Goal: Task Accomplishment & Management: Manage account settings

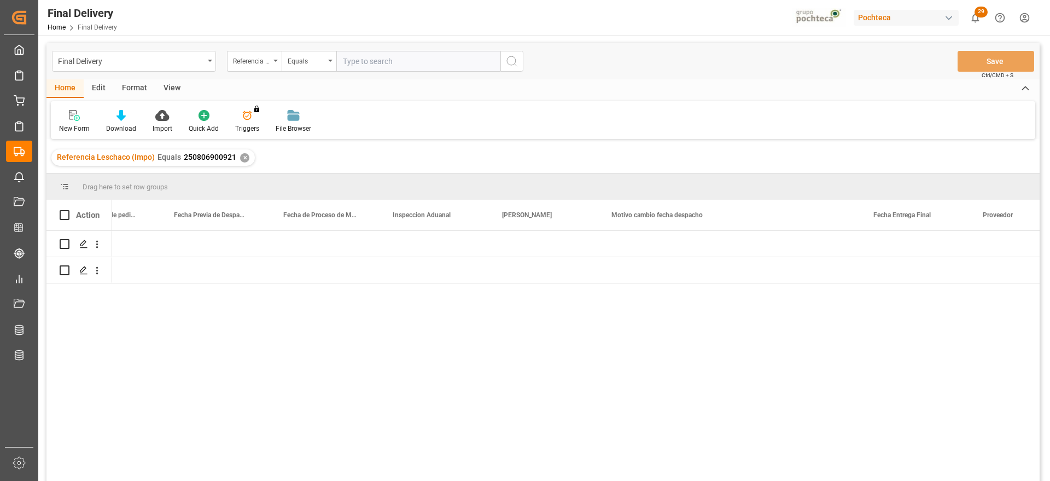
scroll to position [0, 2686]
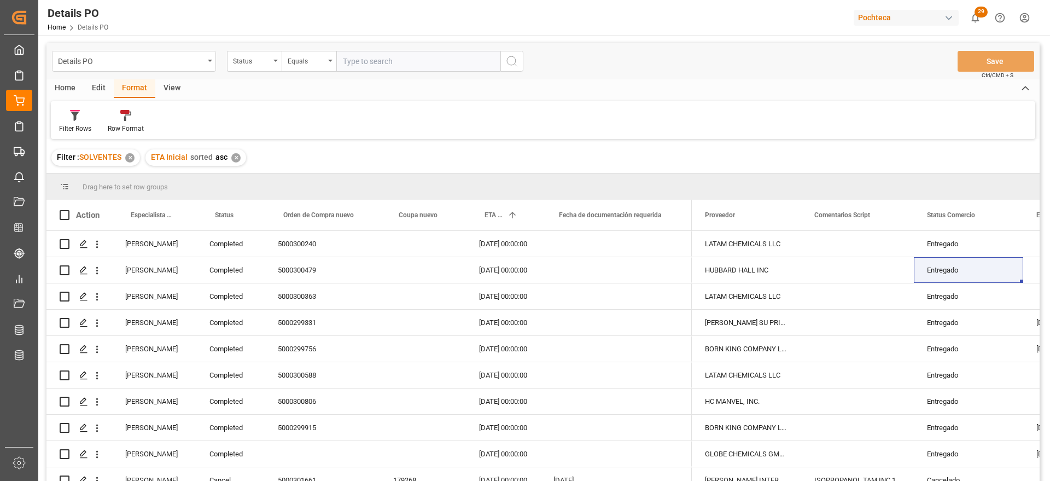
click at [232, 159] on div "✕" at bounding box center [235, 157] width 9 height 9
click at [232, 156] on div "Filter : SOLVENTES ✕ ETA Inicial sorted asc ✕" at bounding box center [542, 157] width 993 height 31
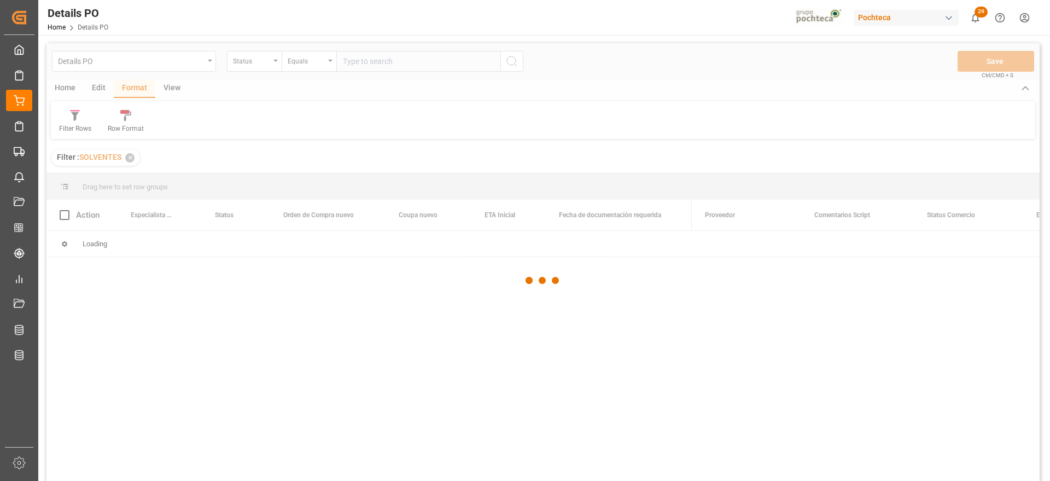
click at [131, 156] on div at bounding box center [542, 280] width 993 height 474
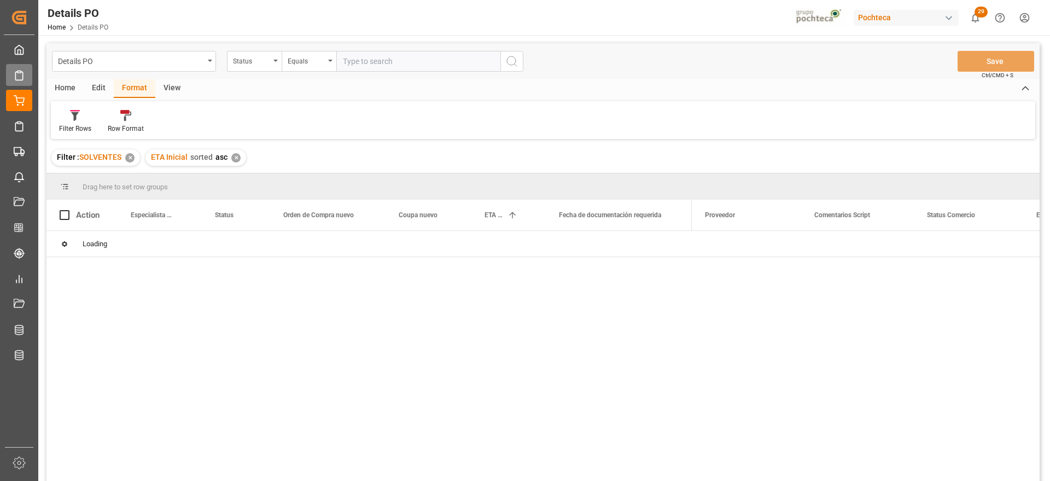
click at [22, 72] on icon at bounding box center [18, 76] width 7 height 8
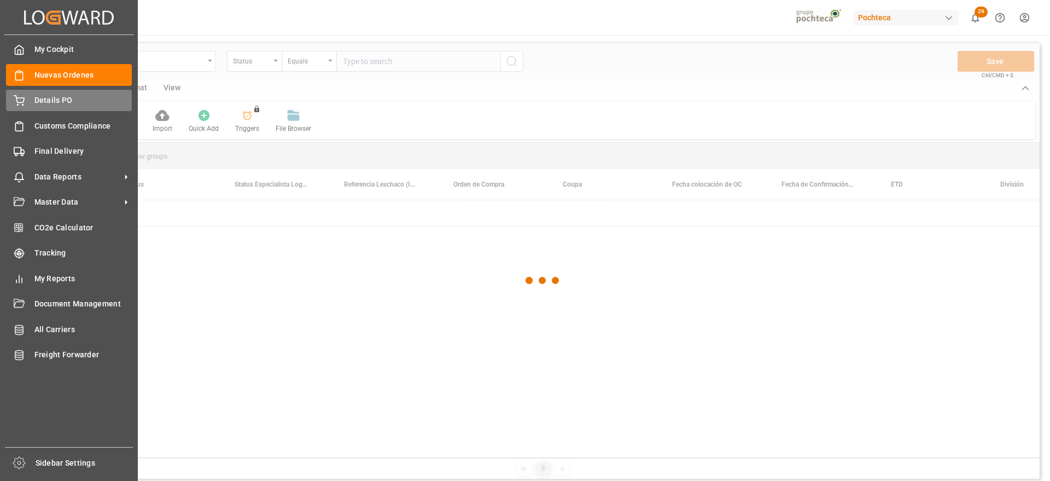
click at [43, 99] on span "Details PO" at bounding box center [83, 100] width 98 height 11
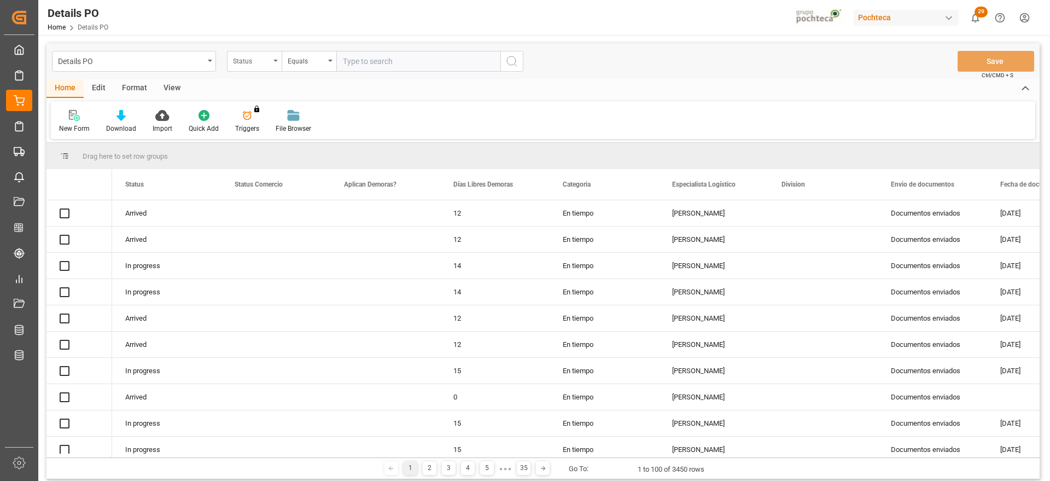
click at [242, 66] on div "Status" at bounding box center [254, 61] width 55 height 21
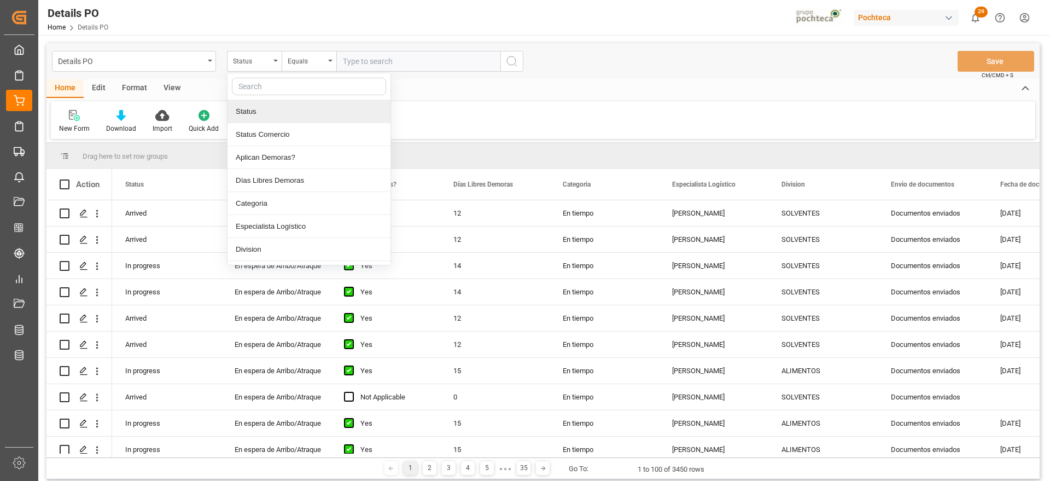
click at [264, 91] on input "text" at bounding box center [309, 86] width 154 height 17
type input "ref"
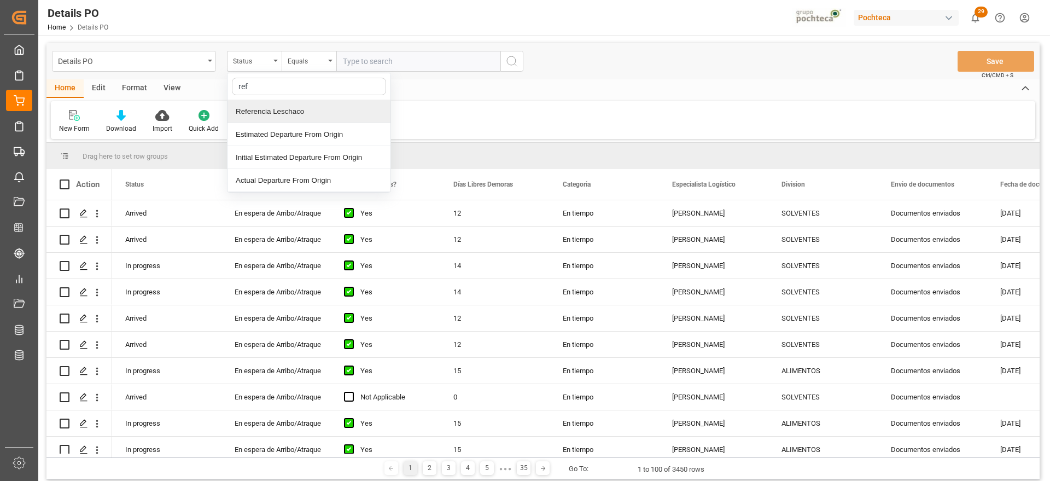
click at [284, 116] on div "Referencia Leschaco" at bounding box center [308, 111] width 163 height 23
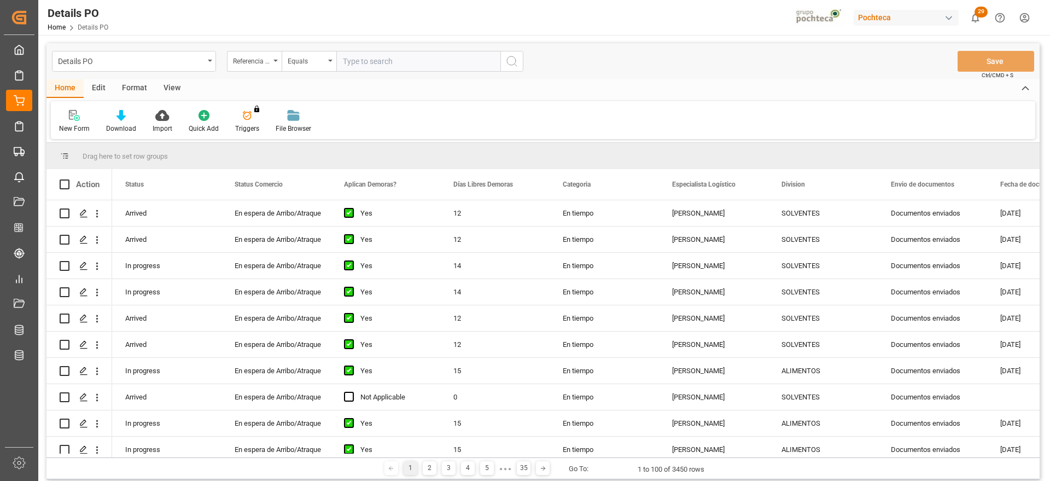
click at [375, 62] on input "text" at bounding box center [418, 61] width 164 height 21
click at [264, 62] on div "Referencia Leschaco" at bounding box center [251, 60] width 37 height 13
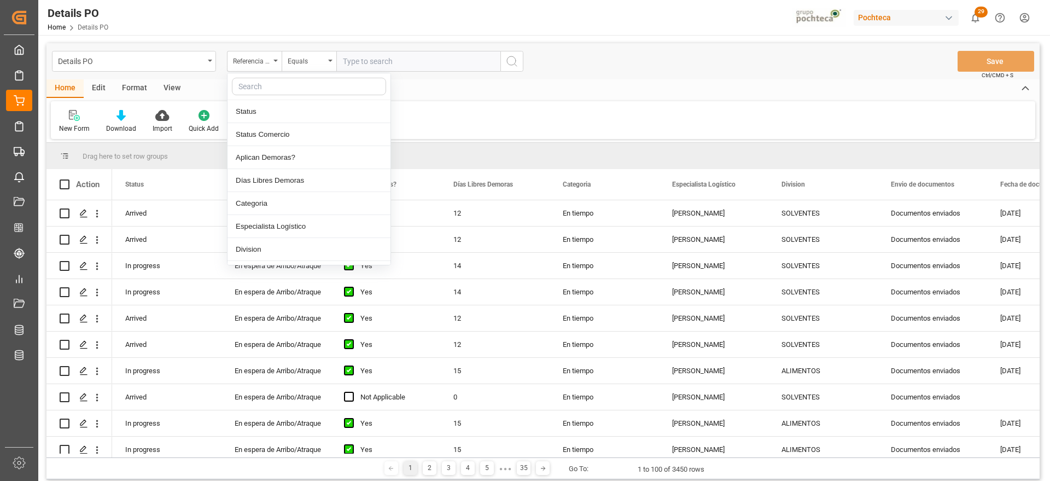
click at [272, 87] on input "text" at bounding box center [309, 86] width 154 height 17
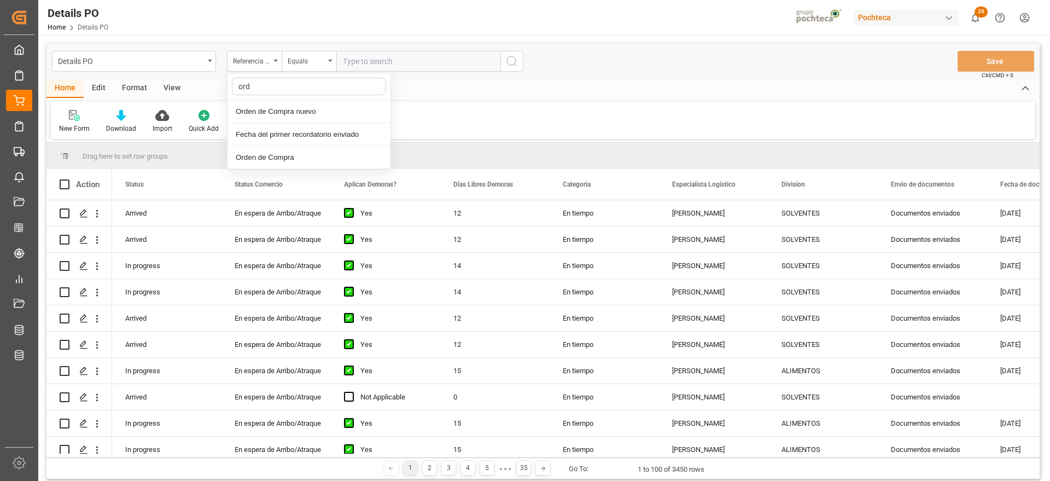
type input "orde"
drag, startPoint x: 411, startPoint y: 49, endPoint x: 408, endPoint y: 55, distance: 6.6
click at [410, 51] on div "Details PO Orden de Compra nuevo Equals Save Ctrl/CMD + S" at bounding box center [542, 61] width 993 height 36
click at [404, 60] on input "text" at bounding box center [418, 61] width 164 height 21
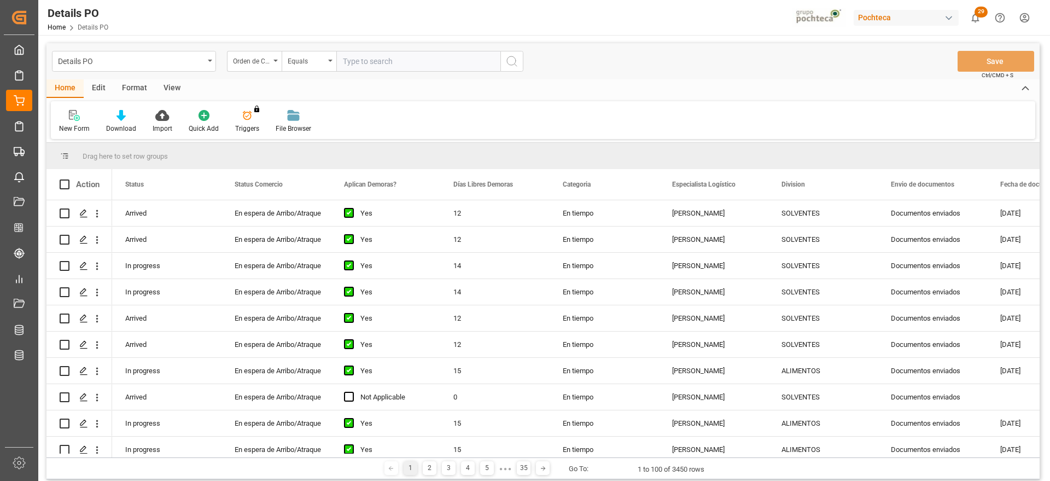
paste input "5000303491"
type input "5000303491"
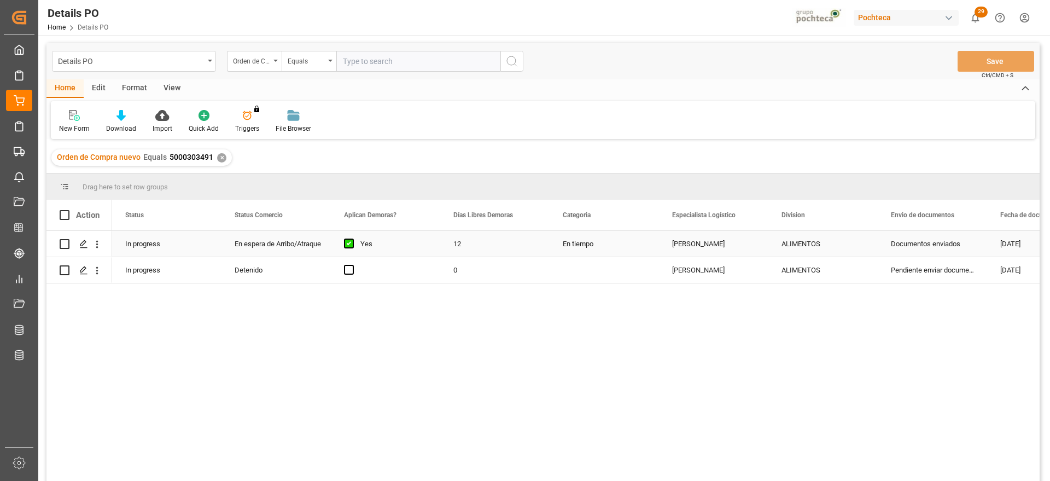
click at [618, 241] on div "En tiempo" at bounding box center [604, 244] width 109 height 26
click at [98, 265] on icon "open menu" at bounding box center [96, 270] width 11 height 11
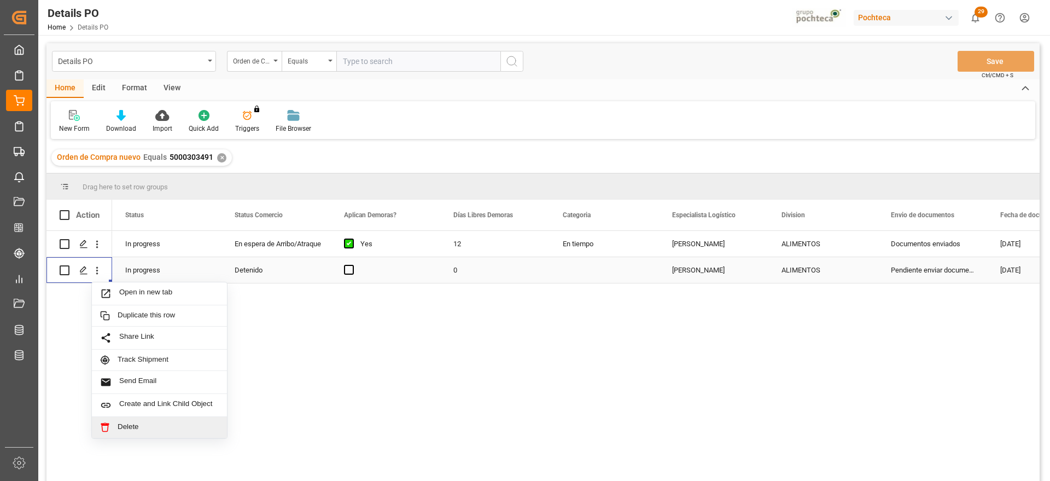
click at [143, 429] on span "Delete" at bounding box center [168, 427] width 101 height 10
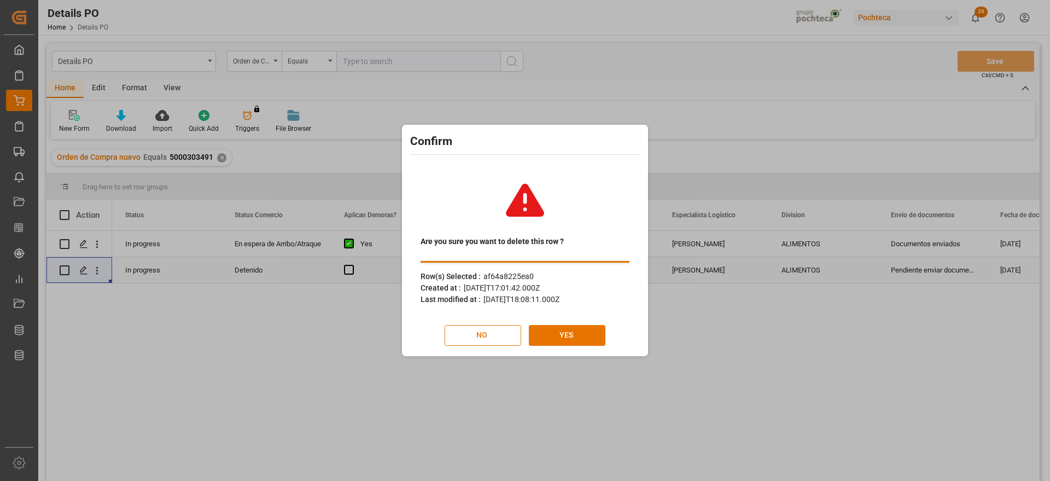
click at [500, 335] on button "NO" at bounding box center [483, 335] width 77 height 21
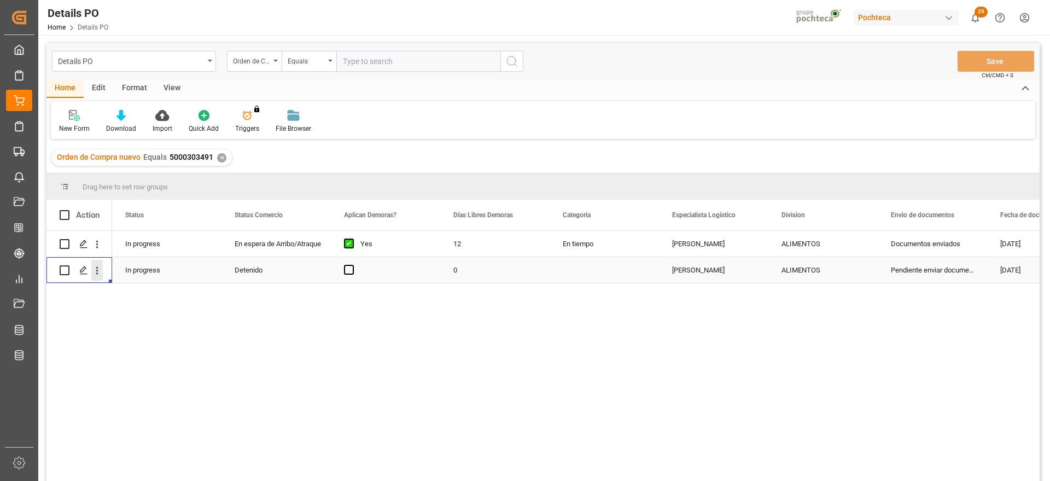
click at [93, 271] on icon "open menu" at bounding box center [96, 270] width 11 height 11
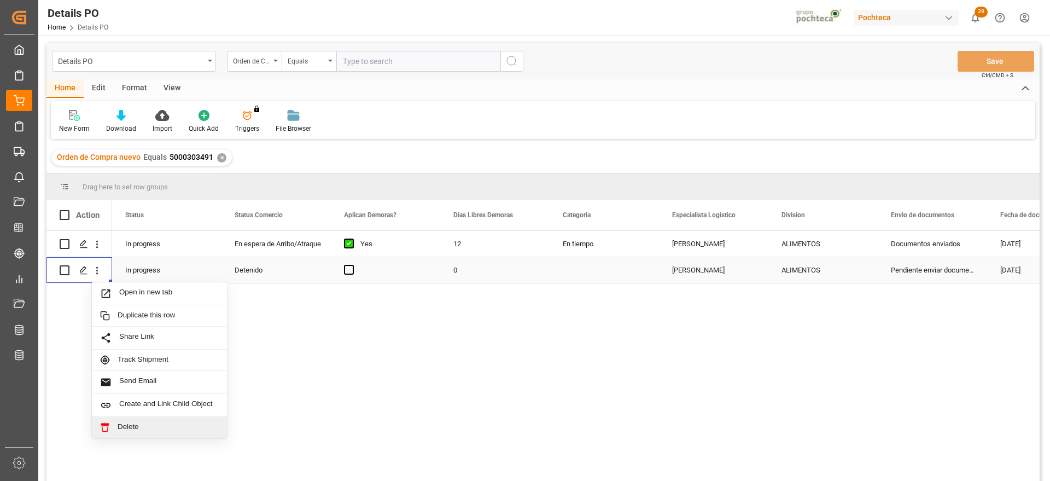
click at [139, 427] on span "Delete" at bounding box center [168, 427] width 101 height 10
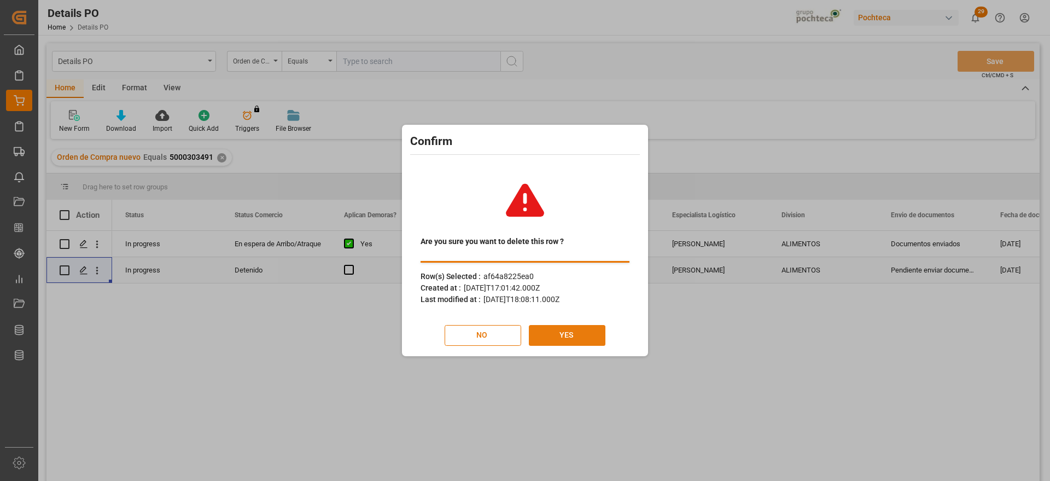
click at [570, 331] on button "YES" at bounding box center [567, 335] width 77 height 21
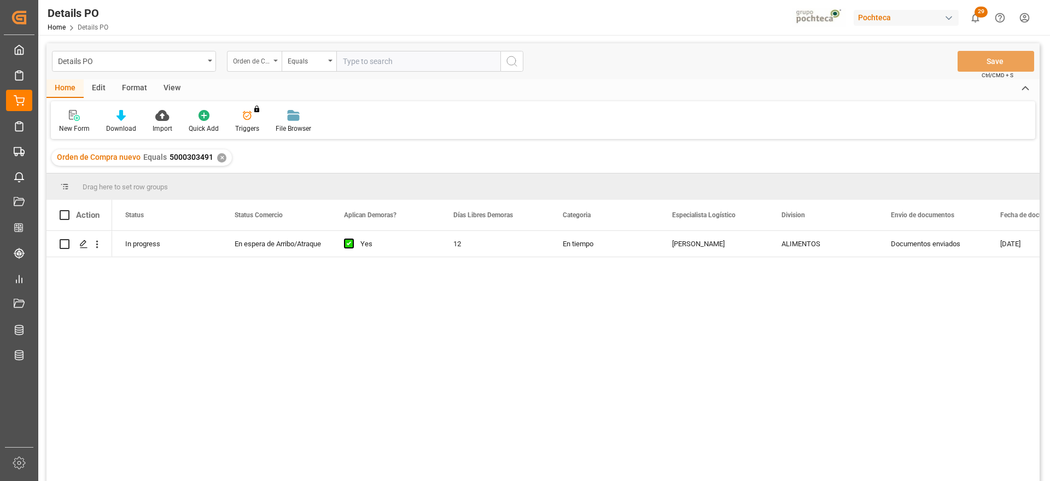
click at [256, 58] on div "Orden de Compra nuevo" at bounding box center [251, 60] width 37 height 13
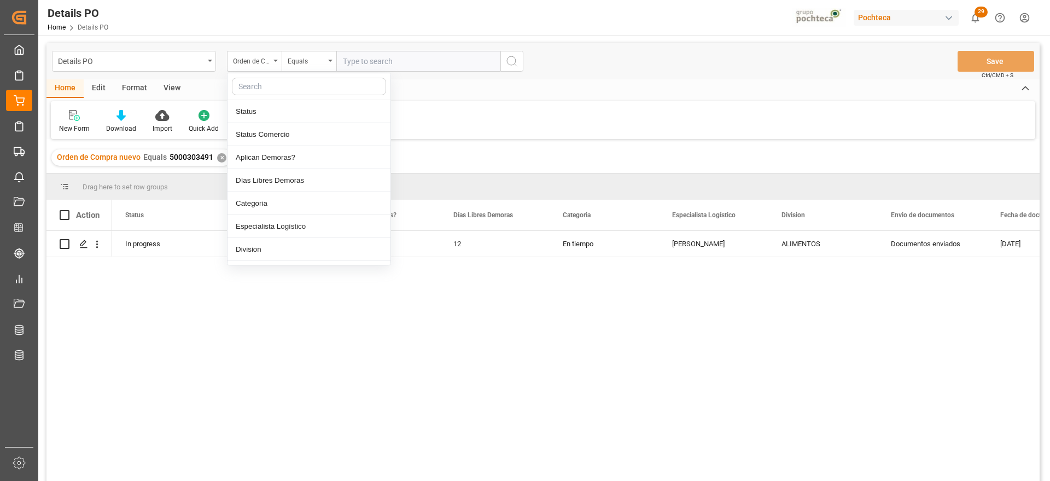
click at [259, 90] on input "text" at bounding box center [309, 86] width 154 height 17
click at [217, 157] on div "✕" at bounding box center [221, 157] width 9 height 9
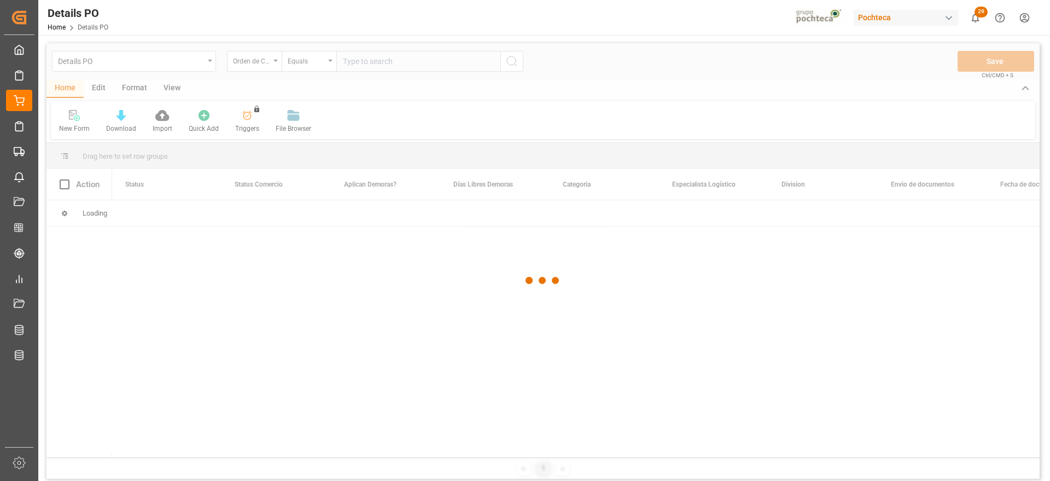
click at [265, 63] on div at bounding box center [542, 280] width 993 height 474
click at [267, 62] on div at bounding box center [542, 280] width 993 height 474
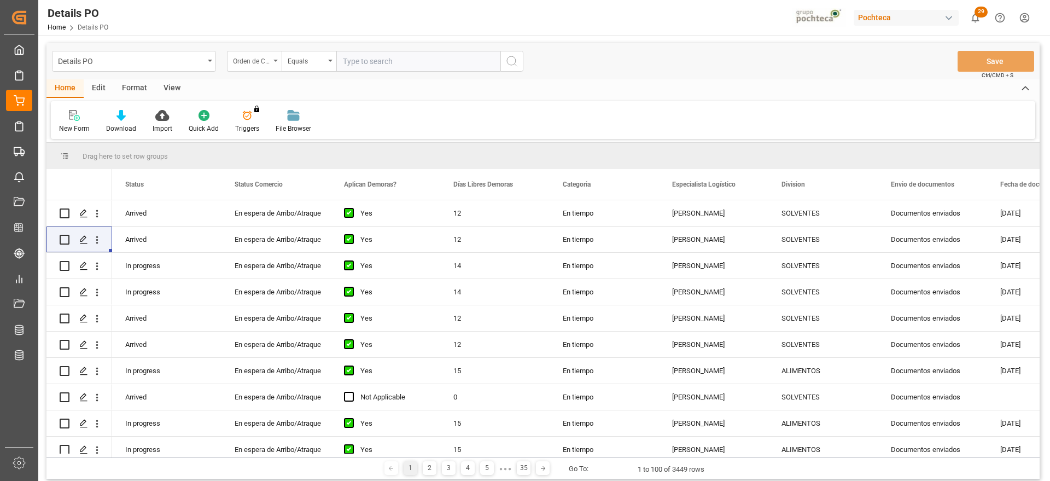
click at [275, 60] on icon "open menu" at bounding box center [275, 61] width 4 height 2
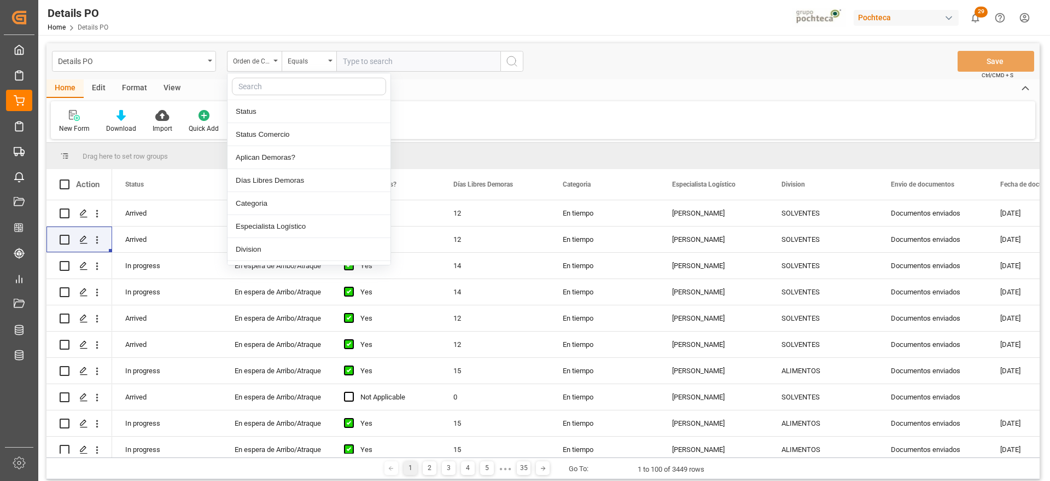
click at [262, 86] on input "text" at bounding box center [309, 86] width 154 height 17
type input "cou"
click at [288, 110] on div "Coupa nuevo" at bounding box center [308, 111] width 163 height 23
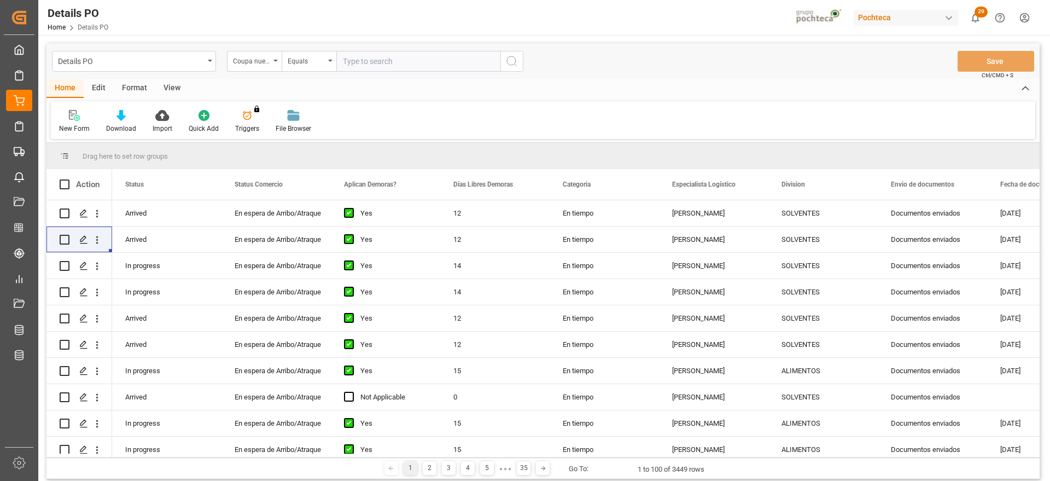
click at [387, 56] on input "text" at bounding box center [418, 61] width 164 height 21
paste input "189061"
type input "189061"
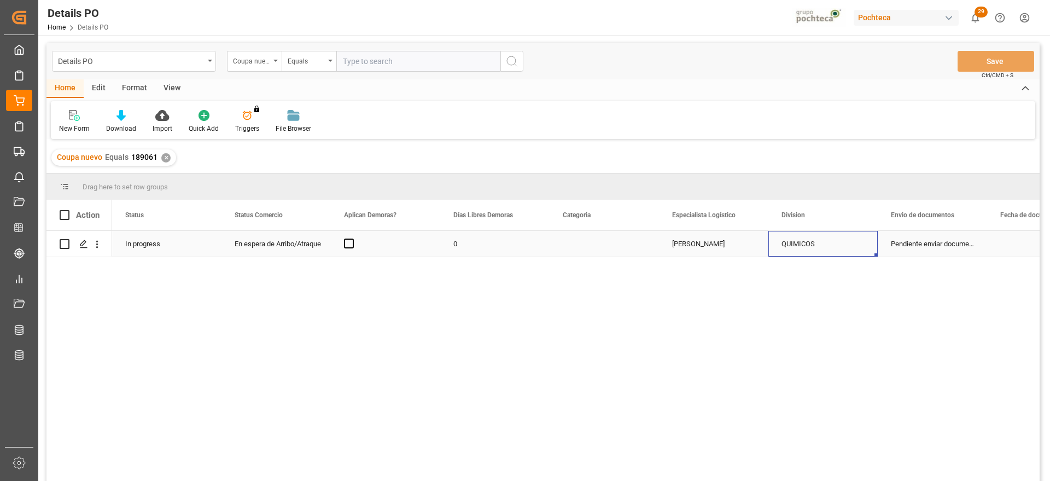
click at [869, 232] on div "QUIMICOS" at bounding box center [822, 244] width 109 height 26
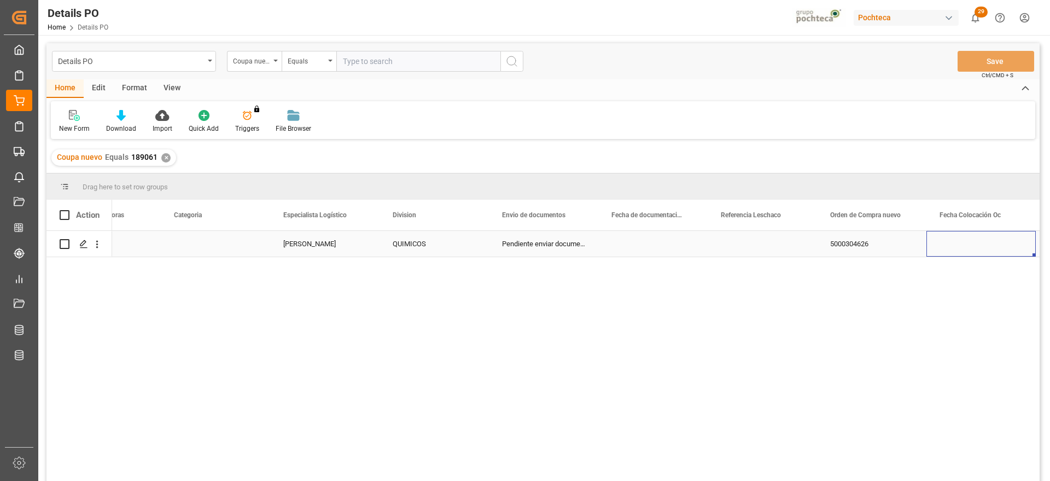
scroll to position [0, 498]
click at [841, 240] on div "Press SPACE to select this row." at bounding box center [871, 244] width 109 height 26
click at [297, 247] on div "5000304626" at bounding box center [324, 244] width 109 height 26
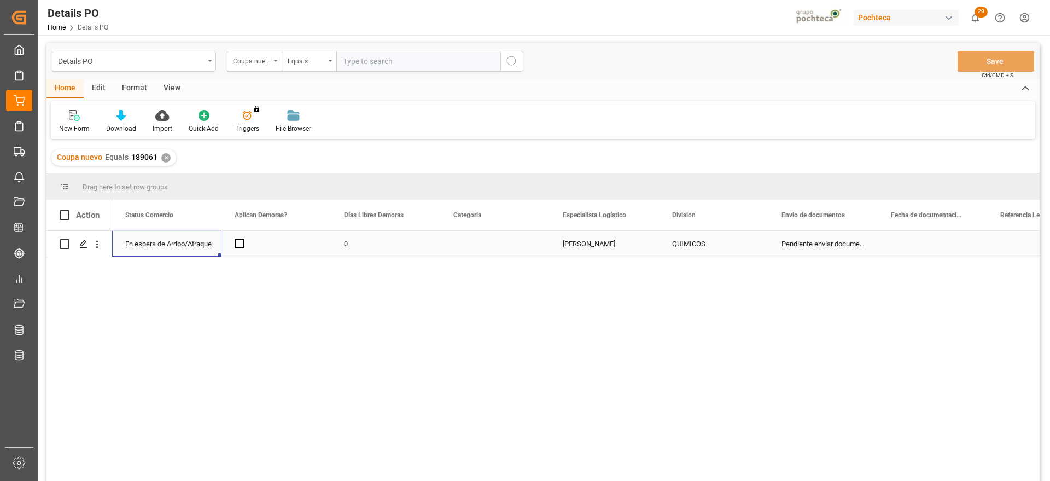
scroll to position [0, 0]
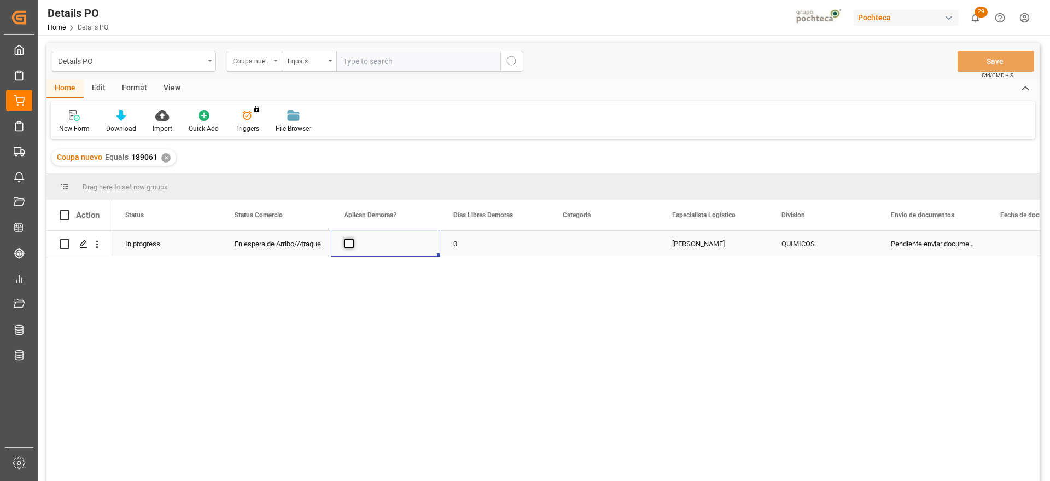
click at [348, 243] on span "Press SPACE to select this row." at bounding box center [349, 243] width 10 height 10
click at [352, 238] on input "Press SPACE to select this row." at bounding box center [352, 238] width 0 height 0
click at [467, 240] on div "0" at bounding box center [494, 244] width 109 height 26
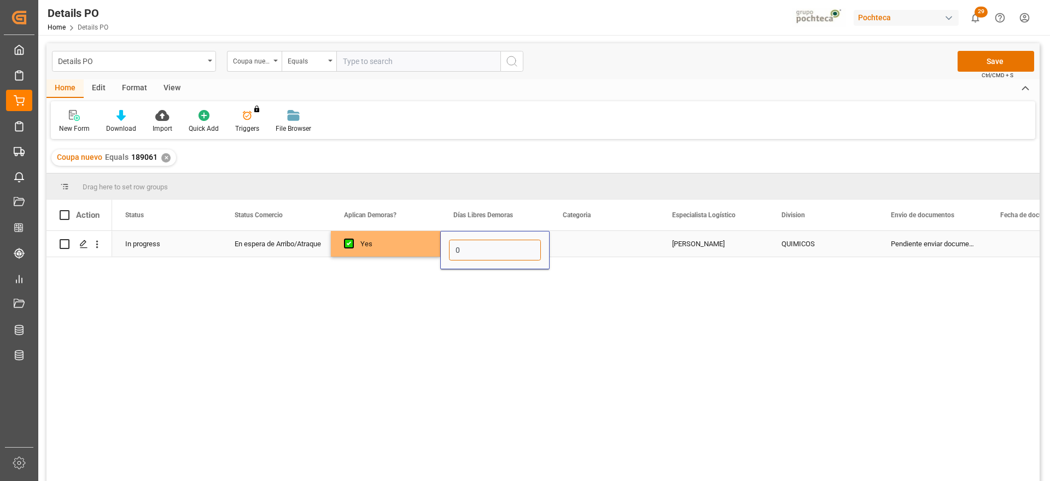
click at [470, 241] on input "0" at bounding box center [495, 250] width 92 height 21
type input "12"
click at [640, 240] on div "Press SPACE to select this row." at bounding box center [604, 244] width 109 height 26
drag, startPoint x: 638, startPoint y: 247, endPoint x: 628, endPoint y: 265, distance: 20.8
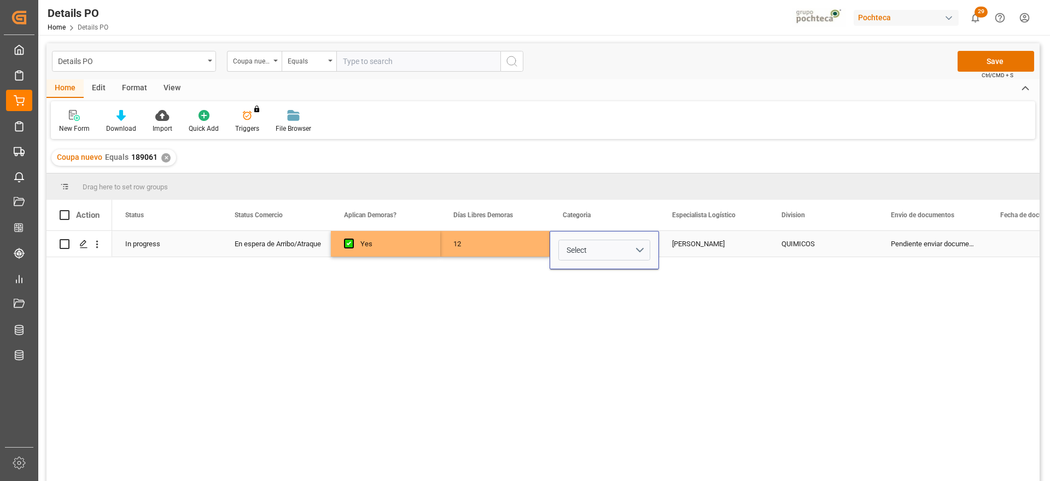
click at [637, 248] on button "Select" at bounding box center [604, 250] width 92 height 21
click at [616, 313] on div "En tiempo" at bounding box center [604, 311] width 79 height 11
drag, startPoint x: 850, startPoint y: 241, endPoint x: 857, endPoint y: 241, distance: 6.6
click at [851, 242] on div "QUIMICOS" at bounding box center [822, 243] width 83 height 25
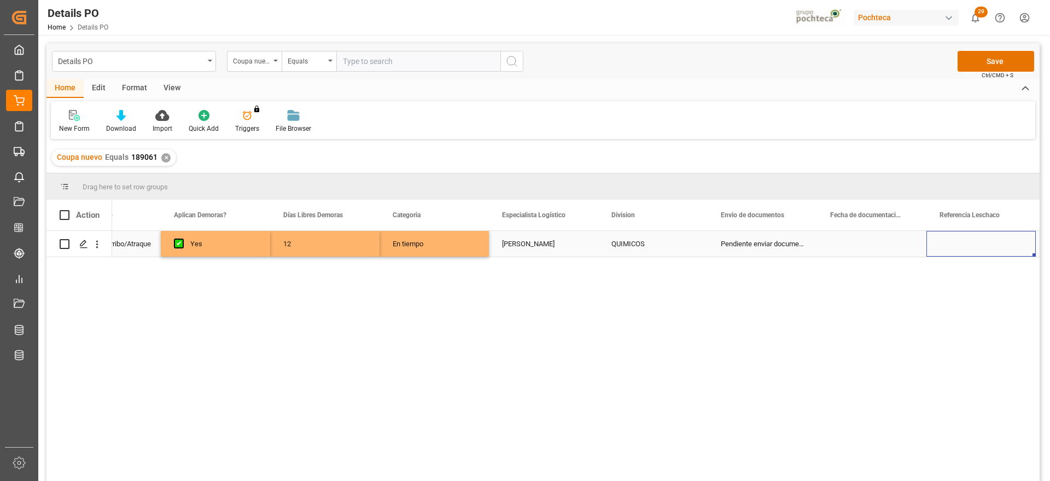
scroll to position [0, 279]
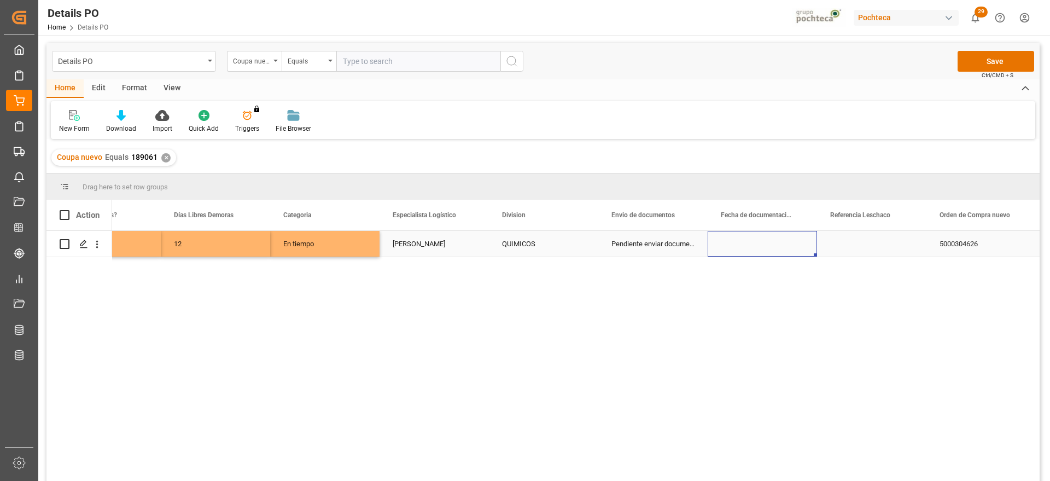
click at [768, 248] on div "Press SPACE to select this row." at bounding box center [762, 244] width 109 height 26
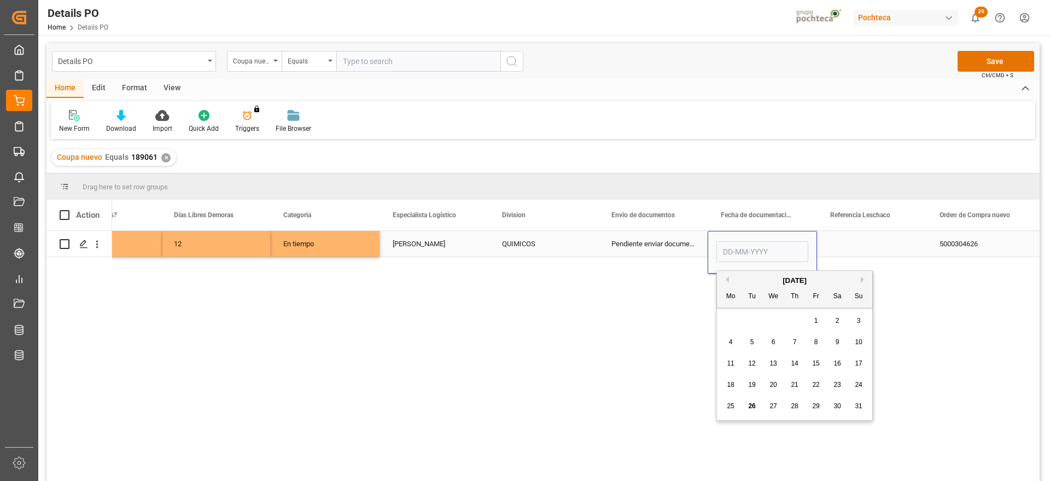
click at [847, 244] on div "Press SPACE to select this row." at bounding box center [871, 244] width 109 height 26
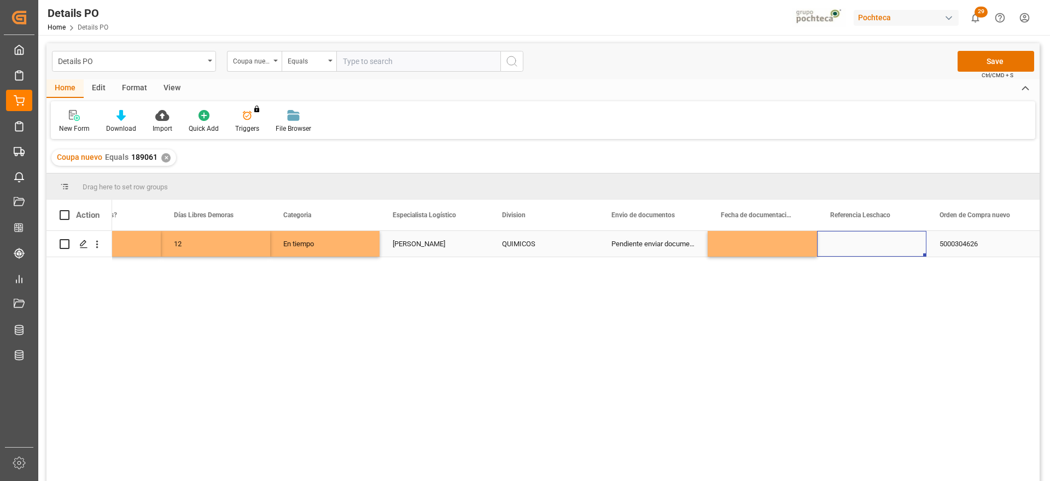
click at [768, 247] on div "Press SPACE to select this row." at bounding box center [762, 244] width 109 height 26
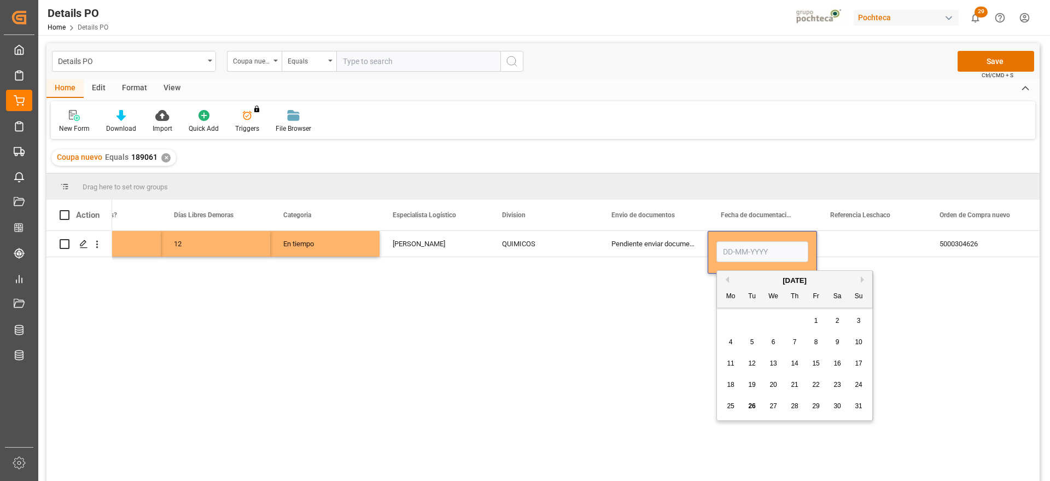
click at [753, 404] on span "26" at bounding box center [751, 406] width 7 height 8
type input "[DATE]"
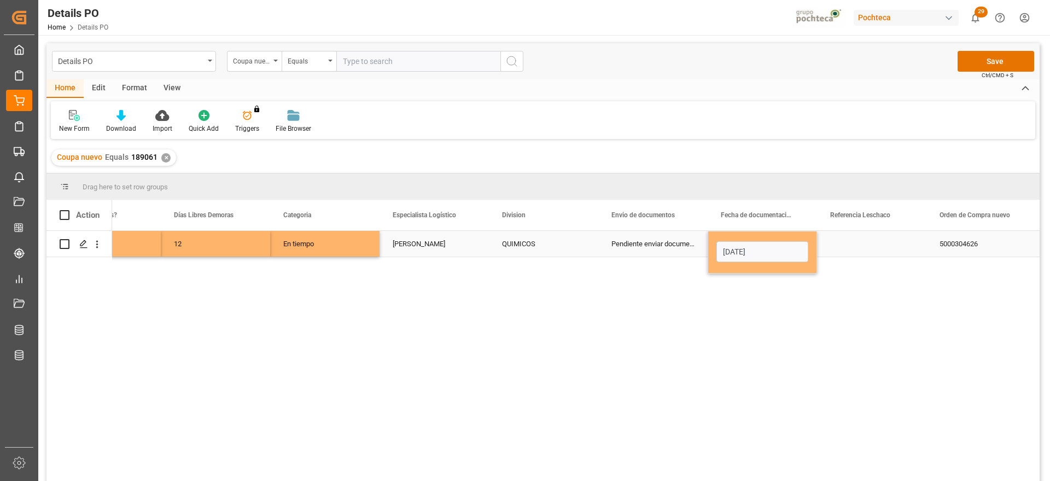
click at [860, 246] on div "Press SPACE to select this row." at bounding box center [871, 244] width 109 height 26
click at [784, 237] on div "[DATE]" at bounding box center [762, 244] width 109 height 26
click at [878, 243] on div "Press SPACE to select this row." at bounding box center [871, 244] width 109 height 26
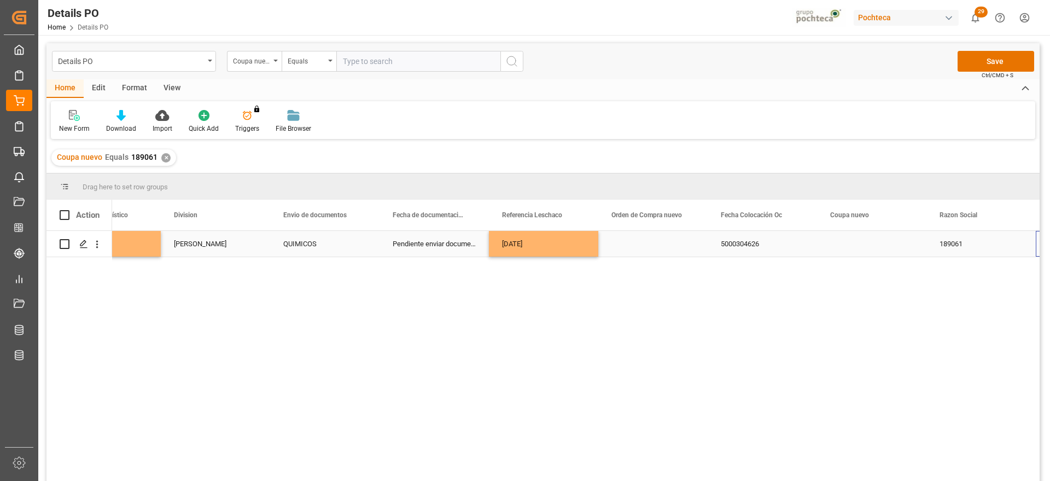
scroll to position [0, 717]
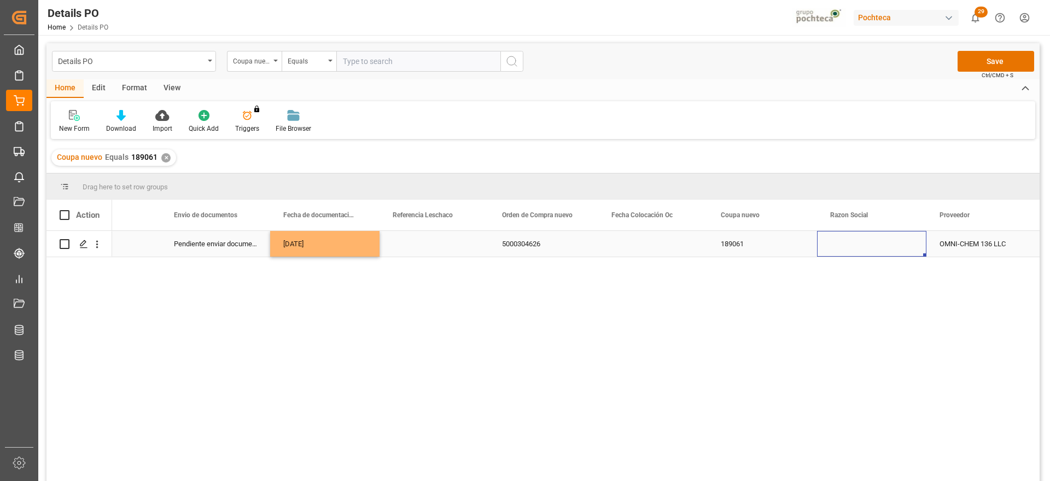
click at [878, 243] on div "Press SPACE to select this row." at bounding box center [871, 244] width 109 height 26
click at [907, 250] on polyline "open menu" at bounding box center [906, 250] width 7 height 3
click at [867, 285] on div "Materias Primas" at bounding box center [882, 281] width 112 height 38
type input "Materias Primas"
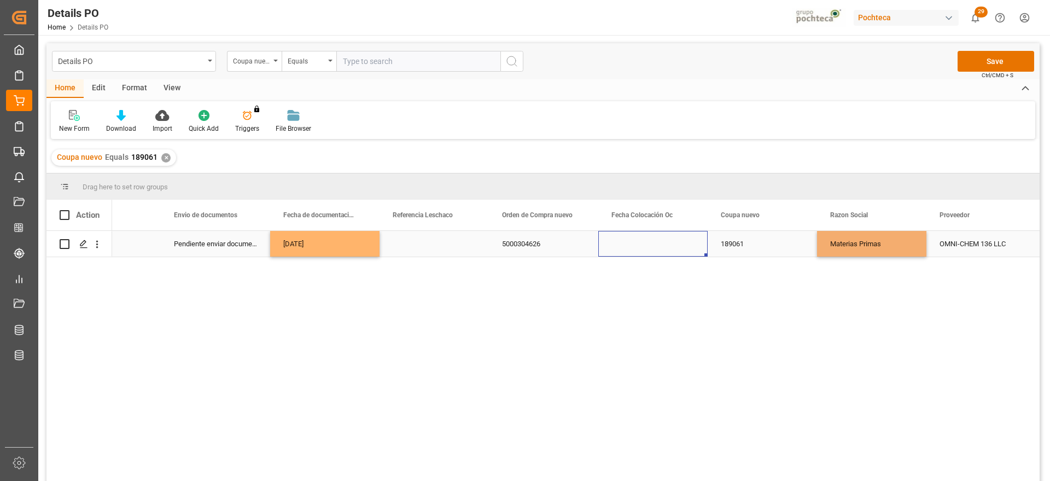
click at [632, 239] on div "Press SPACE to select this row." at bounding box center [652, 244] width 109 height 26
click at [738, 243] on div "189061" at bounding box center [762, 244] width 109 height 26
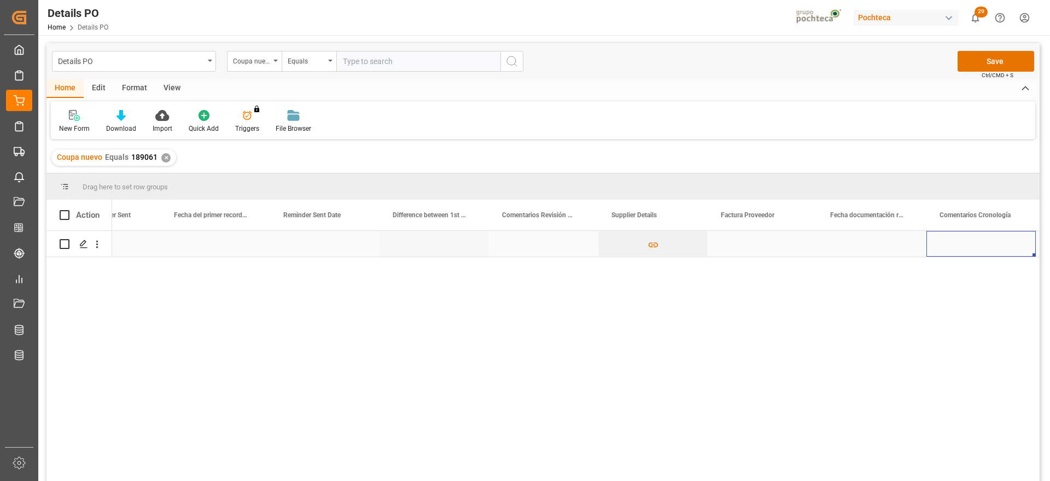
scroll to position [0, 2029]
click at [673, 239] on div "Press SPACE to select this row." at bounding box center [652, 244] width 109 height 26
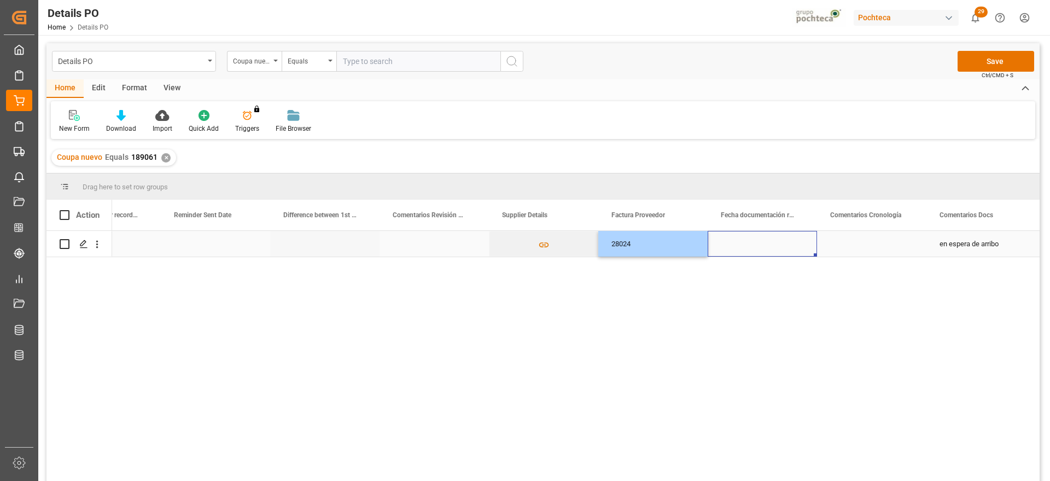
click at [765, 247] on div "Press SPACE to select this row." at bounding box center [762, 244] width 109 height 26
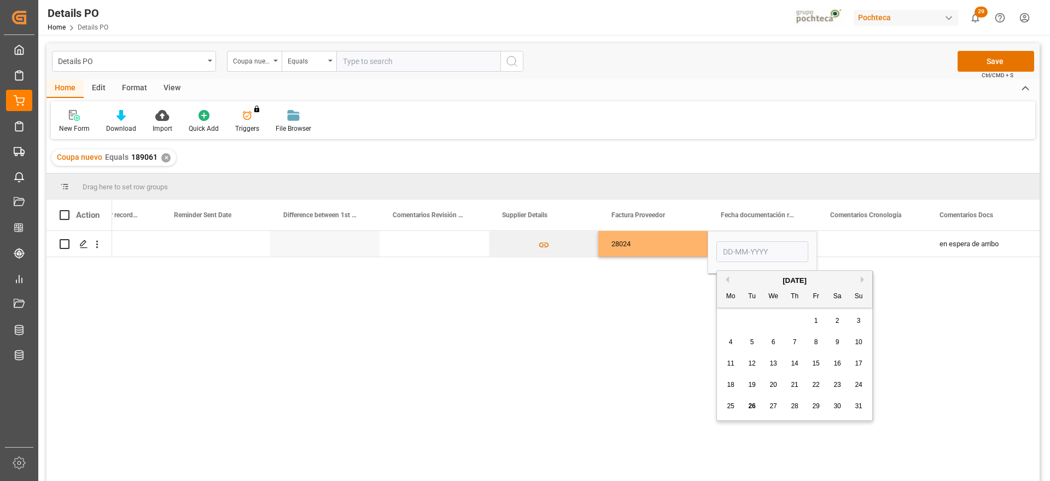
click at [748, 407] on span "26" at bounding box center [751, 406] width 7 height 8
type input "[DATE]"
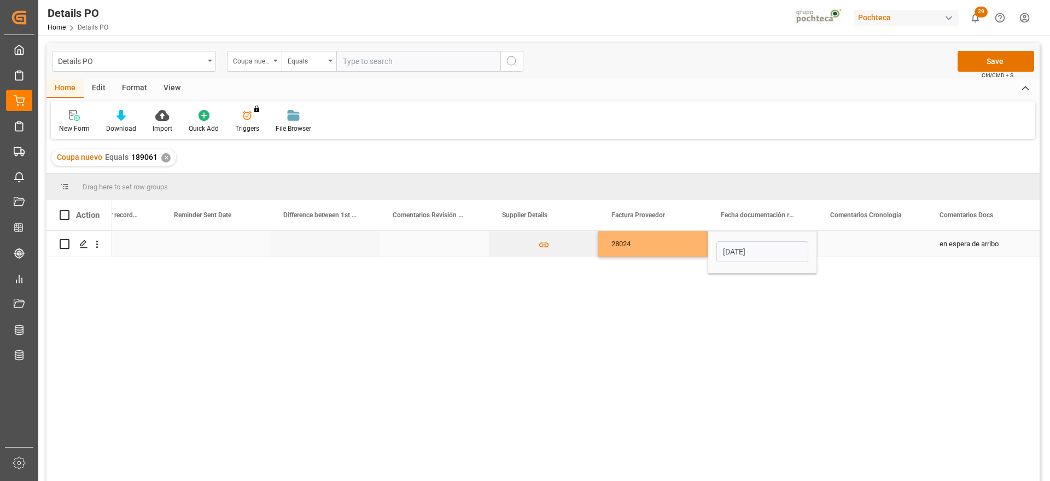
click at [896, 244] on div "Press SPACE to select this row." at bounding box center [871, 244] width 109 height 26
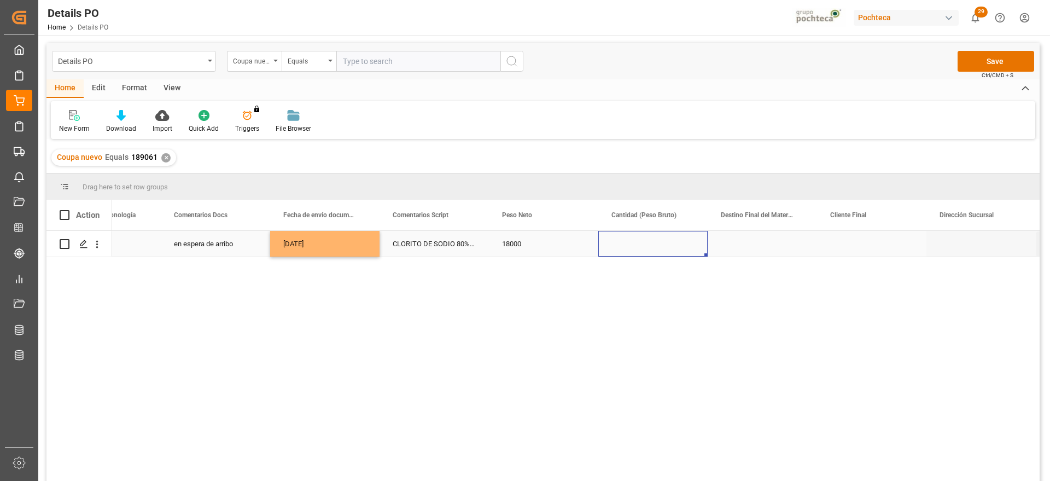
click at [640, 246] on div "Press SPACE to select this row." at bounding box center [652, 244] width 109 height 26
click at [640, 246] on input "Press SPACE to select this row." at bounding box center [653, 250] width 92 height 21
type input "21000"
click at [750, 245] on div "Press SPACE to select this row." at bounding box center [762, 244] width 109 height 26
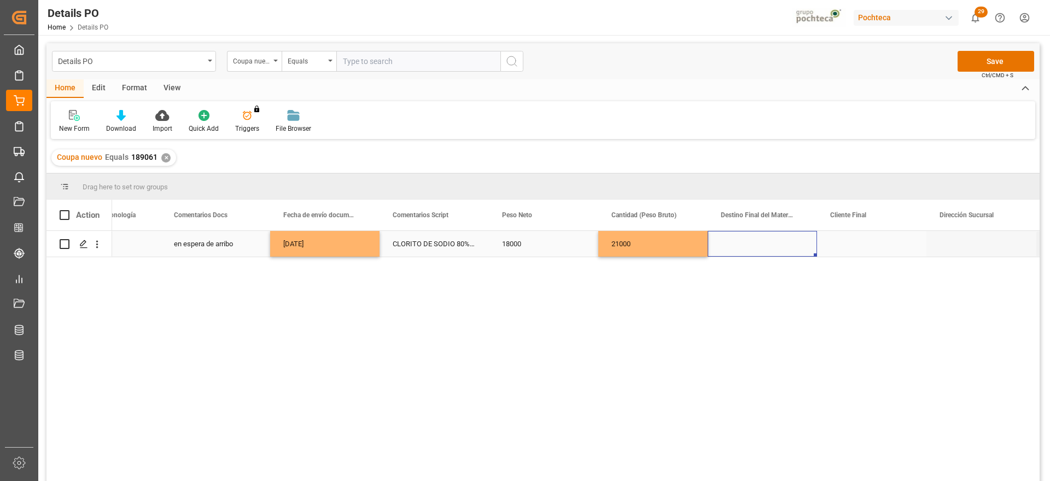
click at [774, 240] on div "Press SPACE to select this row." at bounding box center [762, 244] width 109 height 26
click at [771, 246] on input "Press SPACE to select this row." at bounding box center [762, 250] width 92 height 21
type input "f"
click at [758, 282] on div "[GEOGRAPHIC_DATA]" at bounding box center [762, 281] width 91 height 38
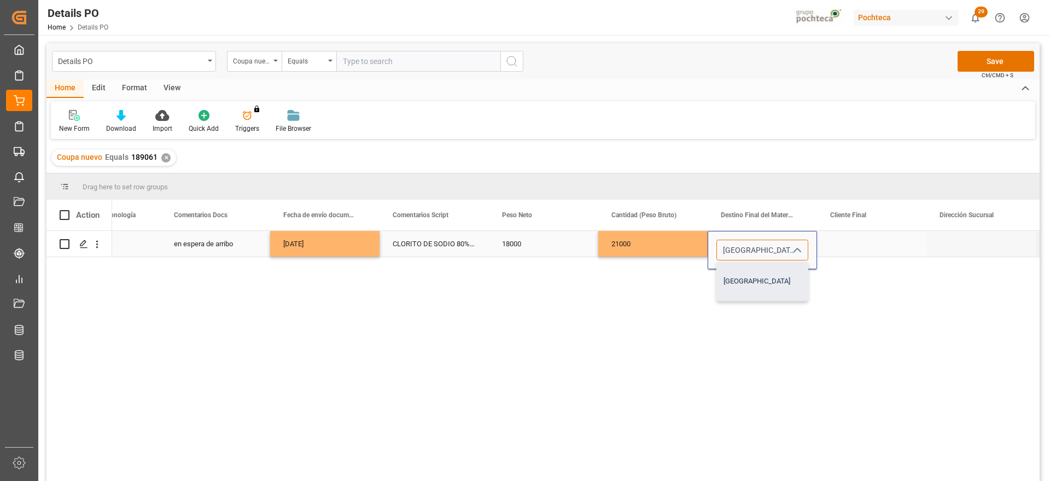
type input "[GEOGRAPHIC_DATA]"
click at [871, 244] on div "Press SPACE to select this row." at bounding box center [871, 244] width 109 height 26
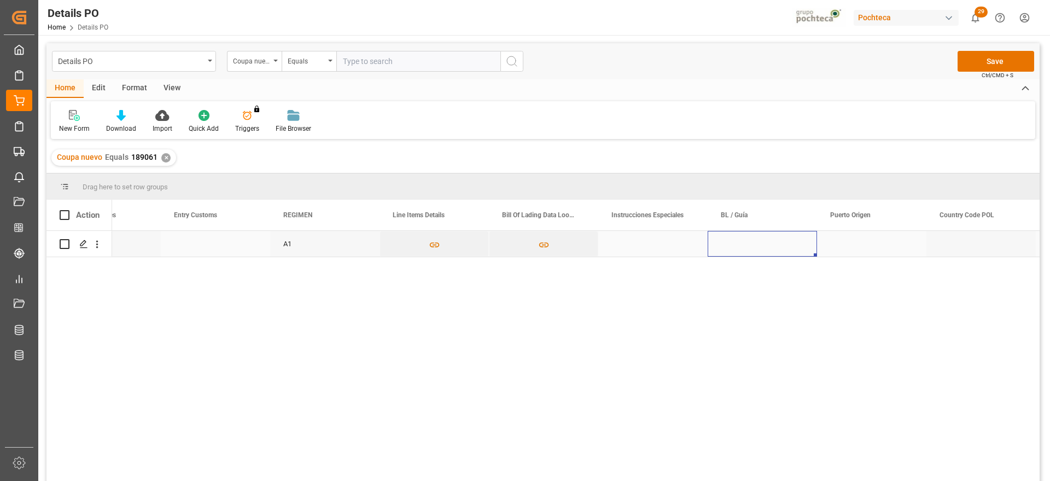
click at [769, 243] on div "Press SPACE to select this row." at bounding box center [762, 244] width 109 height 26
click at [766, 248] on input "Press SPACE to select this row." at bounding box center [762, 250] width 92 height 21
type input "TAXF50084300"
click at [846, 246] on div "Press SPACE to select this row." at bounding box center [871, 244] width 109 height 26
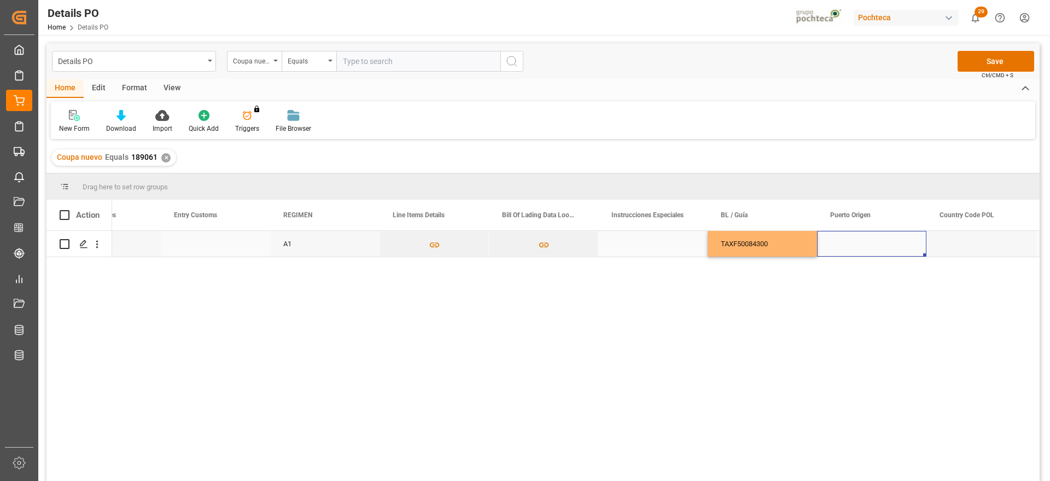
click at [848, 248] on div "Press SPACE to select this row." at bounding box center [871, 244] width 109 height 26
click at [848, 248] on input "Press SPACE to select this row." at bounding box center [872, 250] width 92 height 21
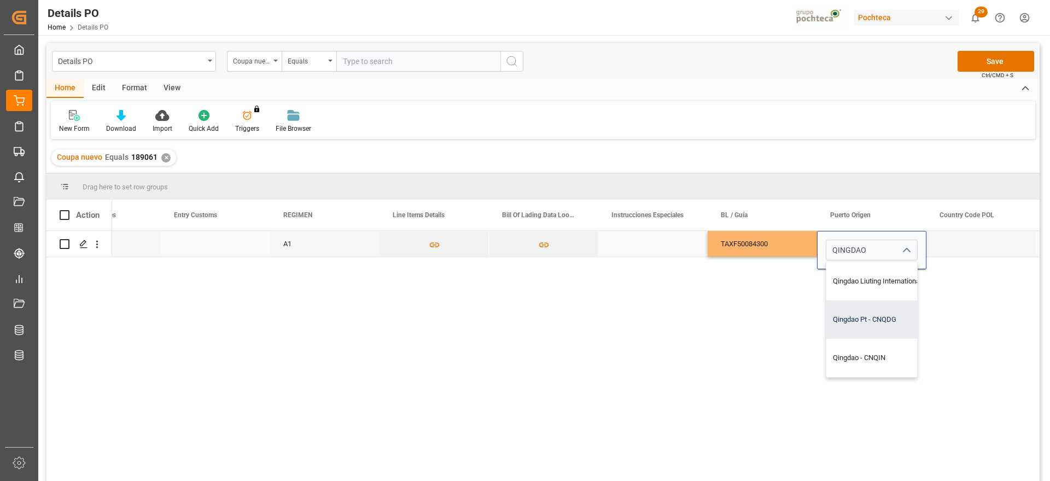
click at [886, 320] on div "Qingdao Pt - CNQDG" at bounding box center [897, 319] width 142 height 38
type input "Qingdao Pt - CNQDG"
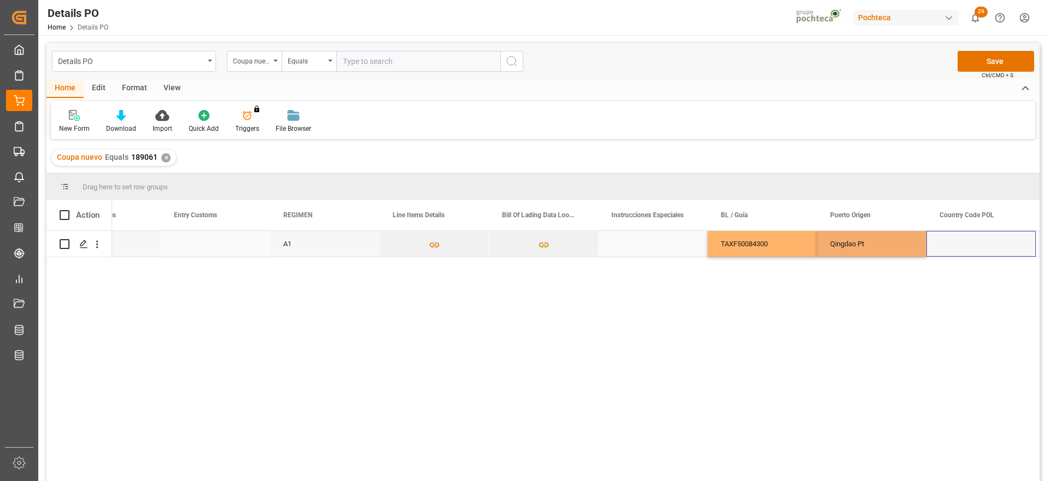
click at [955, 247] on div "Press SPACE to select this row." at bounding box center [980, 244] width 109 height 26
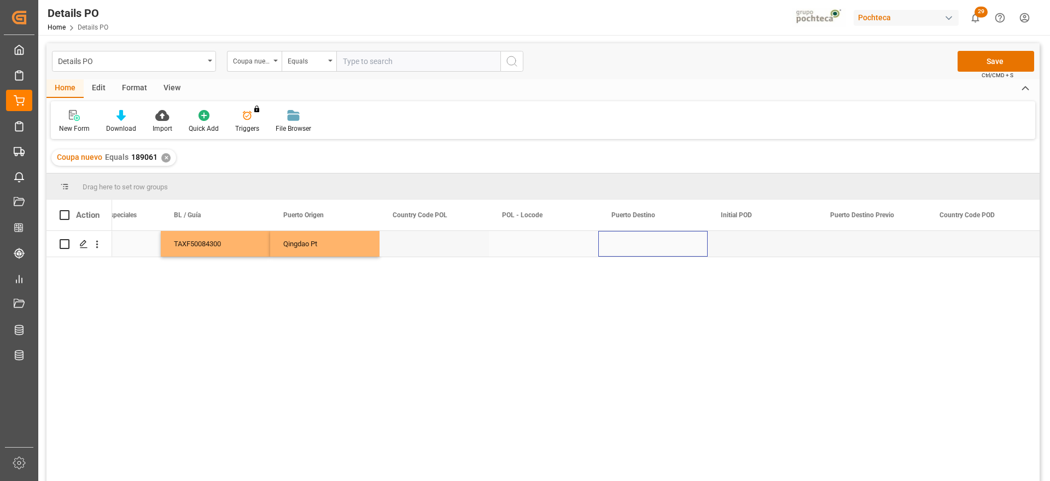
click at [674, 251] on div "Press SPACE to select this row." at bounding box center [652, 244] width 109 height 26
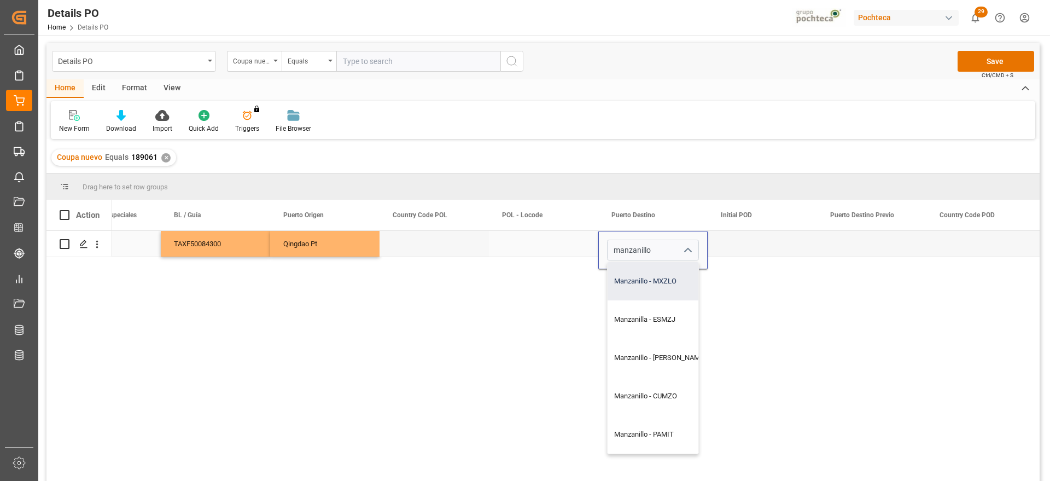
click at [653, 286] on div "Manzanillo - MXZLO" at bounding box center [660, 281] width 104 height 38
type input "Manzanillo - MXZLO"
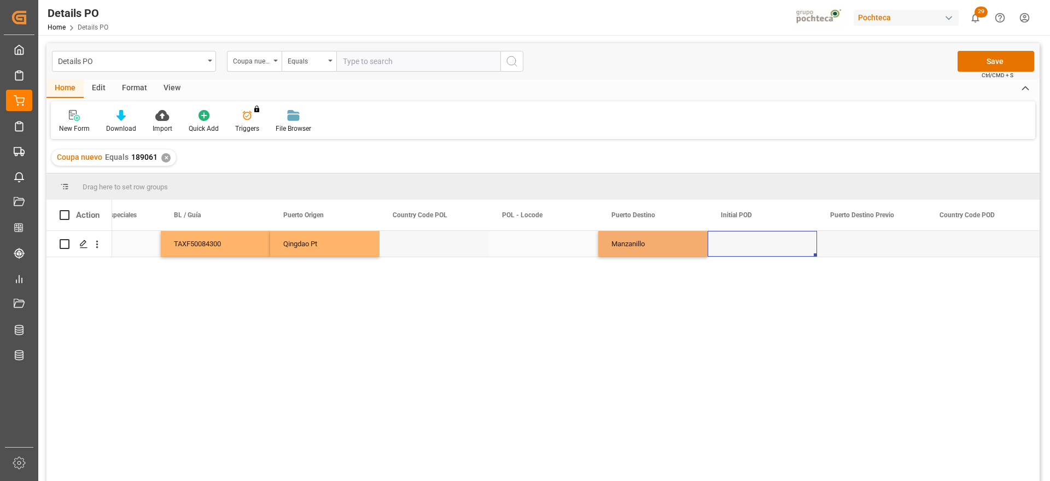
click at [746, 247] on div "Press SPACE to select this row." at bounding box center [762, 244] width 109 height 26
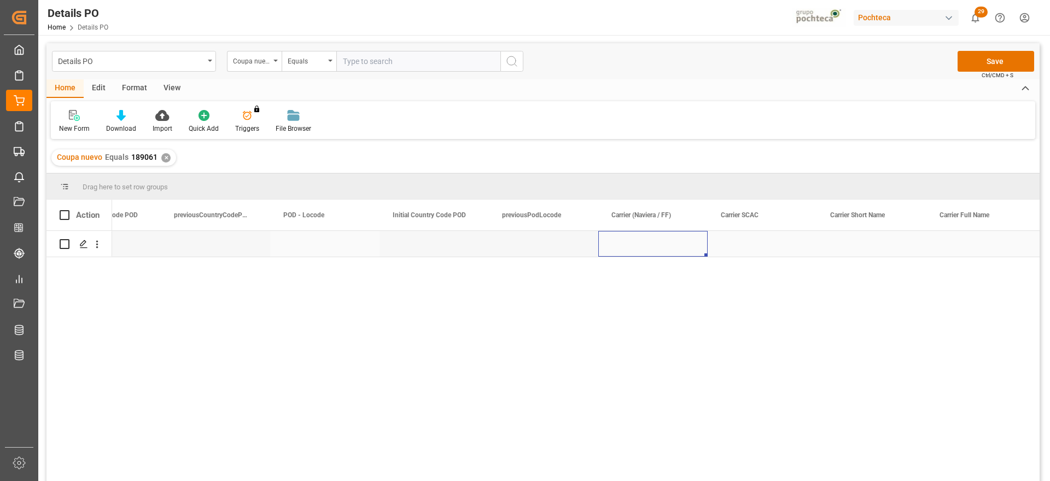
click at [670, 253] on div "Press SPACE to select this row." at bounding box center [652, 244] width 109 height 26
click at [670, 253] on input "Press SPACE to select this row." at bounding box center [653, 250] width 92 height 21
type input "p"
type input "PIL"
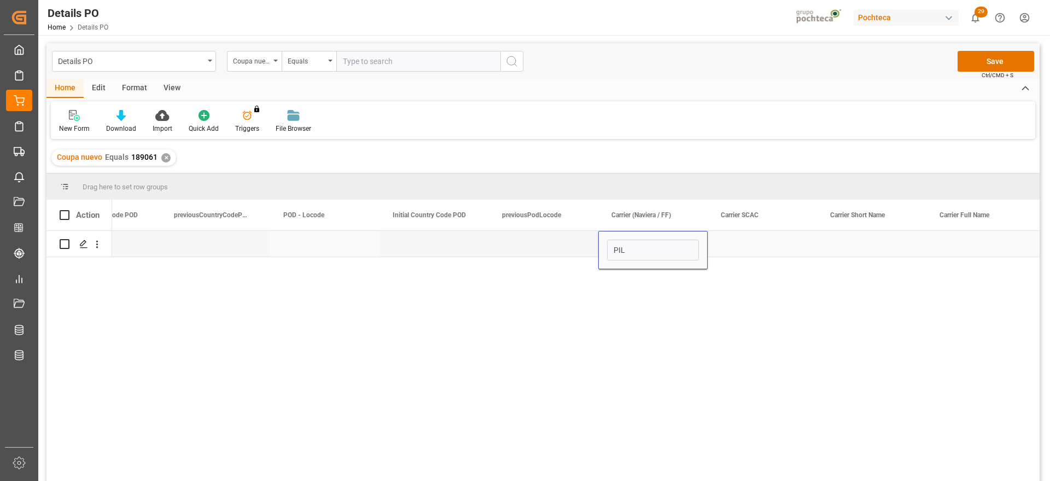
click at [804, 249] on div "Press SPACE to select this row." at bounding box center [762, 244] width 109 height 26
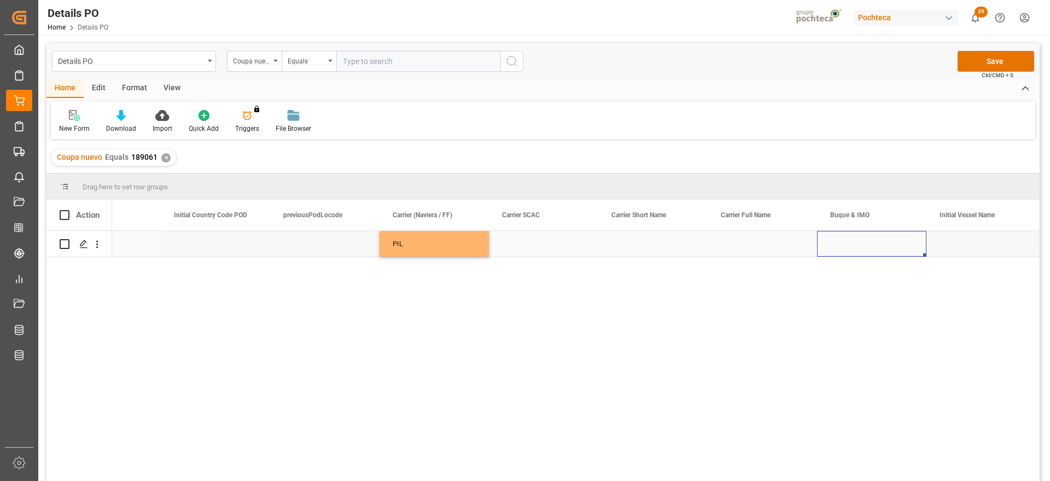
click at [863, 245] on div "Press SPACE to select this row." at bounding box center [871, 244] width 109 height 26
click at [863, 244] on input "Press SPACE to select this row." at bounding box center [872, 250] width 92 height 21
paste input "KOTA CARUM"
click at [895, 281] on div "KOTA CARUM - 9494577" at bounding box center [871, 281] width 91 height 38
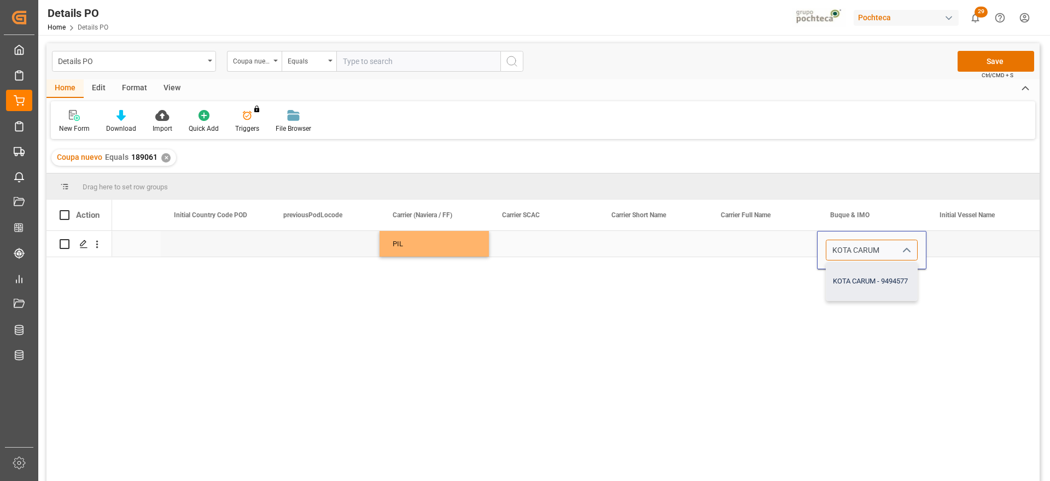
type input "KOTA CARUM - 9494577"
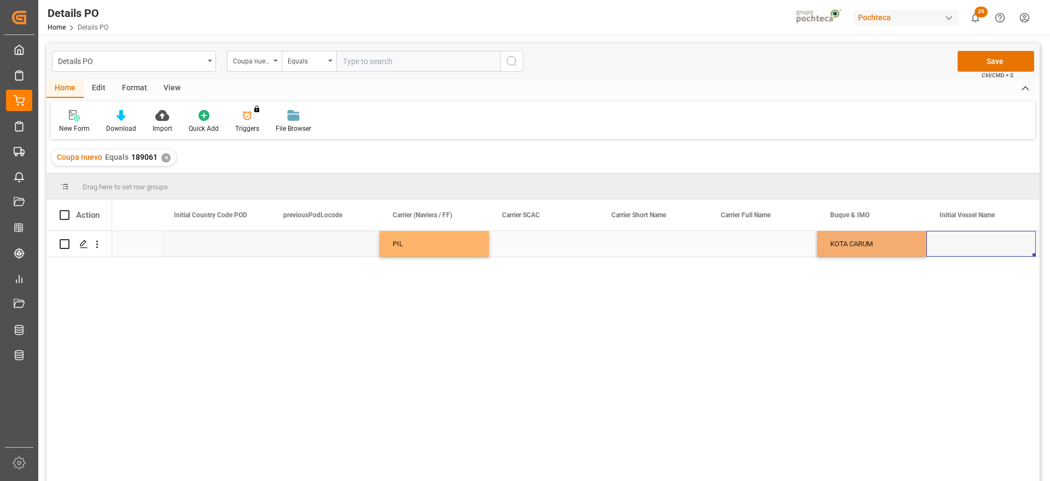
click at [952, 248] on div "Press SPACE to select this row." at bounding box center [980, 244] width 109 height 26
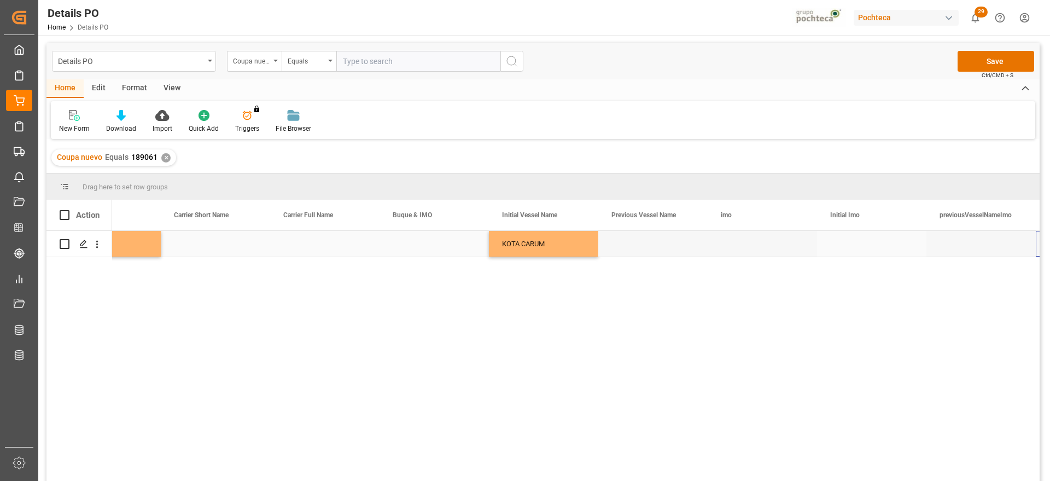
scroll to position [0, 6295]
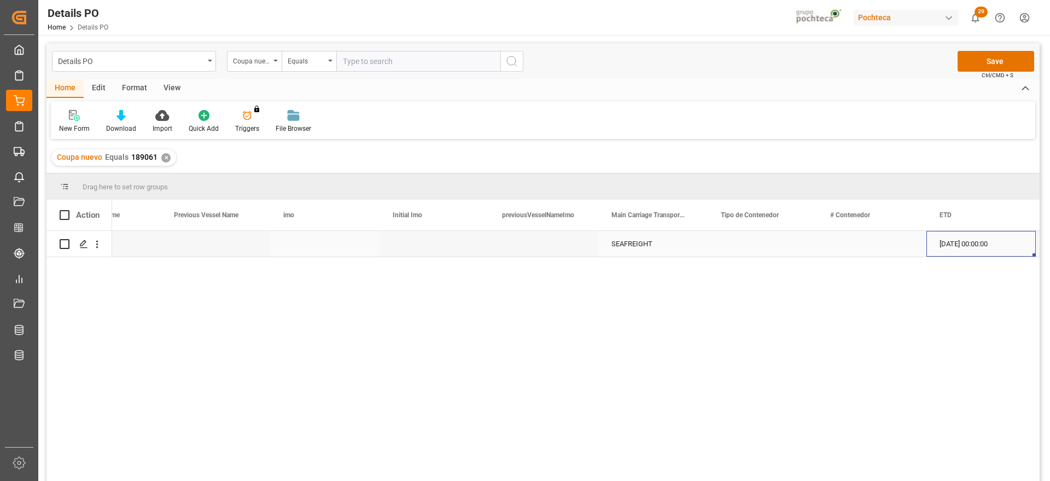
click at [763, 246] on div "Press SPACE to select this row." at bounding box center [762, 244] width 109 height 26
click at [791, 247] on icon "open menu" at bounding box center [796, 250] width 13 height 13
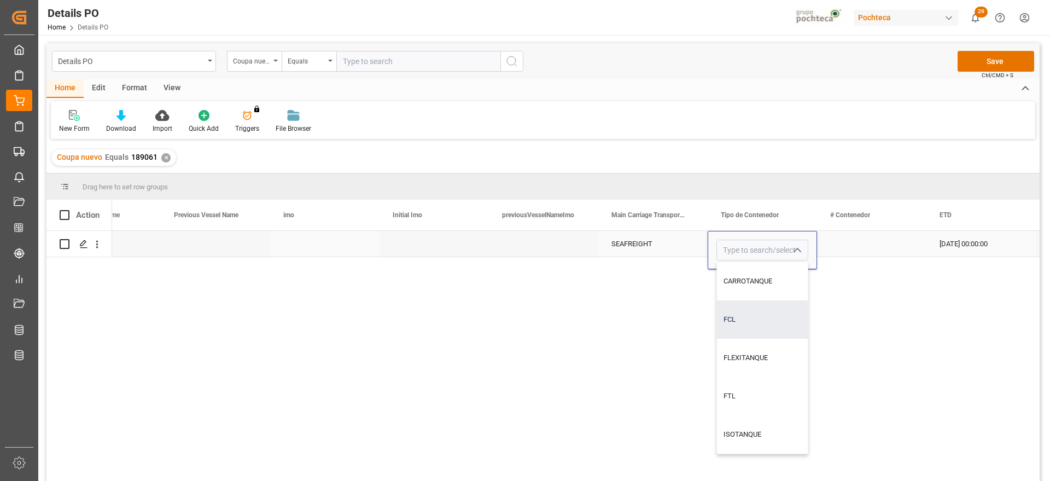
click at [758, 325] on div "FCL" at bounding box center [762, 319] width 91 height 38
type input "FCL"
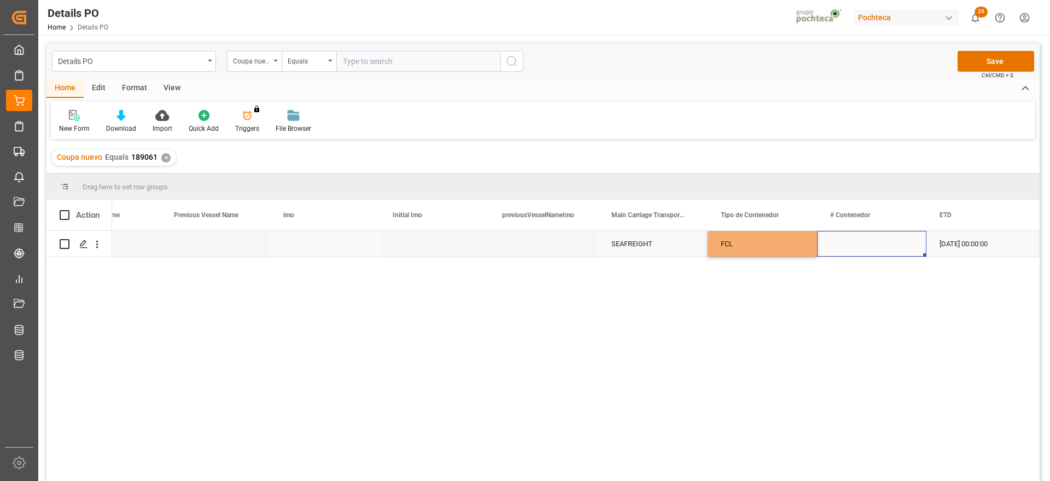
click at [873, 243] on div "Press SPACE to select this row." at bounding box center [871, 244] width 109 height 26
click at [844, 237] on div "Press SPACE to select this row." at bounding box center [871, 244] width 109 height 26
click at [845, 245] on input "Press SPACE to select this row." at bounding box center [872, 250] width 92 height 21
paste input "PCIU1929783"
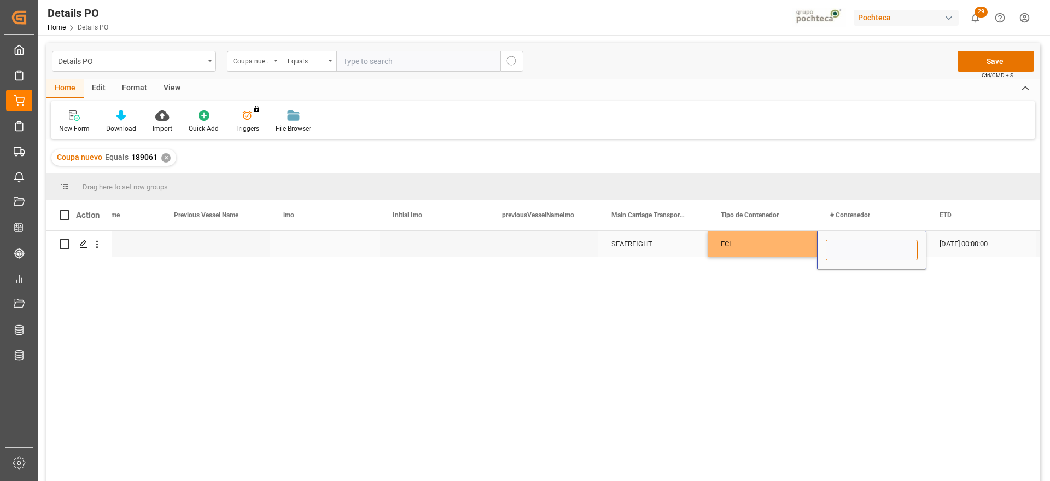
type input "PCIU1929783"
click at [945, 246] on div "[DATE] 00:00:00" at bounding box center [980, 244] width 109 height 26
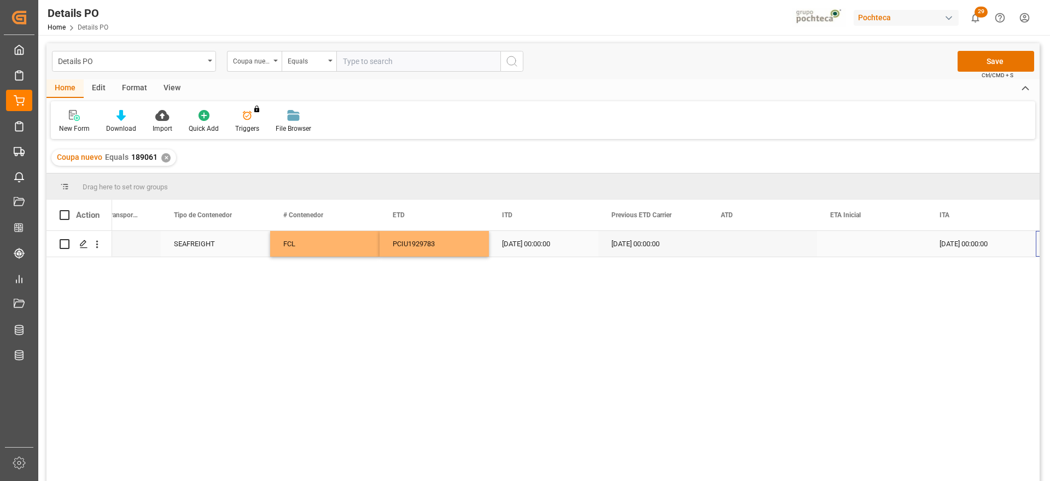
scroll to position [0, 7170]
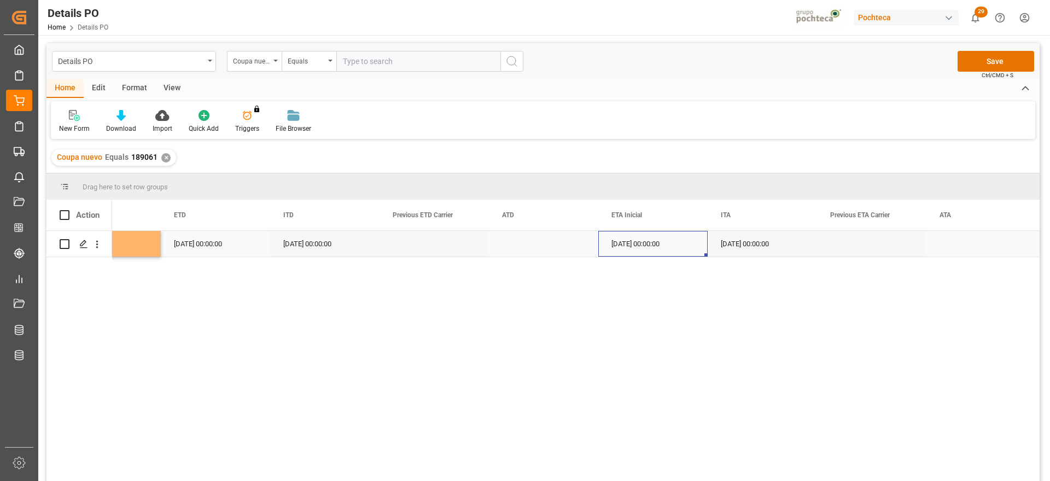
click at [656, 250] on div "[DATE] 00:00:00" at bounding box center [652, 244] width 109 height 26
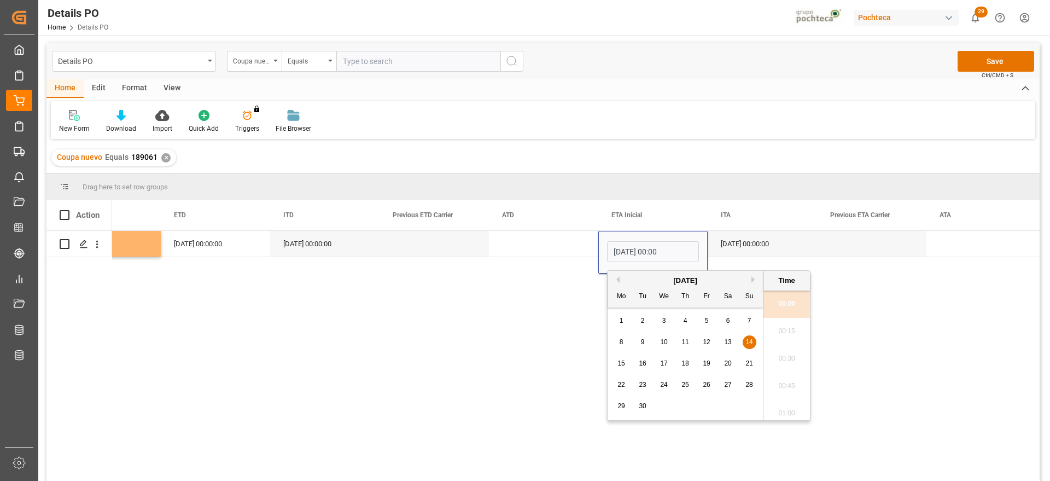
click at [708, 319] on span "5" at bounding box center [707, 321] width 4 height 8
type input "[DATE] 00:00"
click at [767, 244] on div "[DATE] 00:00:00" at bounding box center [762, 244] width 109 height 26
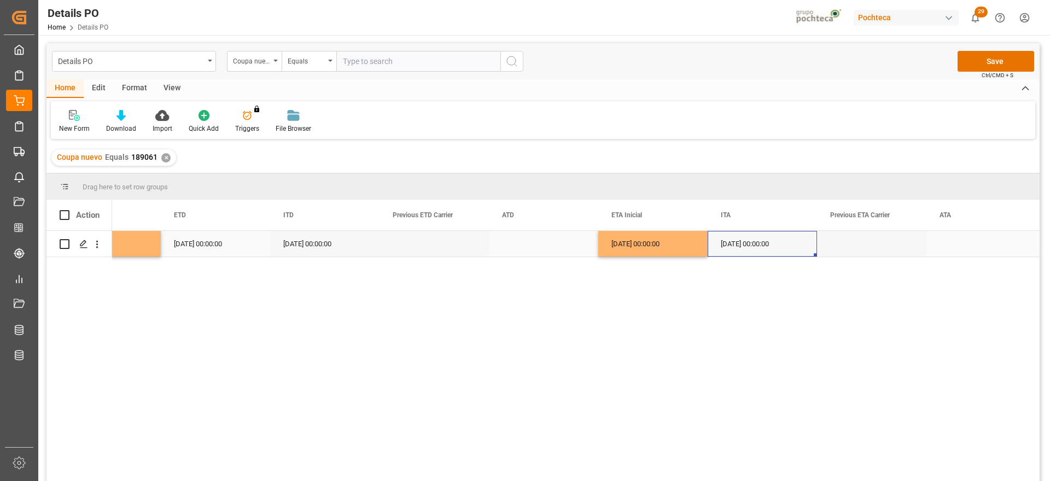
click at [894, 252] on div "Press SPACE to select this row." at bounding box center [871, 244] width 109 height 26
click at [1002, 56] on button "Save" at bounding box center [996, 61] width 77 height 21
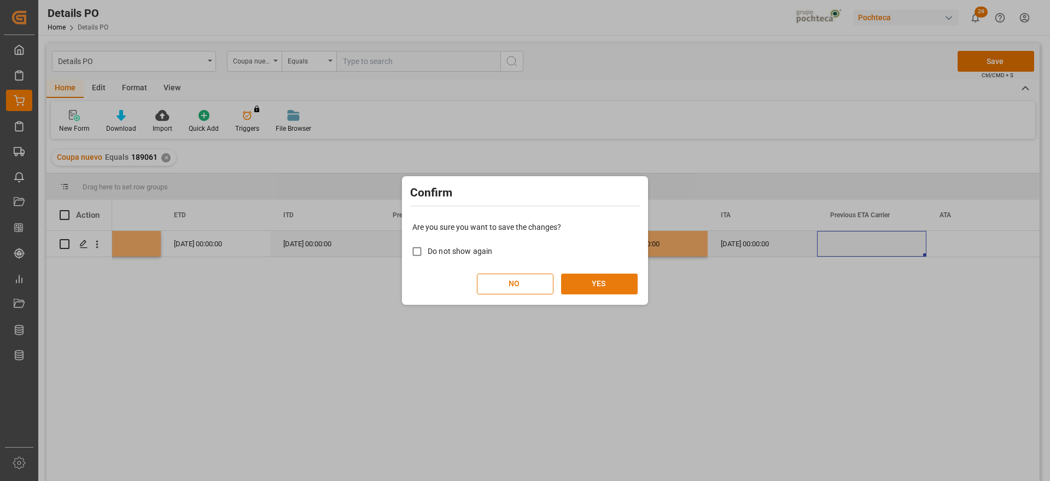
click at [605, 280] on button "YES" at bounding box center [599, 283] width 77 height 21
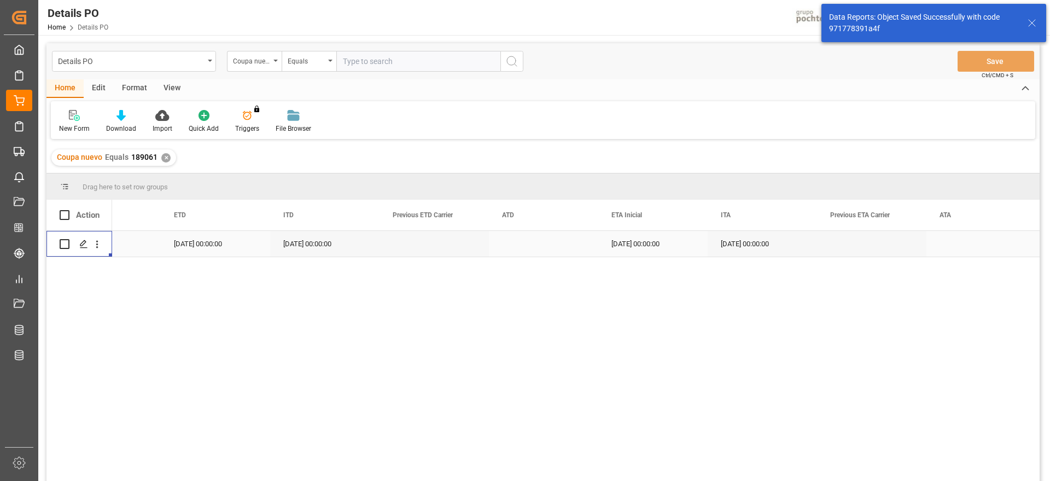
click at [97, 245] on icon "open menu" at bounding box center [96, 243] width 11 height 11
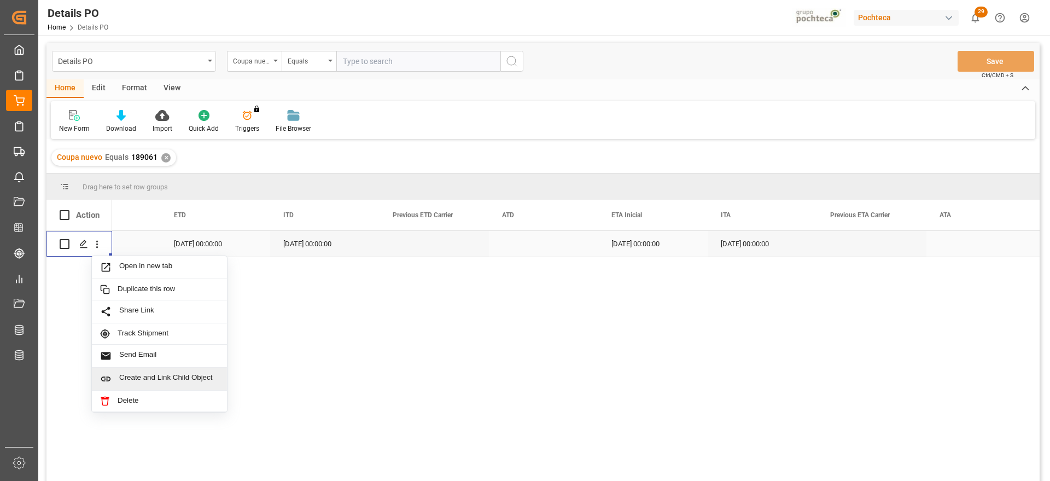
click at [146, 374] on span "Create and Link Child Object" at bounding box center [169, 378] width 100 height 11
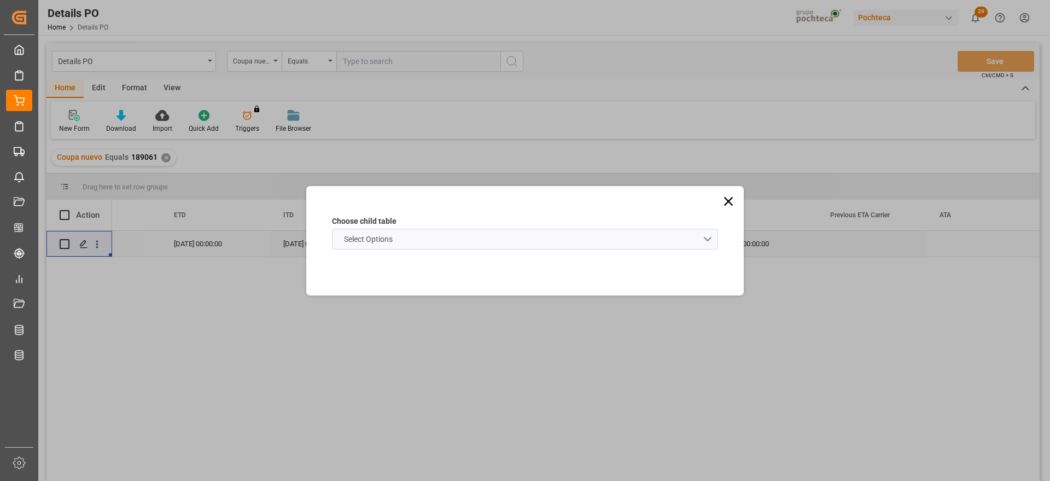
click at [430, 238] on schema "Select Options" at bounding box center [525, 239] width 386 height 21
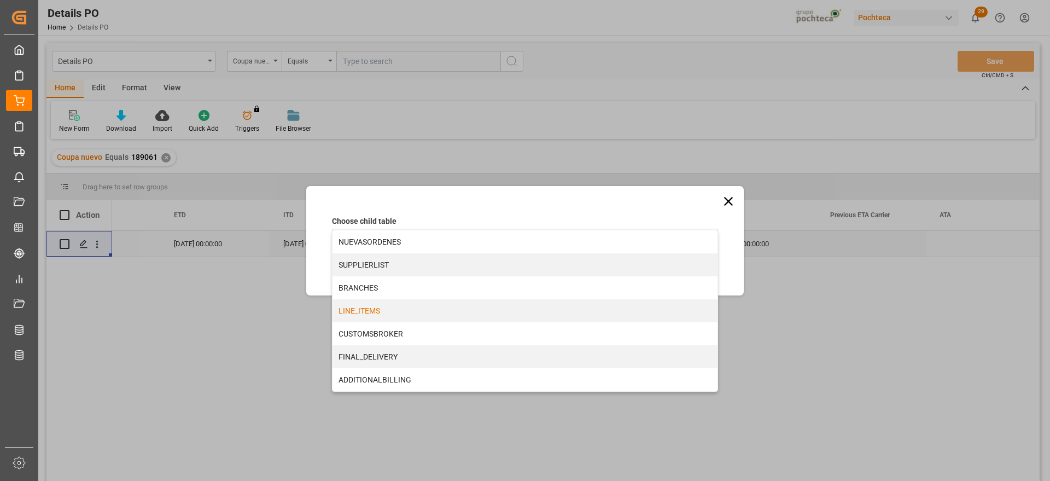
click at [390, 308] on div "LINE_ITEMS" at bounding box center [524, 310] width 385 height 23
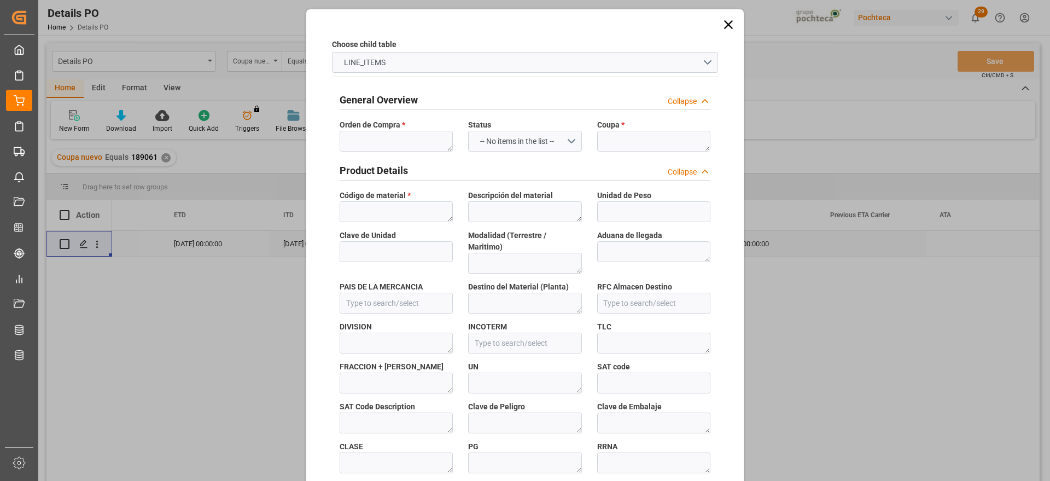
type input "971778391a4f"
click at [378, 144] on textarea at bounding box center [396, 141] width 113 height 21
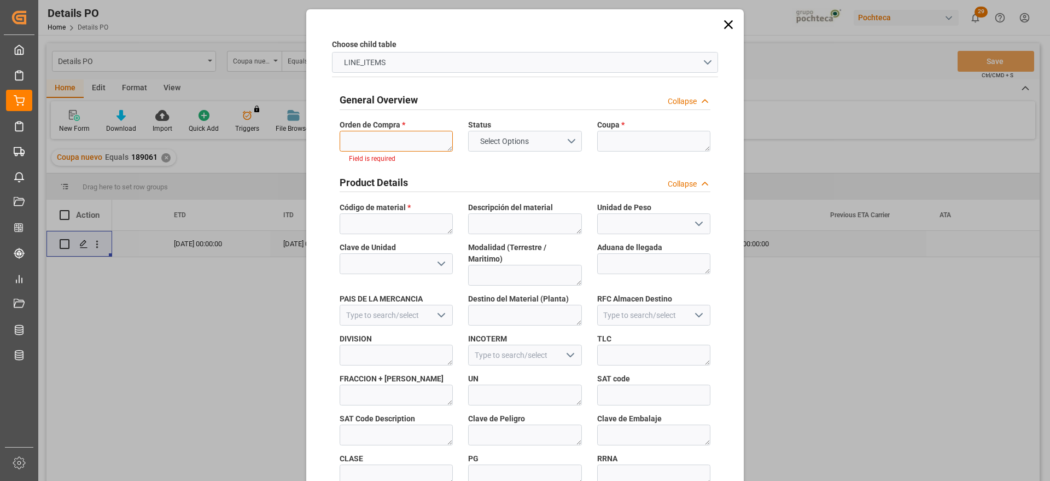
click at [365, 141] on textarea at bounding box center [396, 141] width 113 height 21
paste textarea "5000304626"
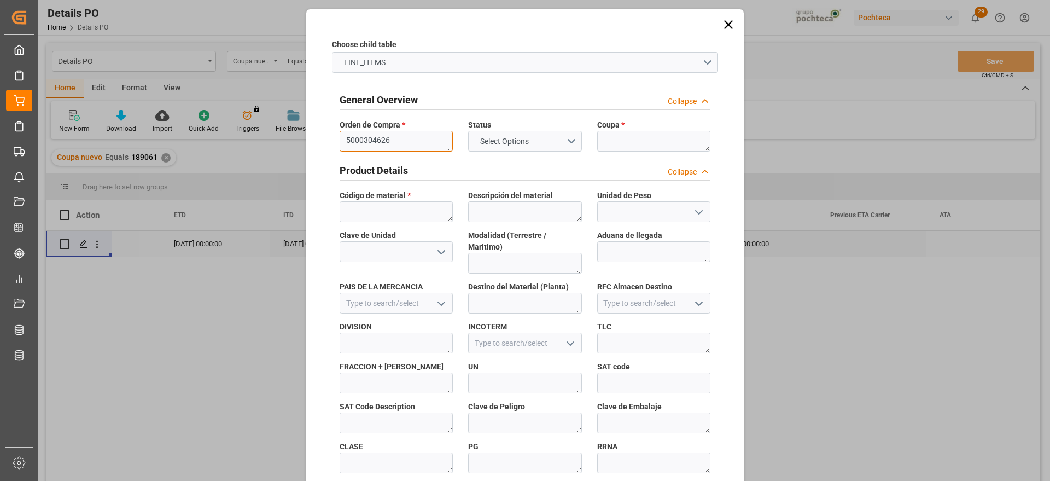
scroll to position [0, 0]
type textarea "5000304626"
click at [615, 138] on textarea at bounding box center [653, 141] width 113 height 21
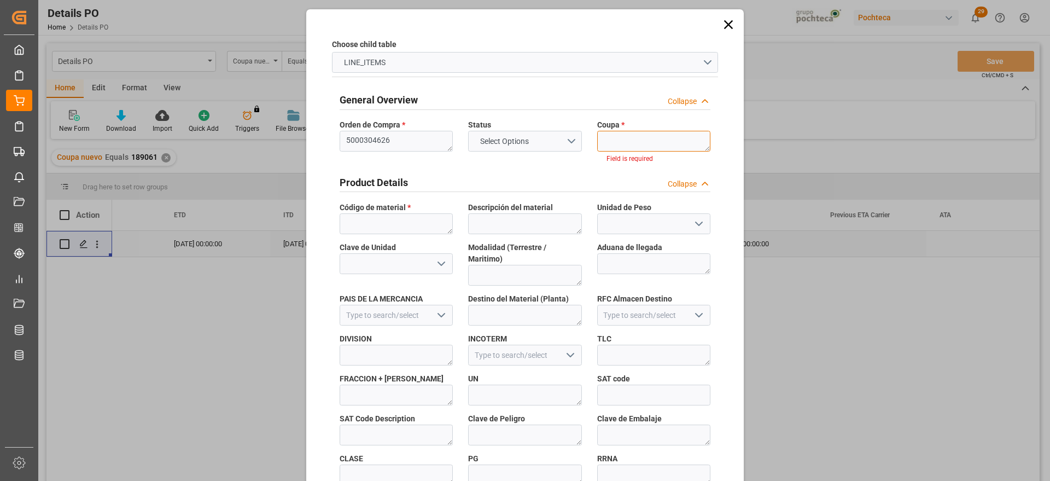
paste textarea "189061"
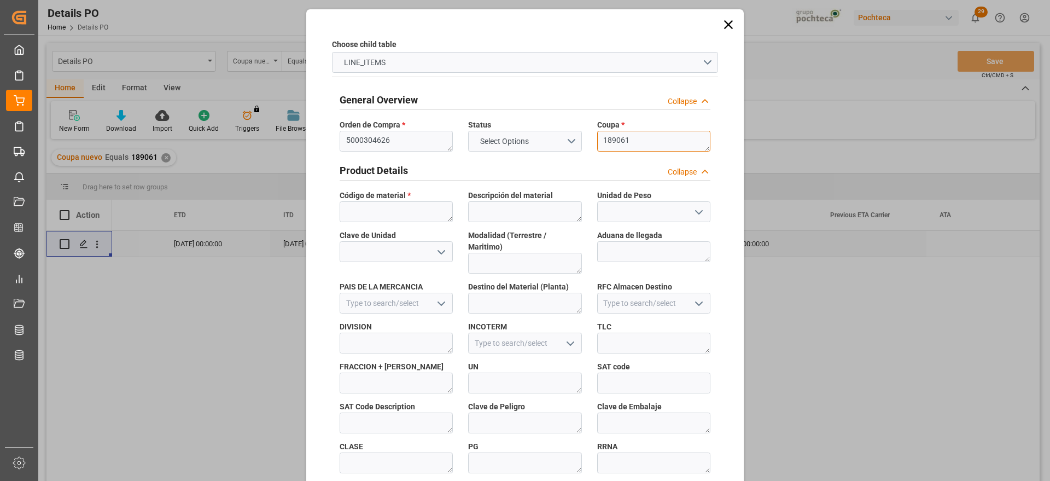
type textarea "189061"
click at [378, 209] on textarea at bounding box center [396, 211] width 113 height 21
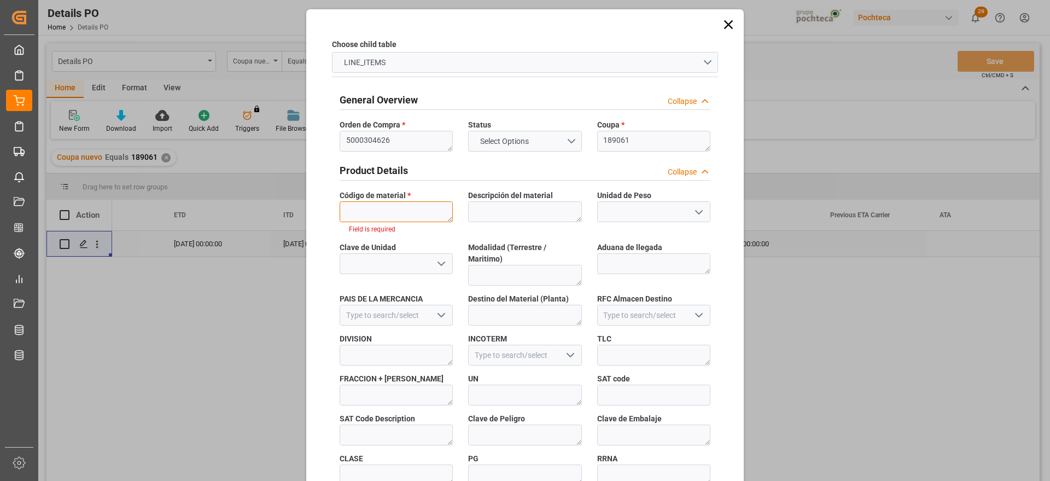
paste textarea "22485"
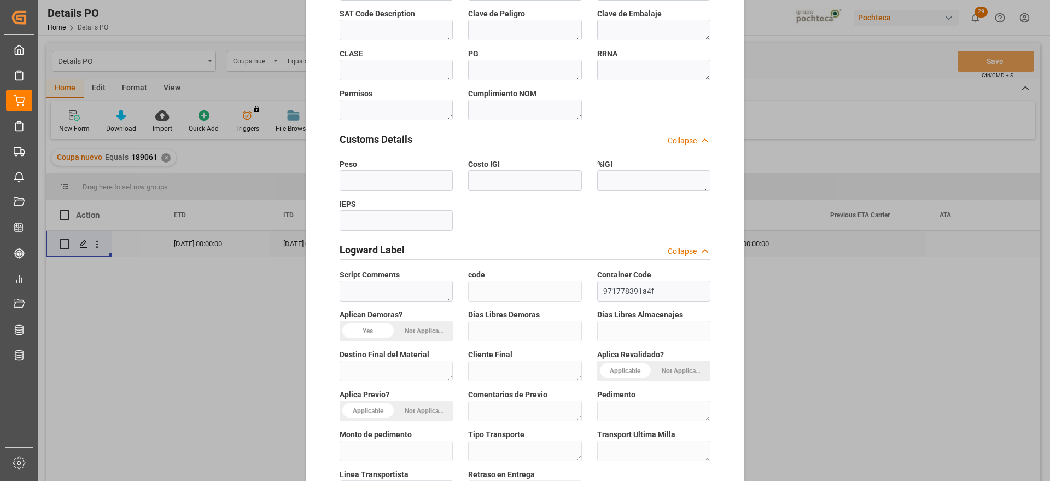
scroll to position [469, 0]
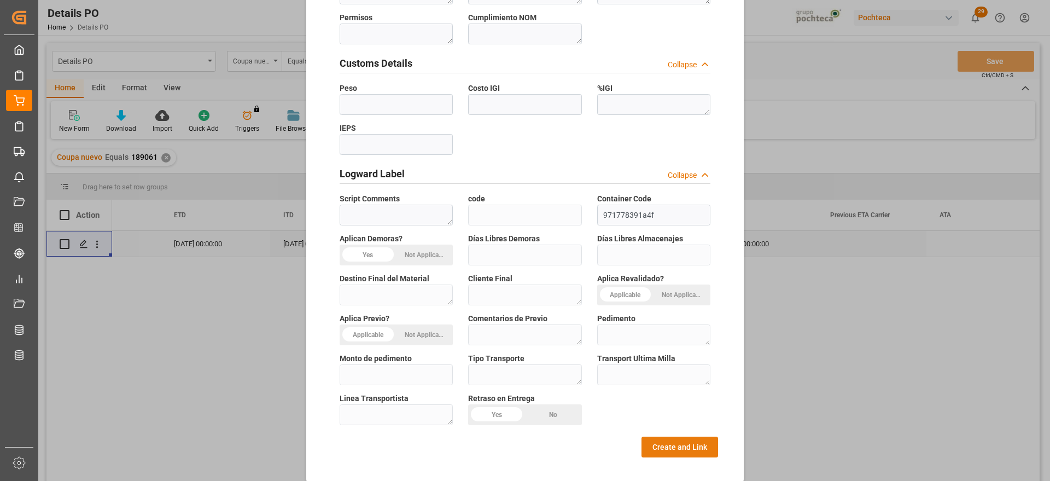
type textarea "22485"
click at [667, 437] on button "Create and Link" at bounding box center [679, 446] width 77 height 21
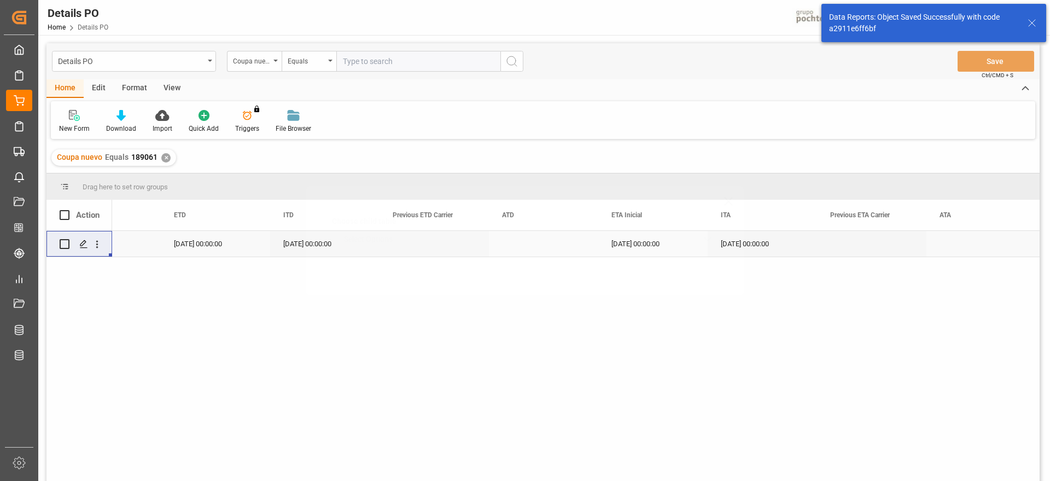
scroll to position [0, 0]
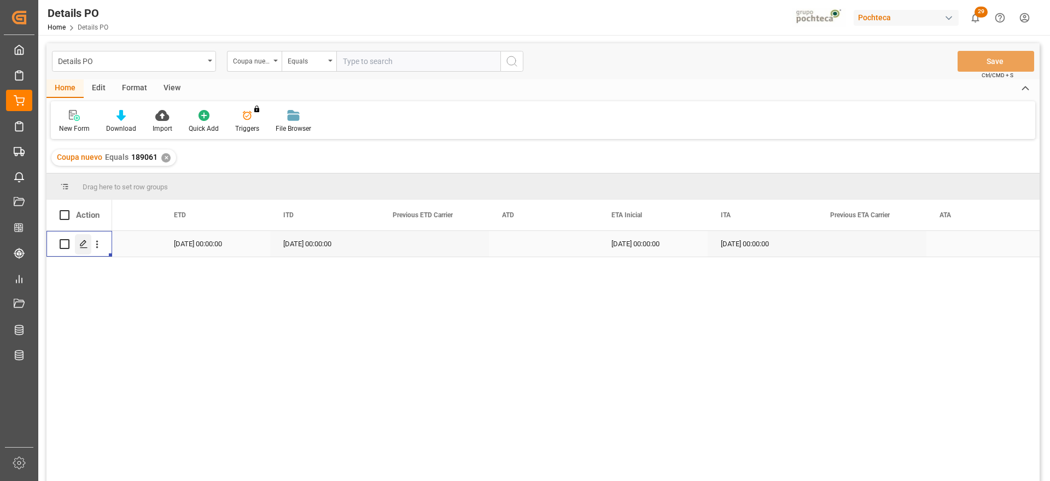
click at [87, 243] on icon "Press SPACE to select this row." at bounding box center [83, 244] width 9 height 9
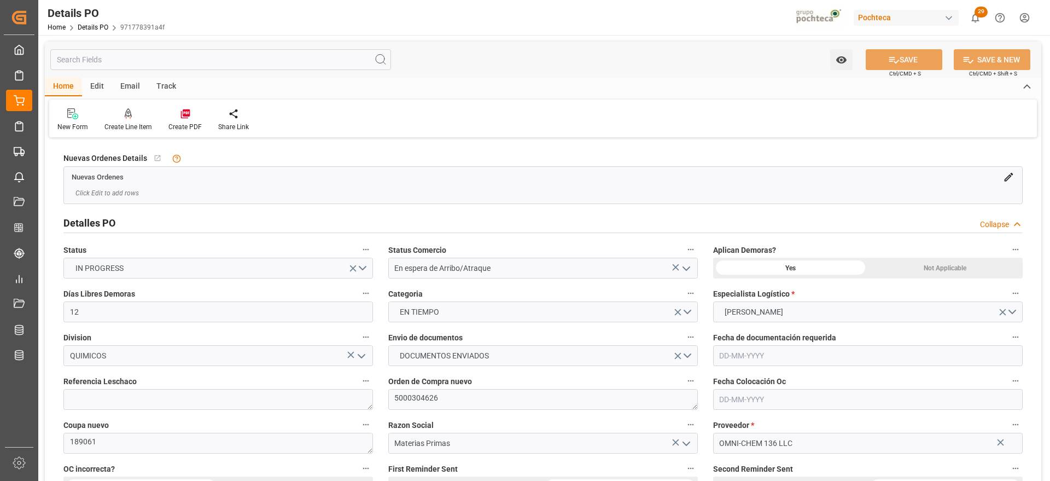
type input "12"
type input "[DATE]"
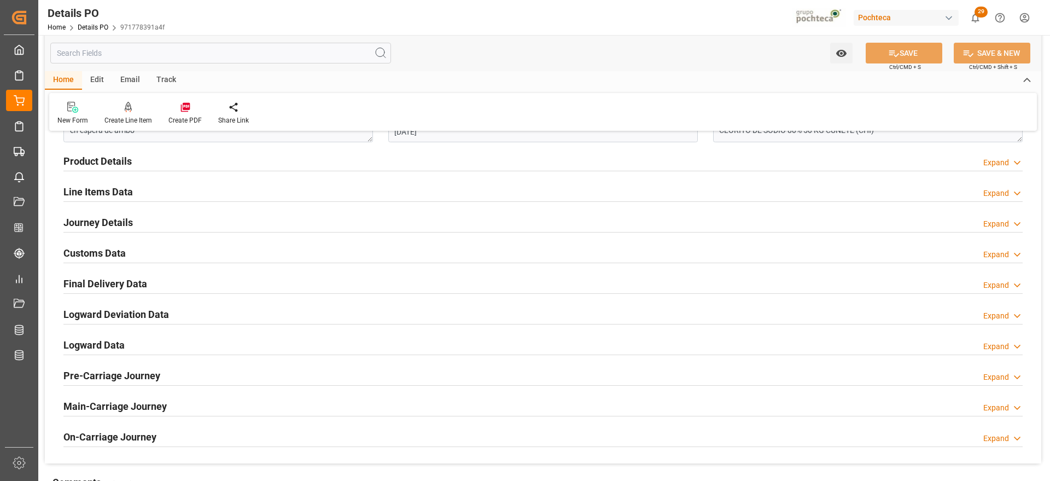
scroll to position [615, 0]
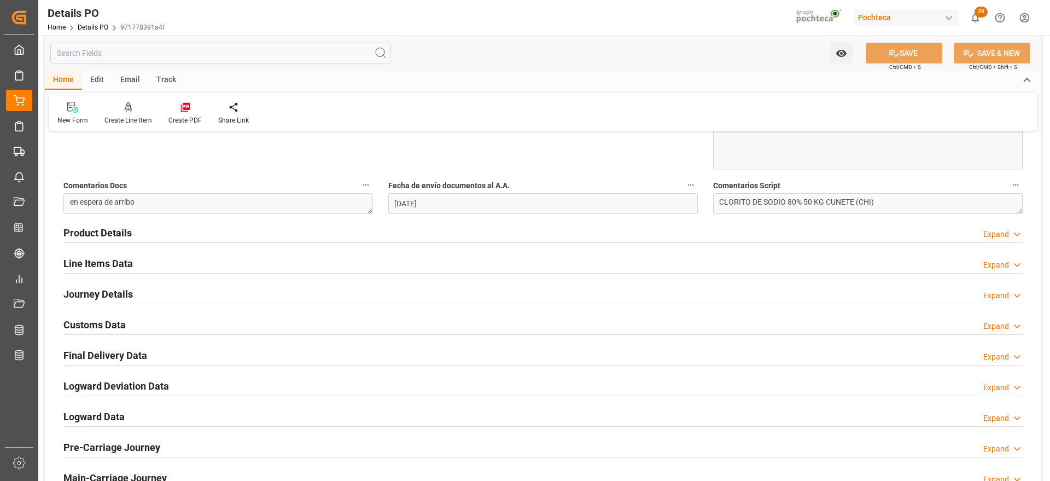
click at [92, 323] on h2 "Customs Data" at bounding box center [94, 324] width 62 height 15
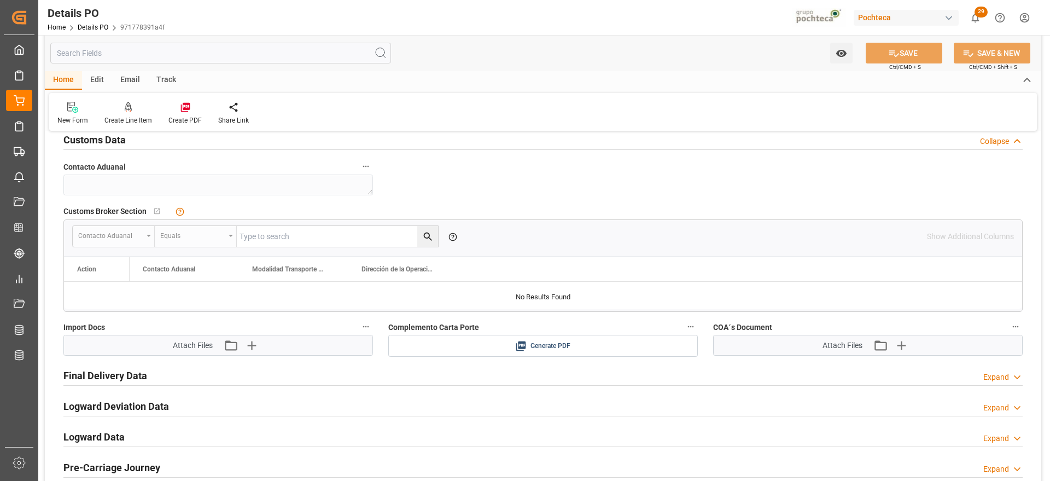
scroll to position [820, 0]
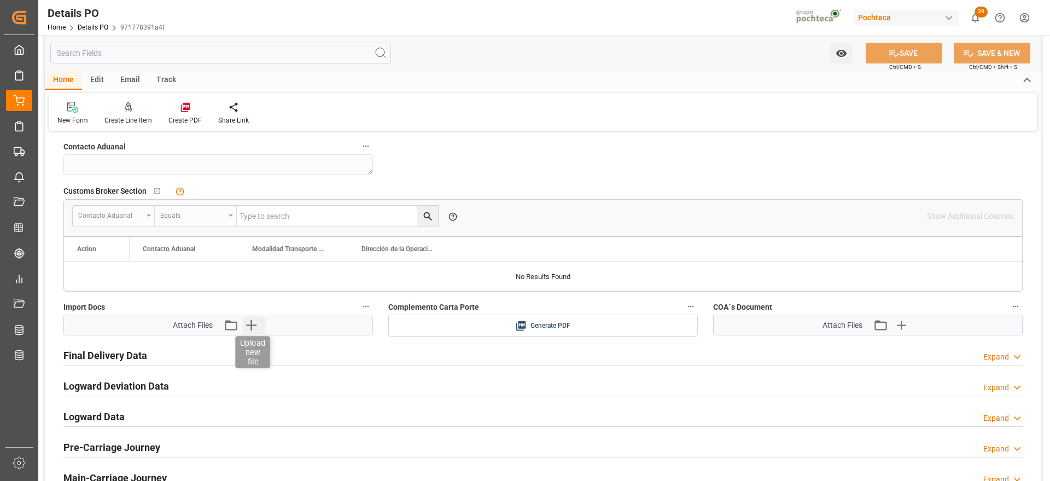
click at [256, 318] on icon "button" at bounding box center [250, 324] width 17 height 17
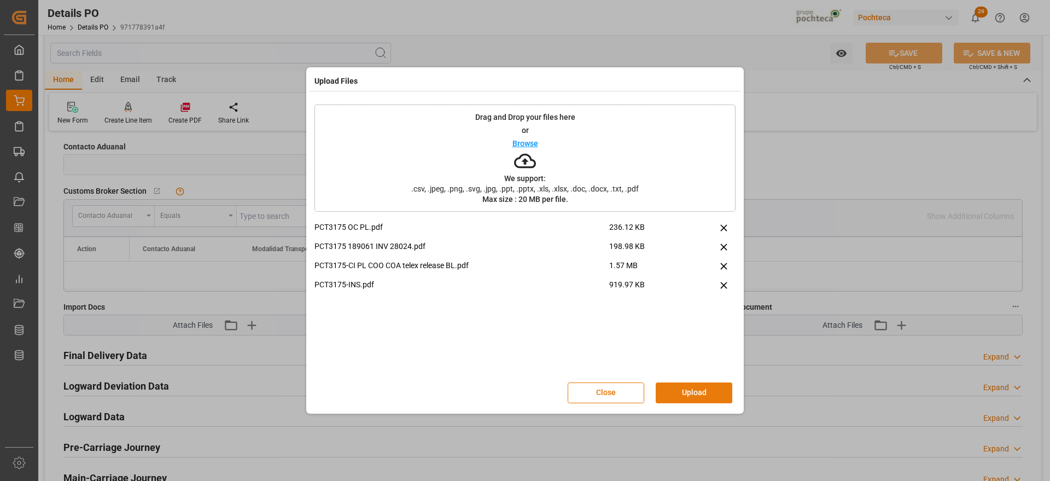
click at [703, 393] on button "Upload" at bounding box center [694, 392] width 77 height 21
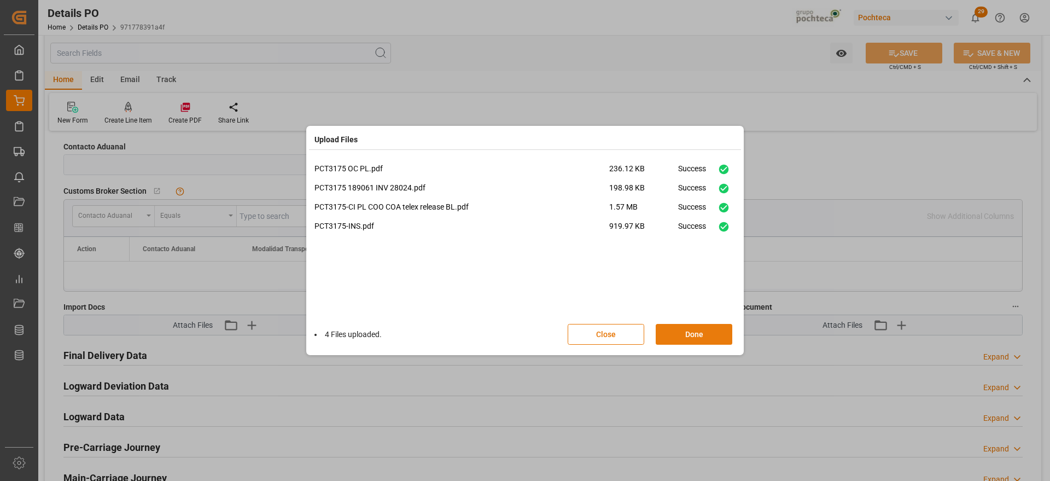
click at [699, 334] on button "Done" at bounding box center [694, 334] width 77 height 21
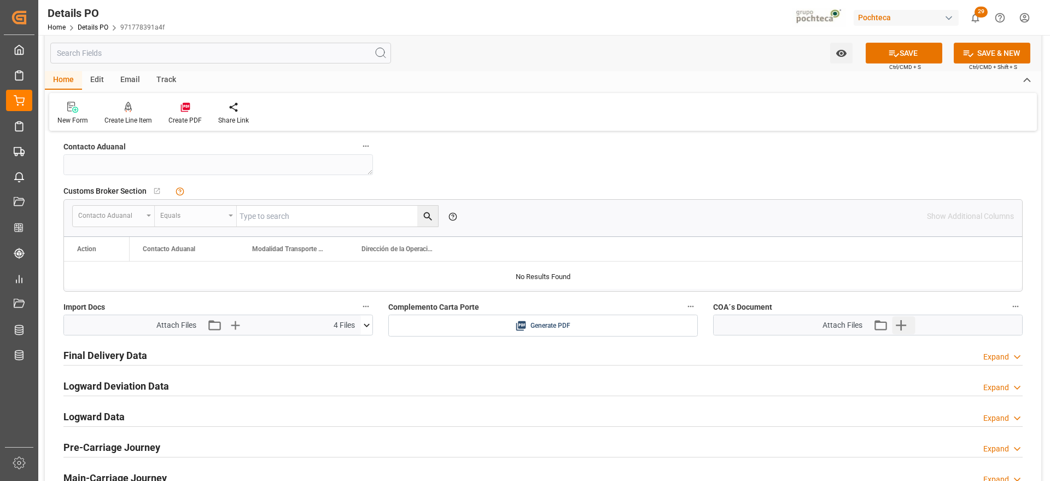
click at [897, 323] on icon "button" at bounding box center [900, 324] width 17 height 17
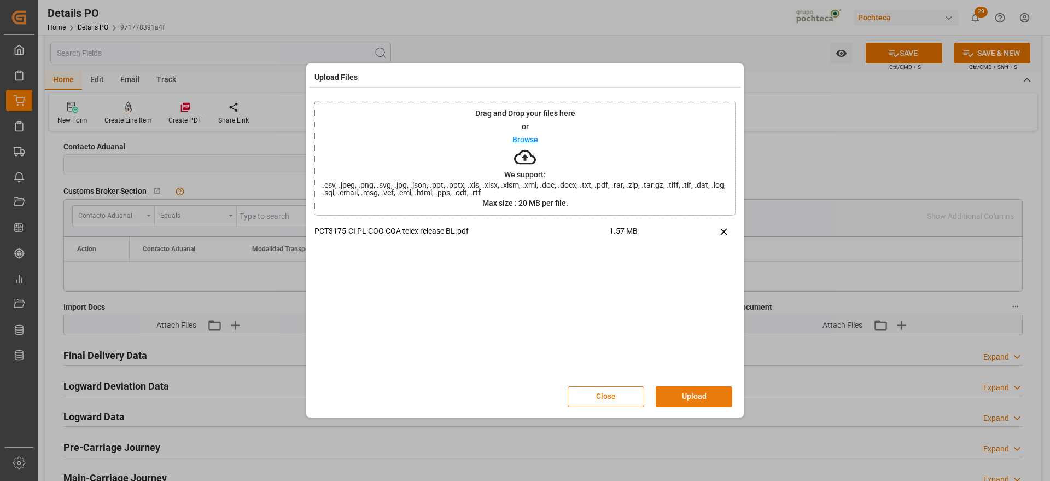
click at [687, 401] on button "Upload" at bounding box center [694, 396] width 77 height 21
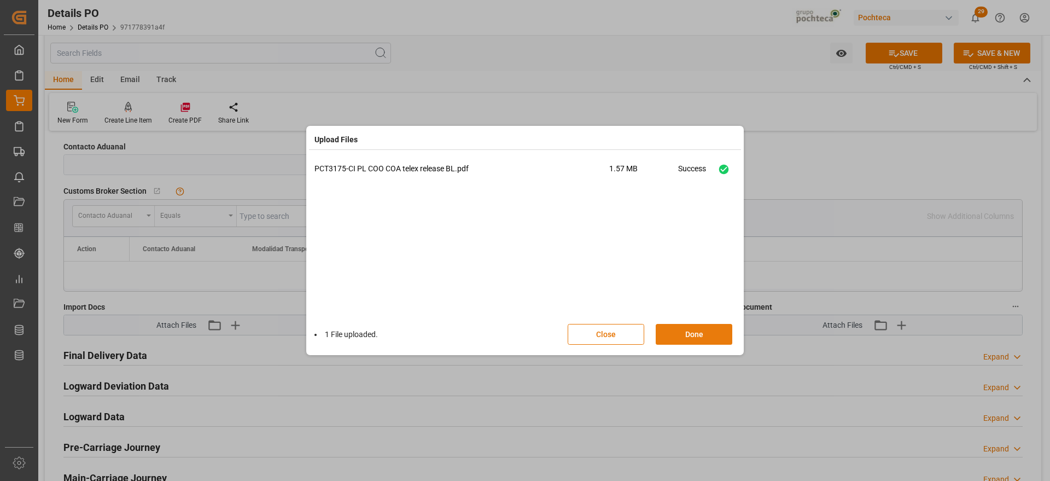
click at [704, 328] on button "Done" at bounding box center [694, 334] width 77 height 21
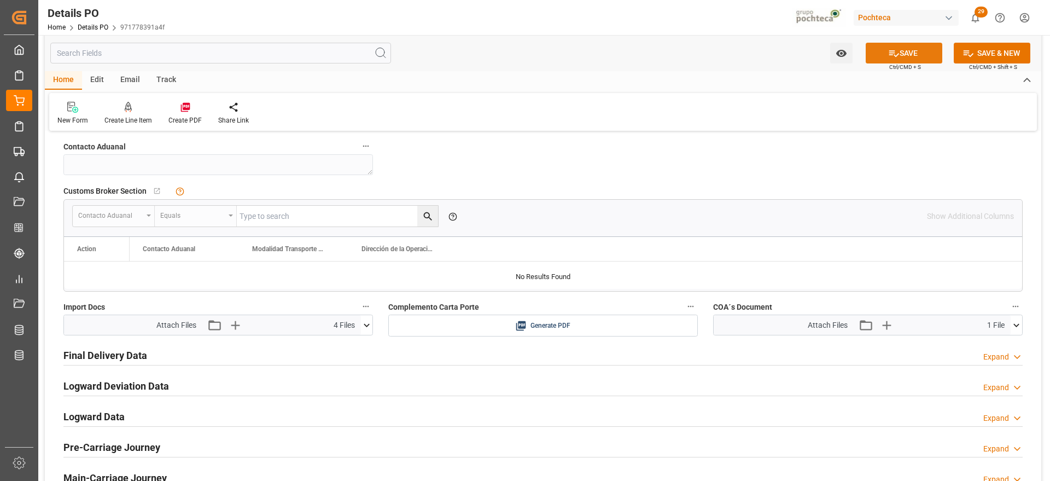
click at [917, 43] on button "SAVE" at bounding box center [904, 53] width 77 height 21
click at [187, 107] on icon at bounding box center [185, 107] width 11 height 11
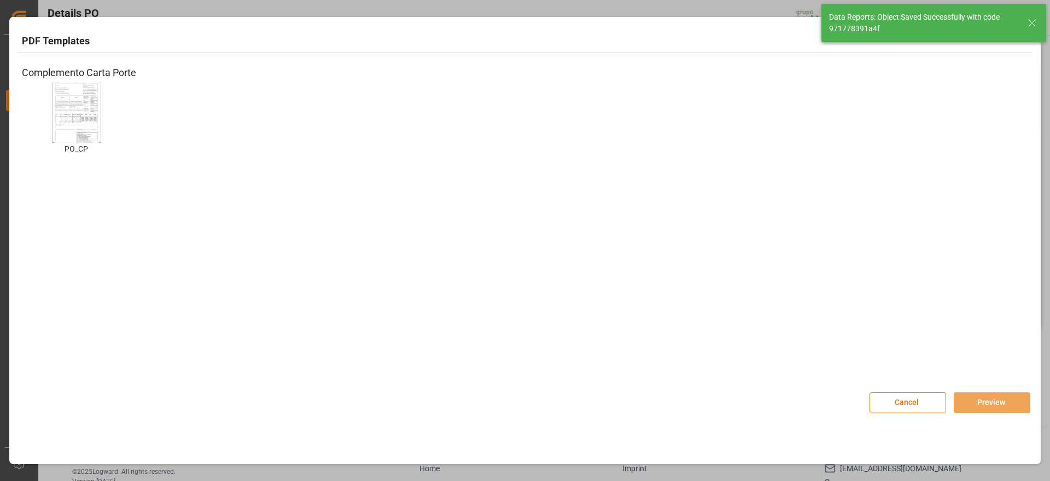
click at [94, 117] on img at bounding box center [77, 112] width 44 height 62
click at [1017, 407] on button "Preview" at bounding box center [992, 402] width 77 height 21
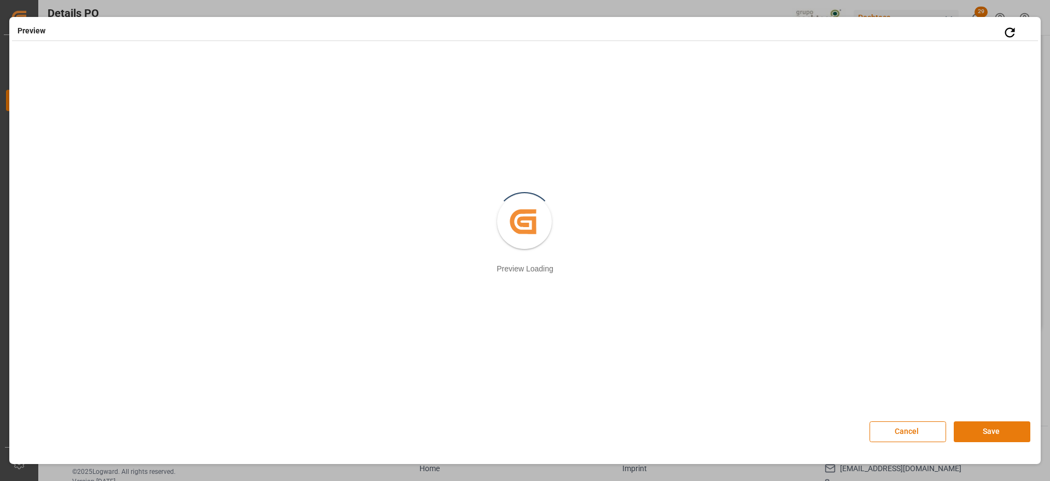
click at [1001, 437] on button "Save" at bounding box center [992, 431] width 77 height 21
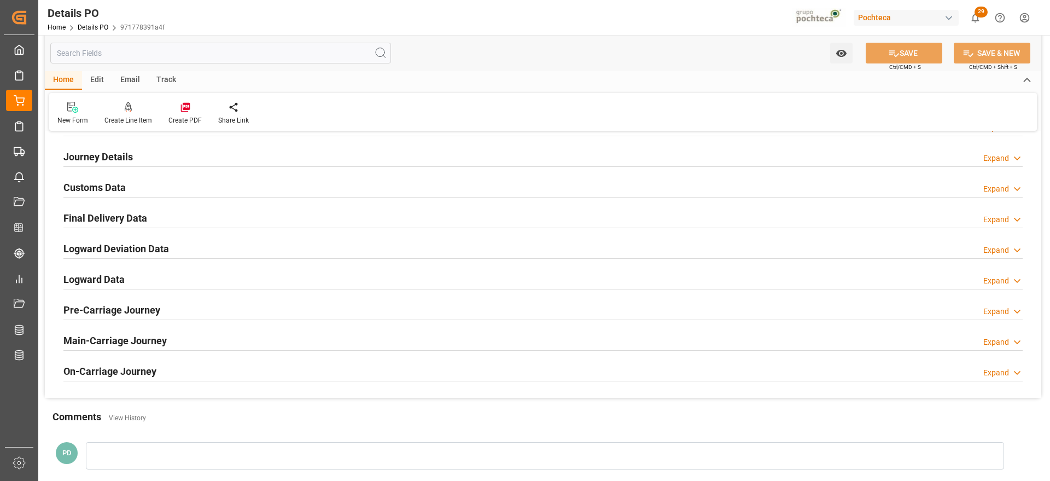
scroll to position [684, 0]
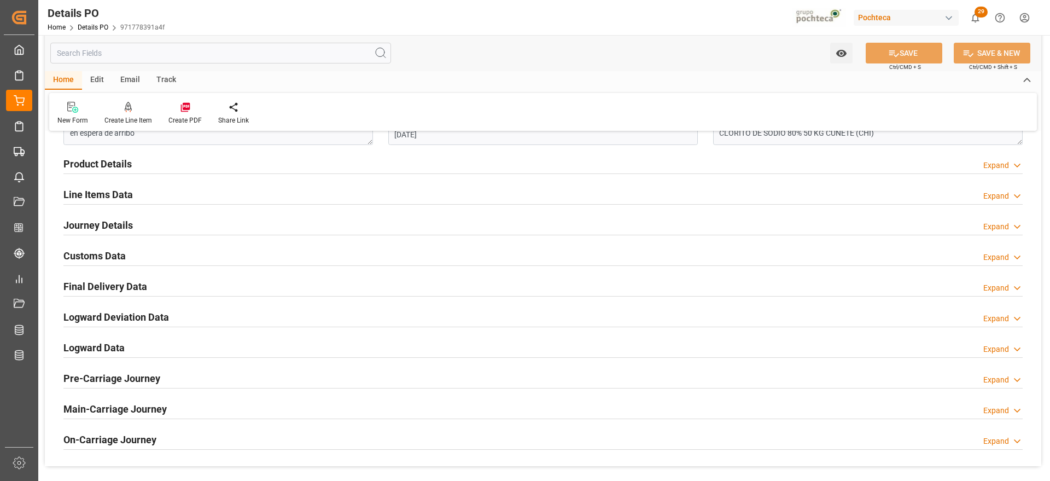
click at [103, 250] on h2 "Customs Data" at bounding box center [94, 255] width 62 height 15
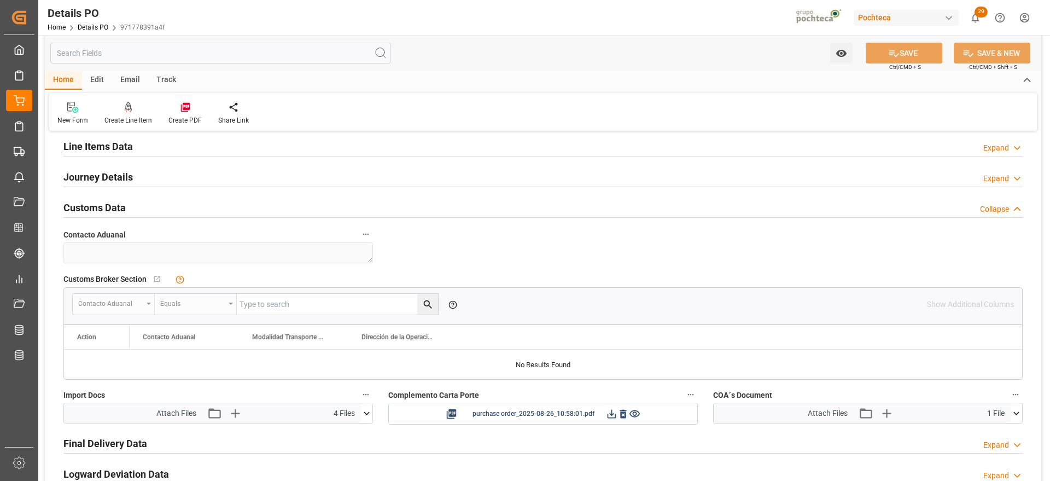
scroll to position [821, 0]
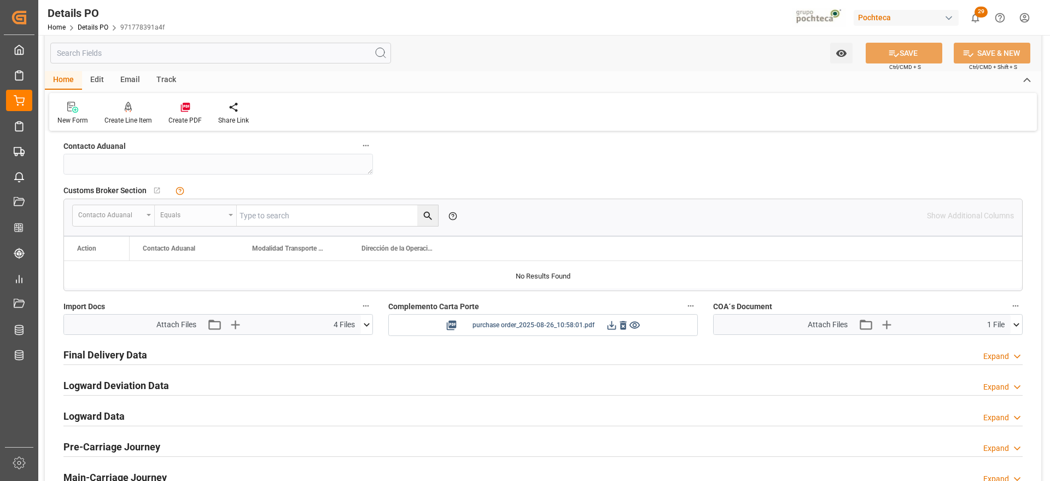
click at [611, 329] on icon at bounding box center [612, 324] width 9 height 9
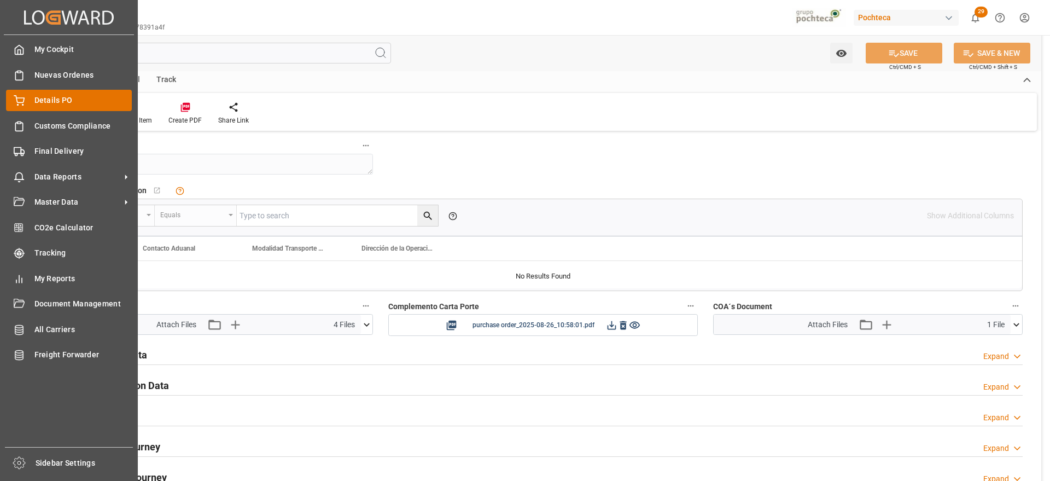
click at [38, 99] on span "Details PO" at bounding box center [83, 100] width 98 height 11
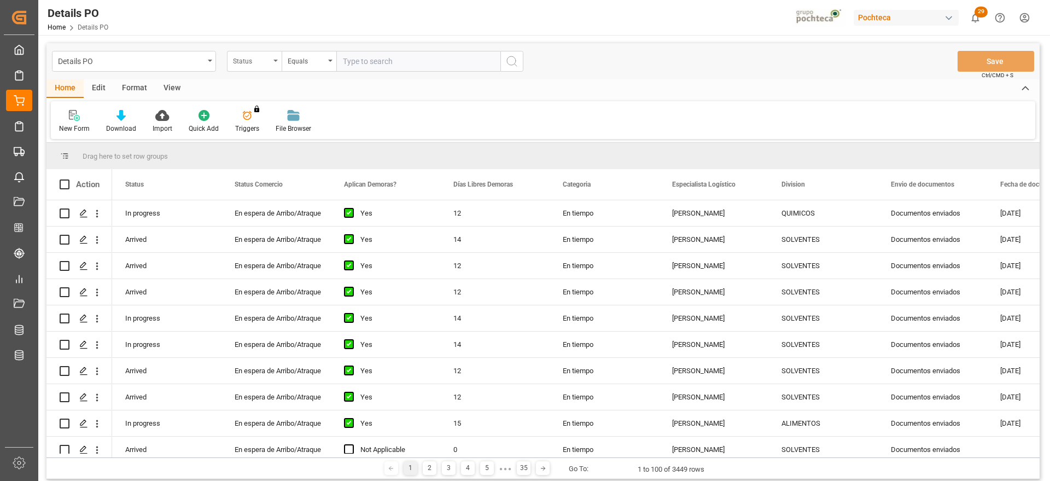
click at [264, 63] on div "Status" at bounding box center [251, 60] width 37 height 13
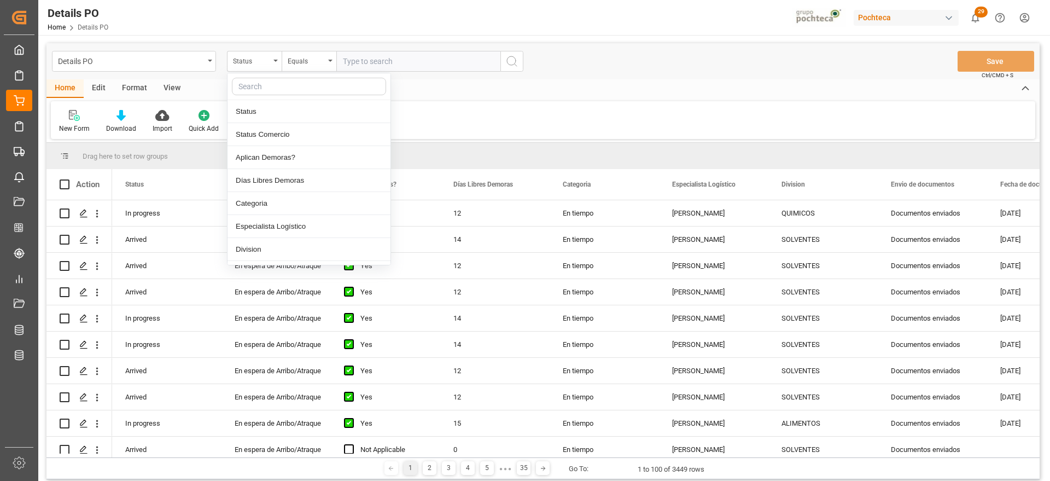
click at [266, 90] on input "text" at bounding box center [309, 86] width 154 height 17
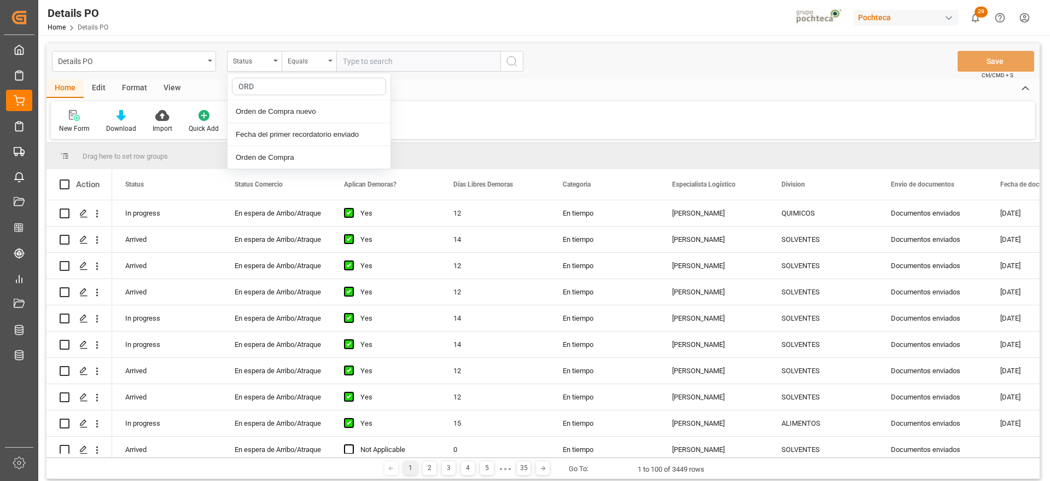
type input "ORDE"
click at [295, 119] on div "Orden de Compra nuevo" at bounding box center [308, 111] width 163 height 23
click at [395, 60] on input "text" at bounding box center [418, 61] width 164 height 21
paste input "5000306801"
type input "5000306801"
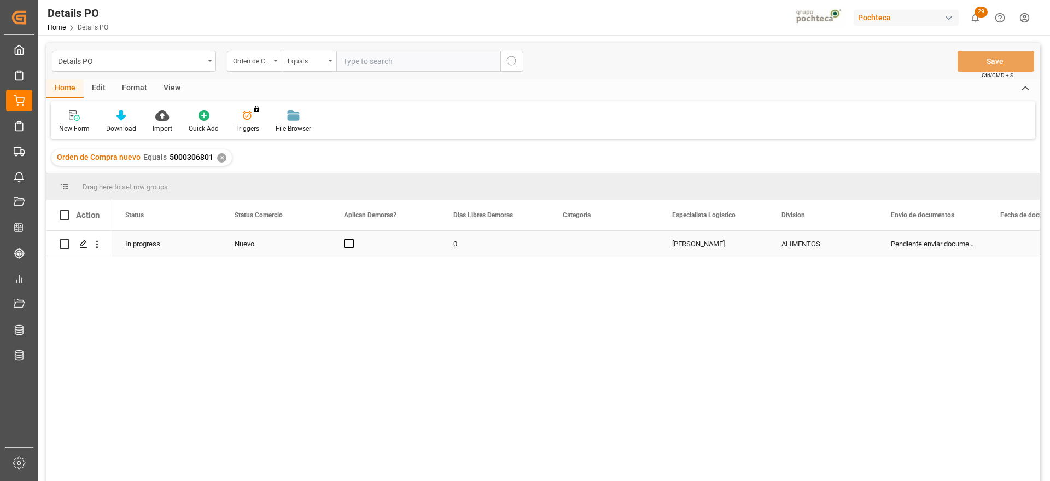
click at [247, 245] on div "Nuevo" at bounding box center [276, 243] width 83 height 25
click at [302, 244] on button "open menu" at bounding box center [310, 250] width 16 height 17
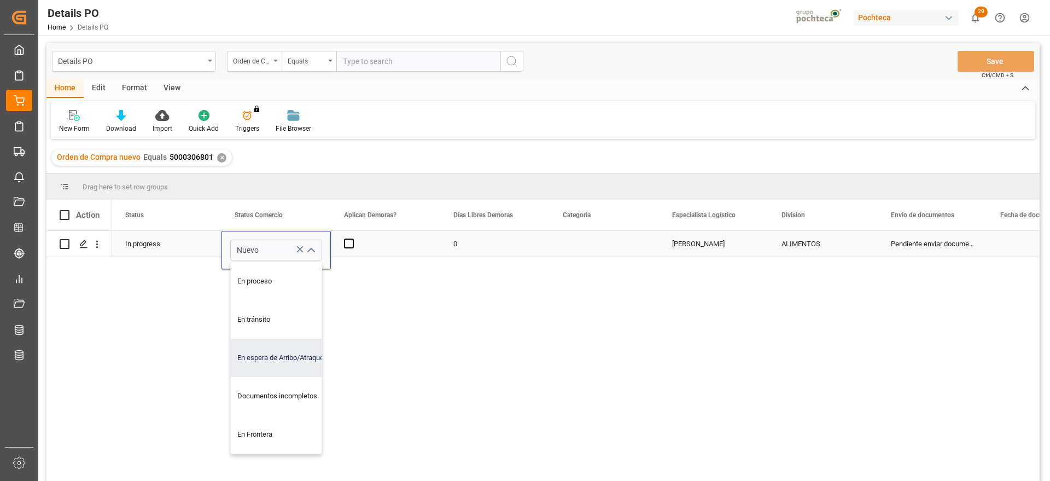
click at [292, 349] on div "En espera de Arribo/Atraque" at bounding box center [283, 358] width 104 height 38
type input "En espera de Arribo/Atraque"
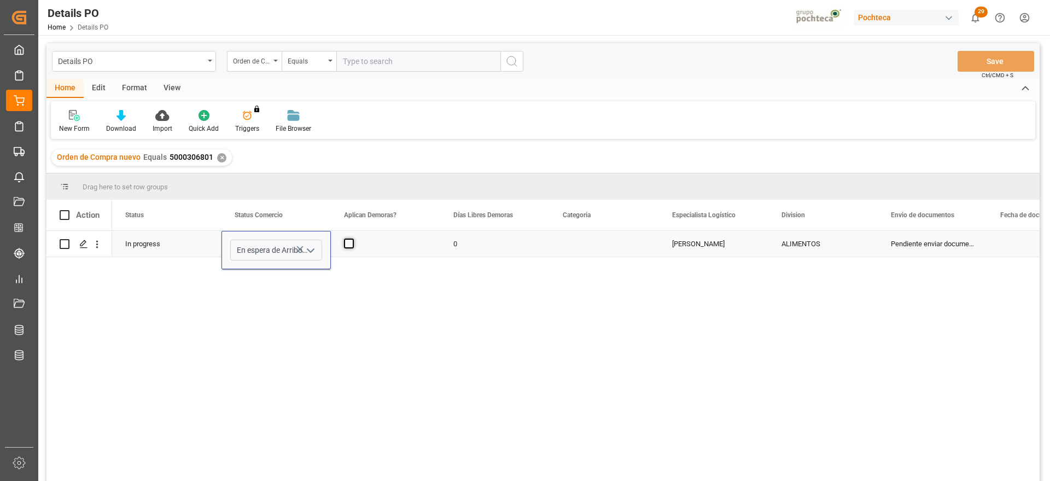
click at [349, 244] on span "Press SPACE to select this row." at bounding box center [349, 243] width 10 height 10
click at [352, 238] on input "Press SPACE to select this row." at bounding box center [352, 238] width 0 height 0
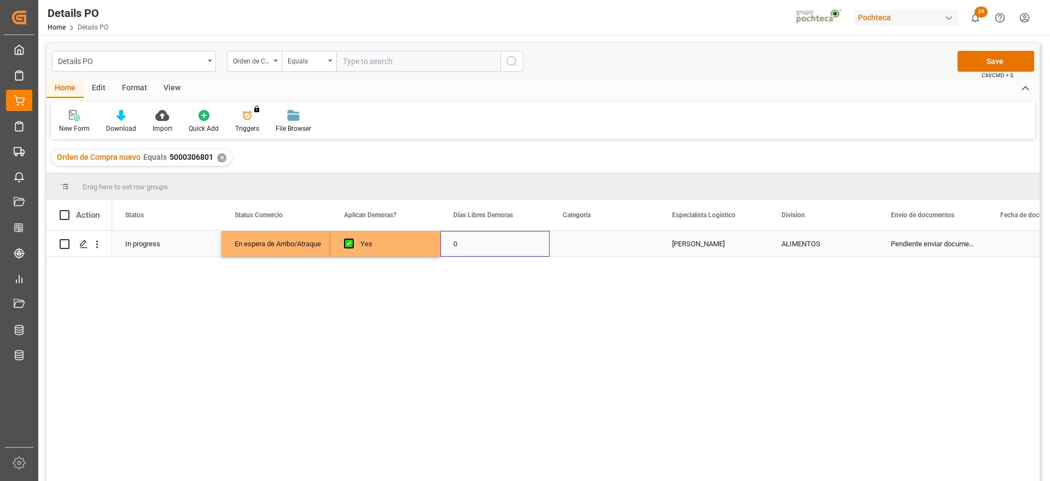
click at [458, 247] on div "0" at bounding box center [494, 244] width 109 height 26
click at [465, 246] on input "0" at bounding box center [495, 250] width 92 height 21
type input "12"
click at [594, 246] on div "Press SPACE to select this row." at bounding box center [604, 244] width 109 height 26
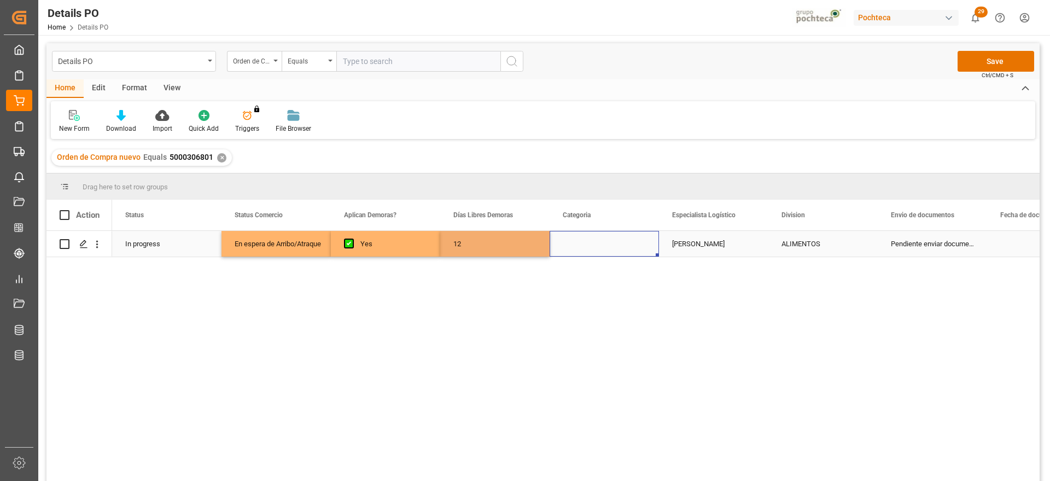
click at [594, 246] on div "Press SPACE to select this row." at bounding box center [604, 244] width 109 height 26
drag, startPoint x: 645, startPoint y: 242, endPoint x: 640, endPoint y: 256, distance: 14.9
click at [644, 242] on button "Select" at bounding box center [604, 250] width 92 height 21
click at [622, 308] on div "En tiempo" at bounding box center [604, 311] width 79 height 11
click at [702, 240] on div "[PERSON_NAME]" at bounding box center [713, 244] width 109 height 26
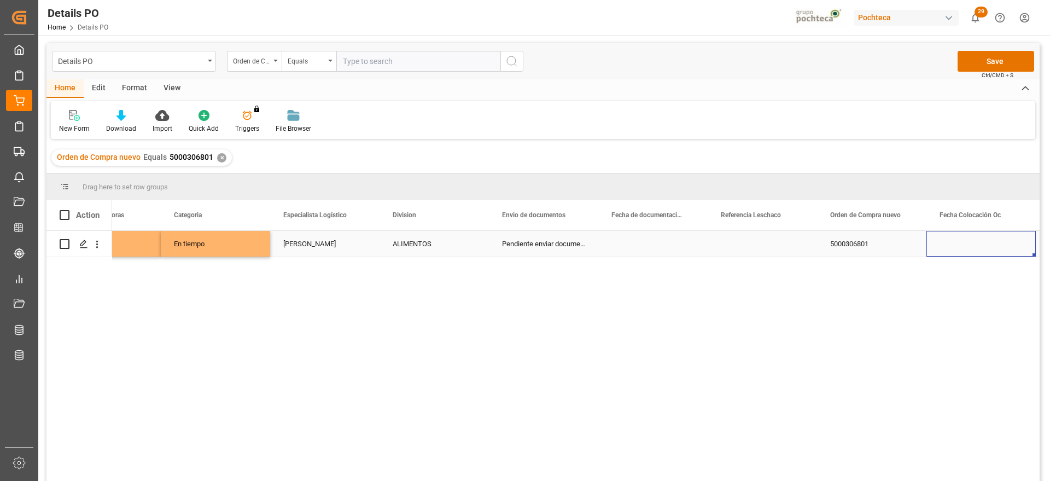
scroll to position [0, 498]
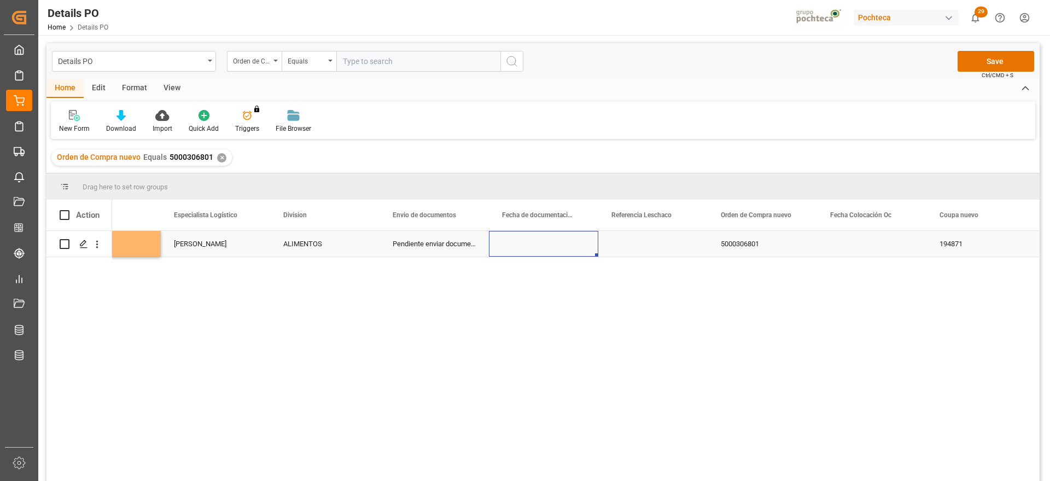
click at [581, 246] on div "Press SPACE to select this row." at bounding box center [543, 244] width 109 height 26
drag, startPoint x: 211, startPoint y: 157, endPoint x: 167, endPoint y: 160, distance: 43.8
click at [167, 160] on div "Orden de Compra nuevo Equals 5000306801" at bounding box center [135, 156] width 156 height 11
copy span "5000306801"
click at [542, 244] on div "Press SPACE to select this row." at bounding box center [543, 244] width 109 height 26
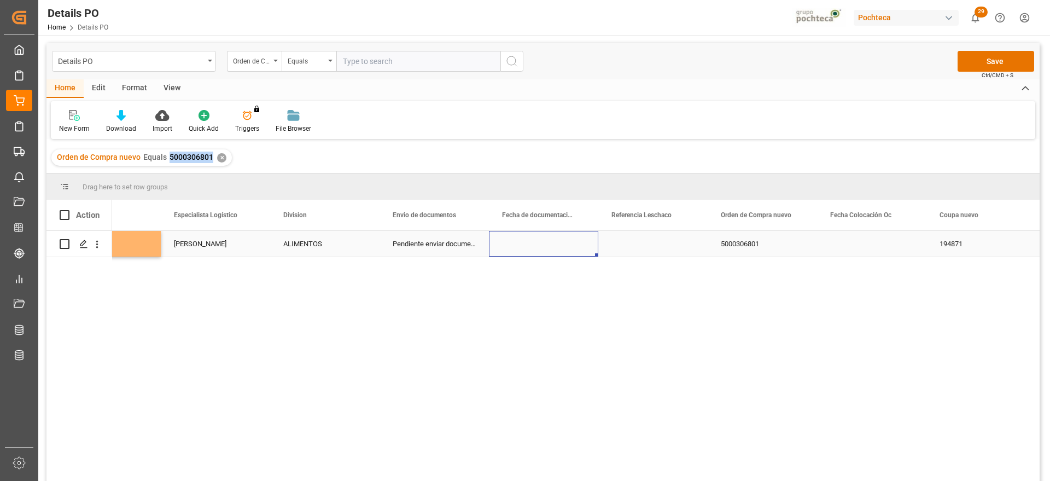
click at [542, 244] on div "Press SPACE to select this row." at bounding box center [543, 244] width 109 height 26
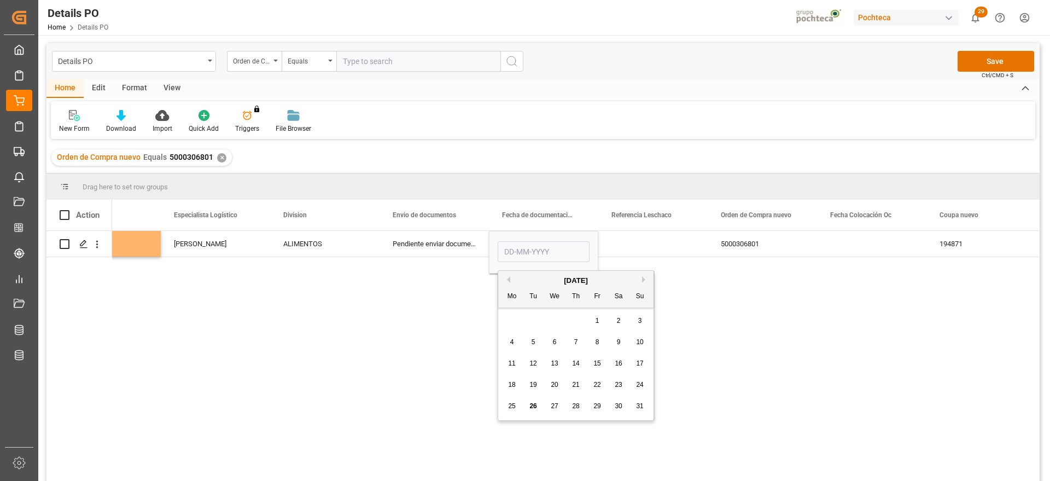
click at [580, 386] on div "21" at bounding box center [576, 384] width 14 height 13
type input "[DATE]"
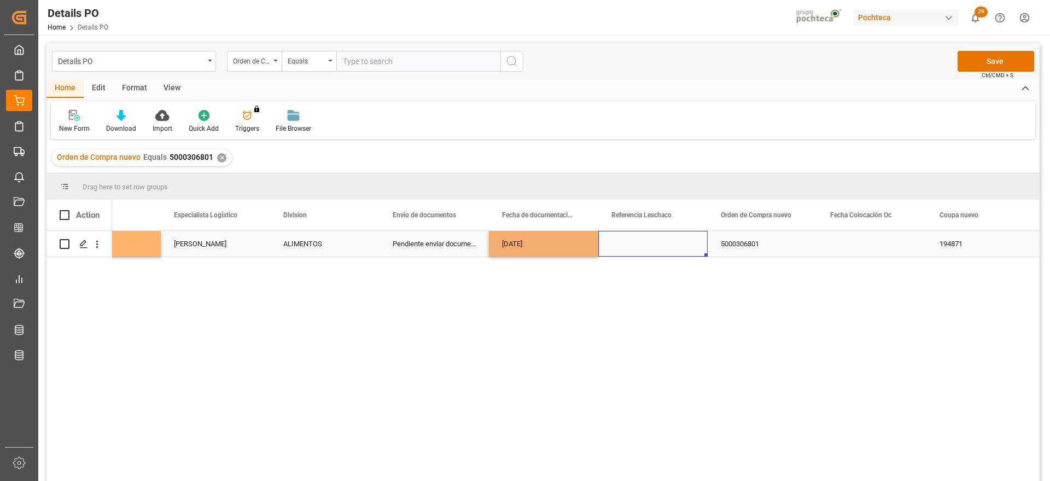
click at [625, 243] on div "Press SPACE to select this row." at bounding box center [652, 244] width 109 height 26
click at [583, 242] on div "[DATE]" at bounding box center [543, 244] width 109 height 26
click at [867, 251] on div "Press SPACE to select this row." at bounding box center [871, 244] width 109 height 26
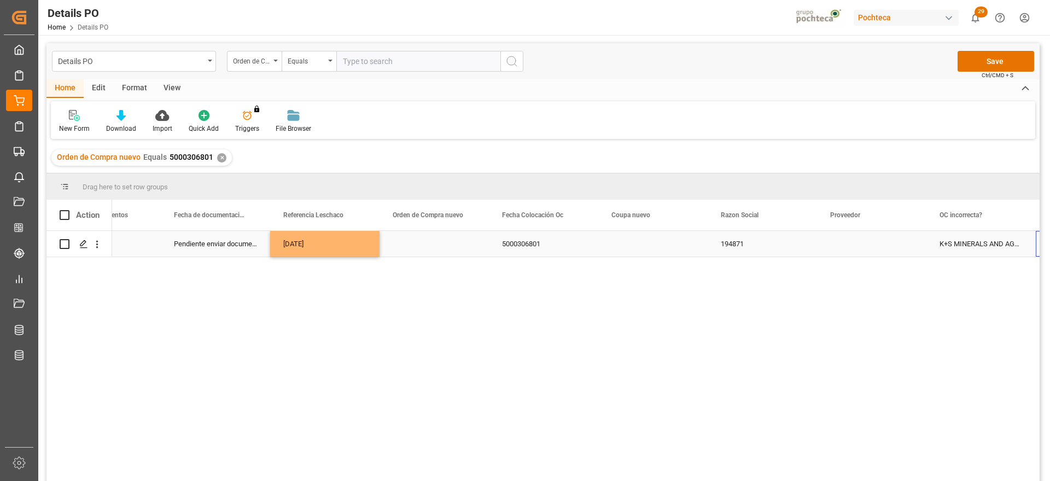
scroll to position [0, 826]
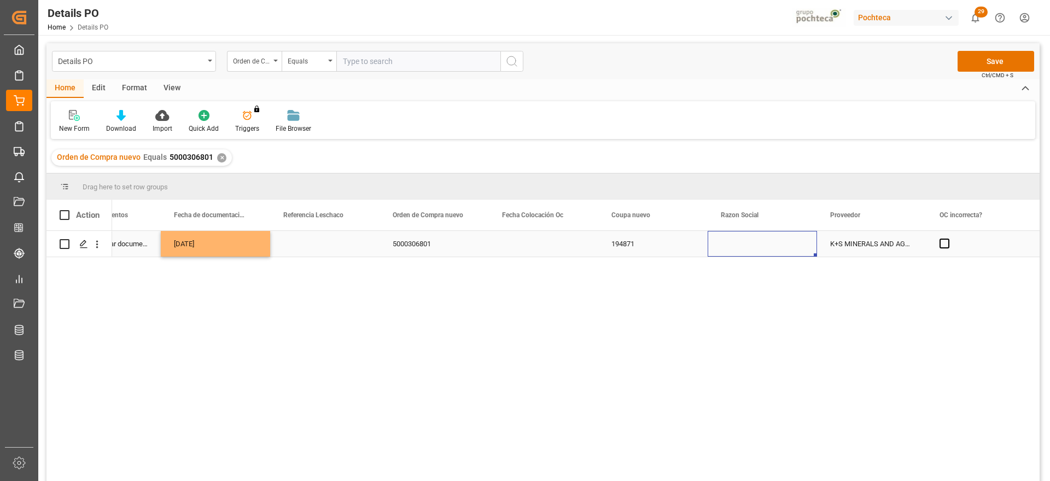
click at [767, 249] on div "Press SPACE to select this row." at bounding box center [762, 244] width 109 height 26
click at [795, 249] on polyline "open menu" at bounding box center [796, 250] width 7 height 3
click at [766, 281] on div "Materias Primas" at bounding box center [773, 281] width 112 height 38
type input "Materias Primas"
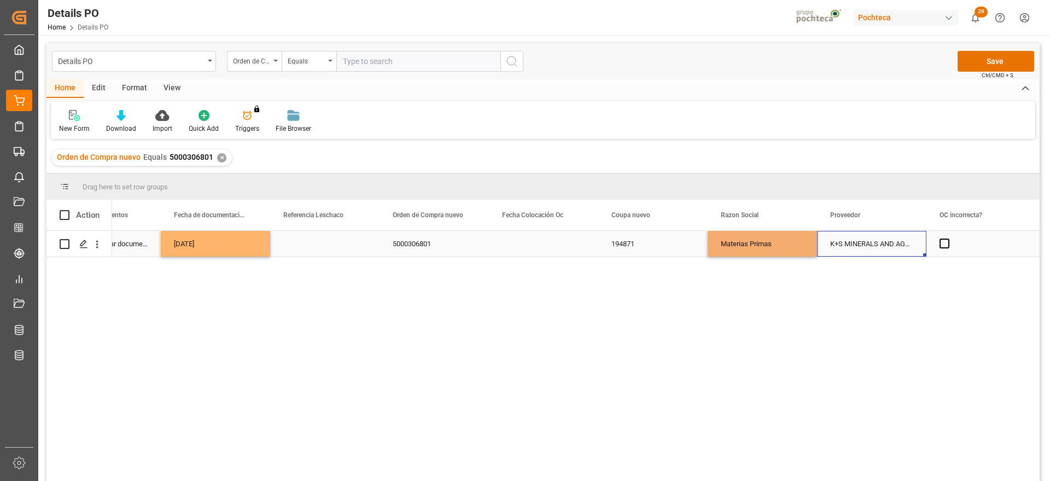
click at [865, 243] on div "K+S MINERALS AND AGRICULTURE GMBH" at bounding box center [871, 244] width 109 height 26
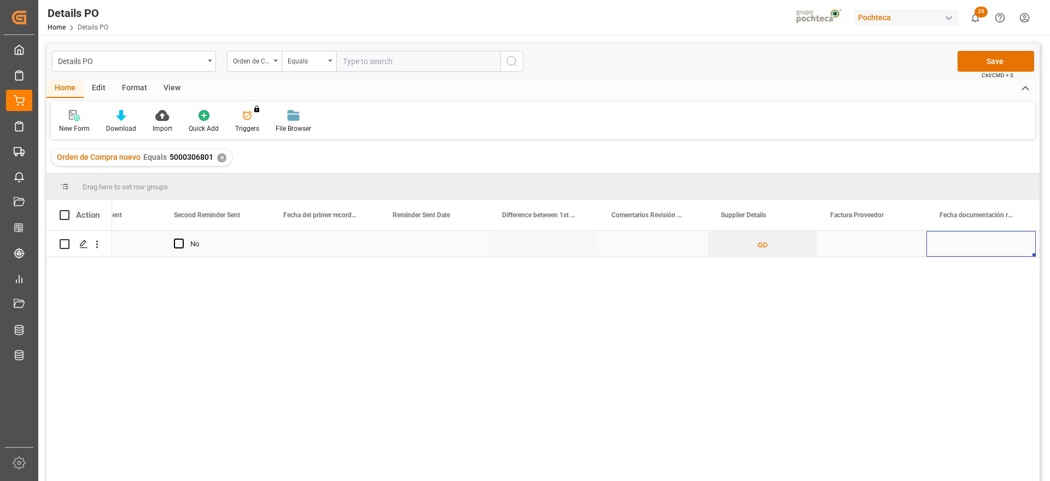
scroll to position [0, 1920]
click at [760, 244] on div "Press SPACE to select this row." at bounding box center [762, 244] width 109 height 26
click at [762, 244] on input "Press SPACE to select this row." at bounding box center [762, 250] width 92 height 21
paste input "FAC01584"
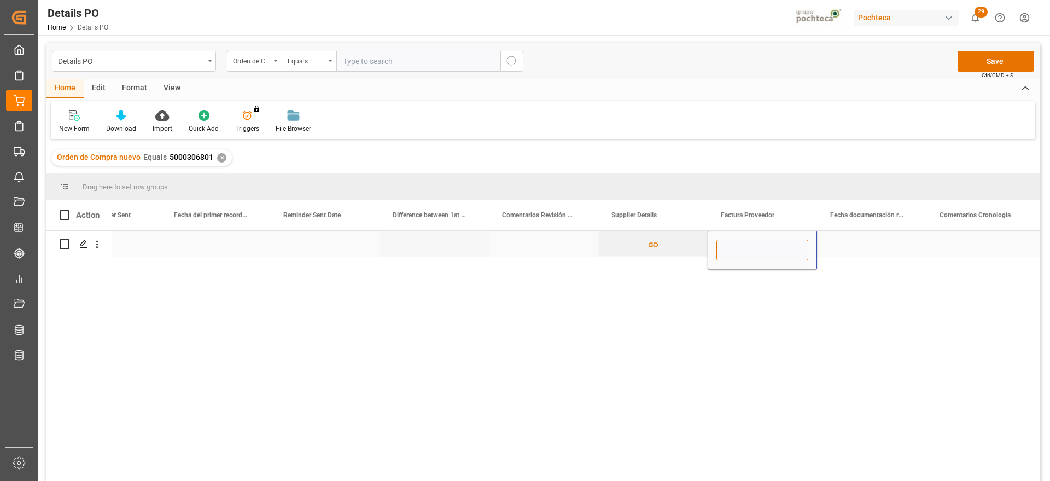
type input "FAC01584"
click at [839, 240] on div "Press SPACE to select this row." at bounding box center [871, 244] width 109 height 26
click at [849, 241] on div "Press SPACE to select this row." at bounding box center [871, 244] width 109 height 26
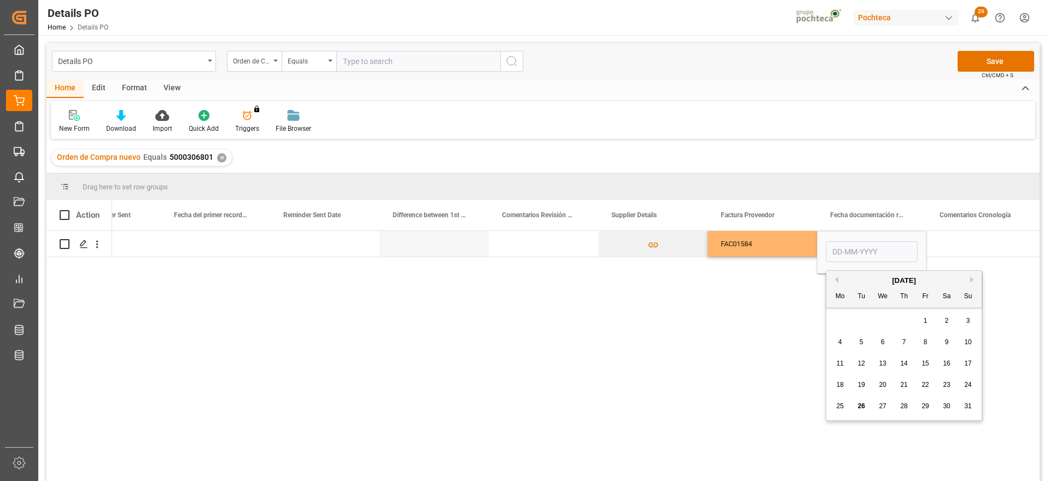
click at [904, 383] on span "21" at bounding box center [903, 385] width 7 height 8
type input "[DATE]"
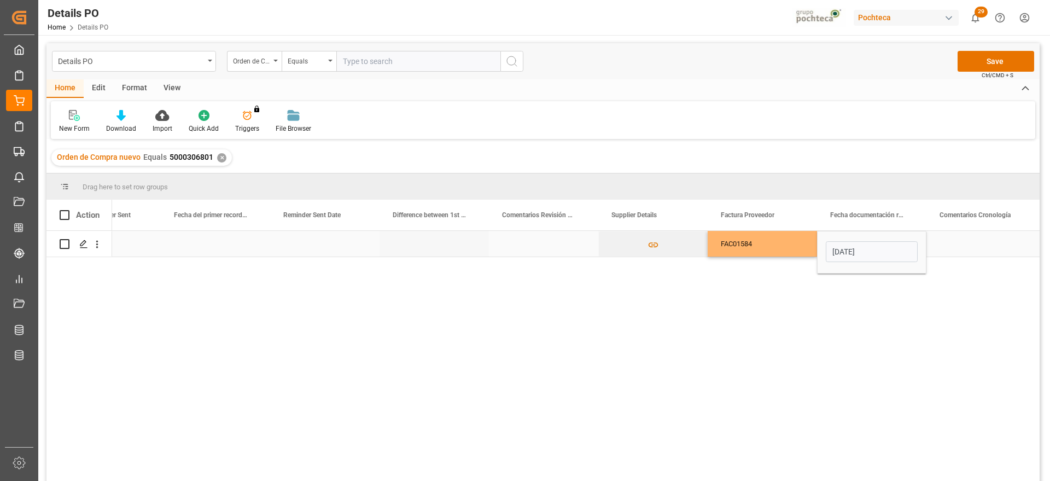
click at [985, 239] on div "Press SPACE to select this row." at bounding box center [980, 244] width 109 height 26
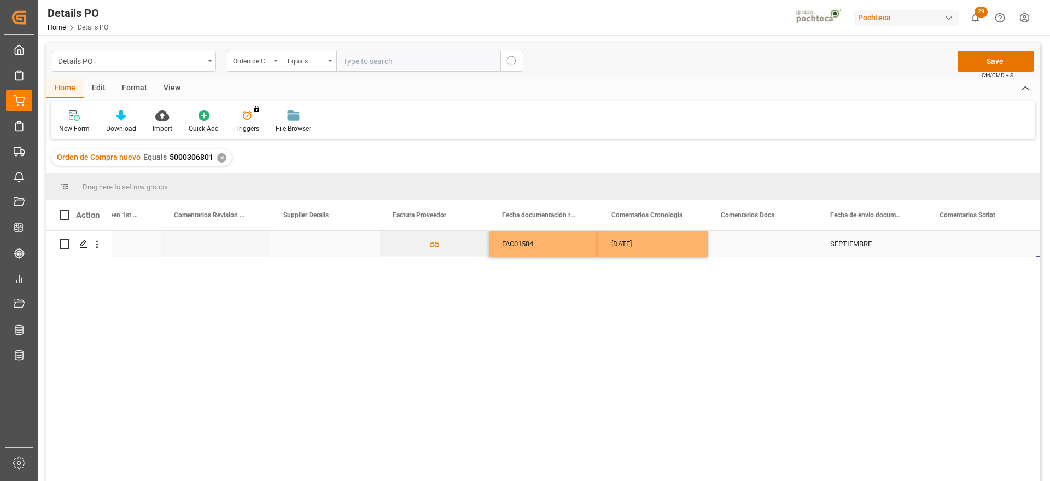
scroll to position [0, 2248]
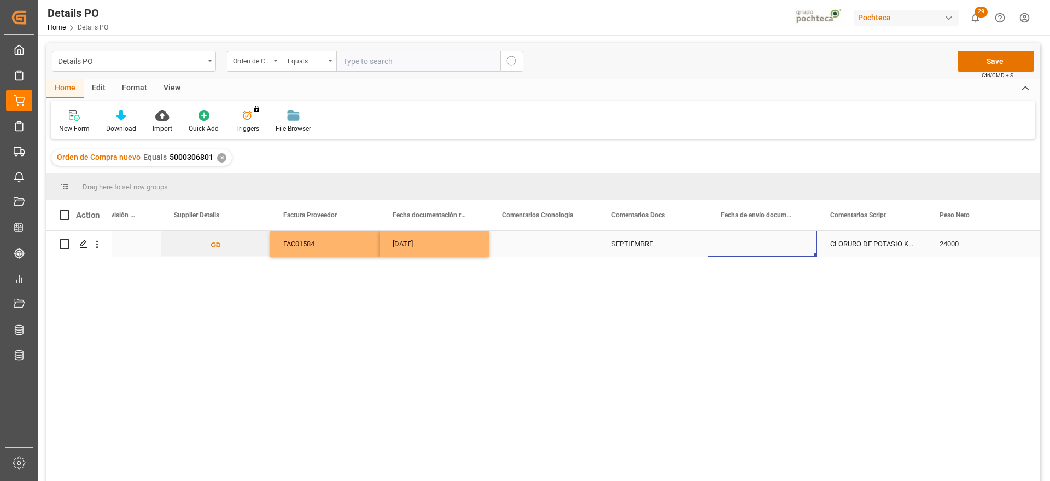
click at [472, 241] on div "[DATE]" at bounding box center [434, 244] width 109 height 26
click at [776, 244] on div "Press SPACE to select this row." at bounding box center [762, 244] width 109 height 26
click at [857, 243] on div "CLORURO DE POTASIO KALISEL S-25 KG (9479" at bounding box center [871, 244] width 109 height 26
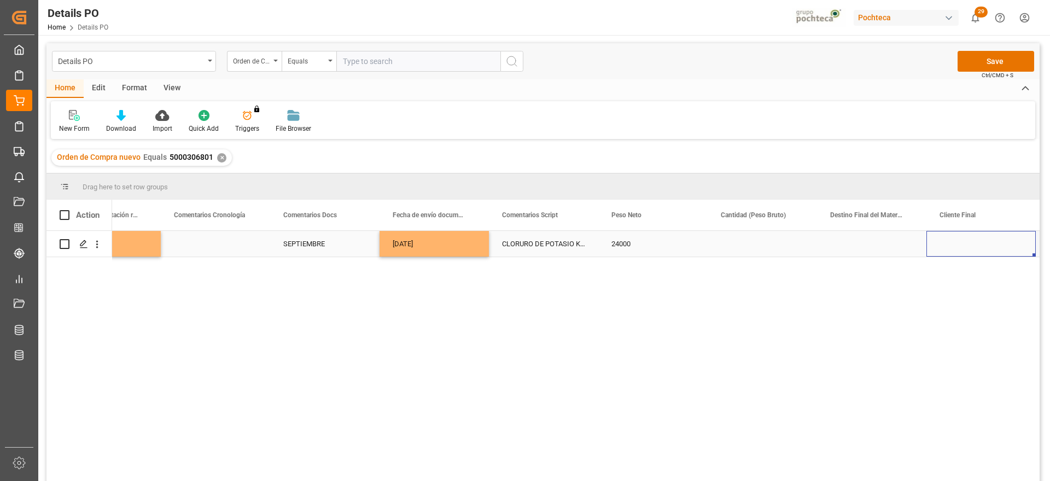
click at [783, 247] on div "Press SPACE to select this row." at bounding box center [762, 244] width 109 height 26
click at [783, 247] on input "Press SPACE to select this row." at bounding box center [762, 250] width 92 height 21
type input "24500"
click at [882, 251] on div "Press SPACE to select this row." at bounding box center [871, 244] width 109 height 26
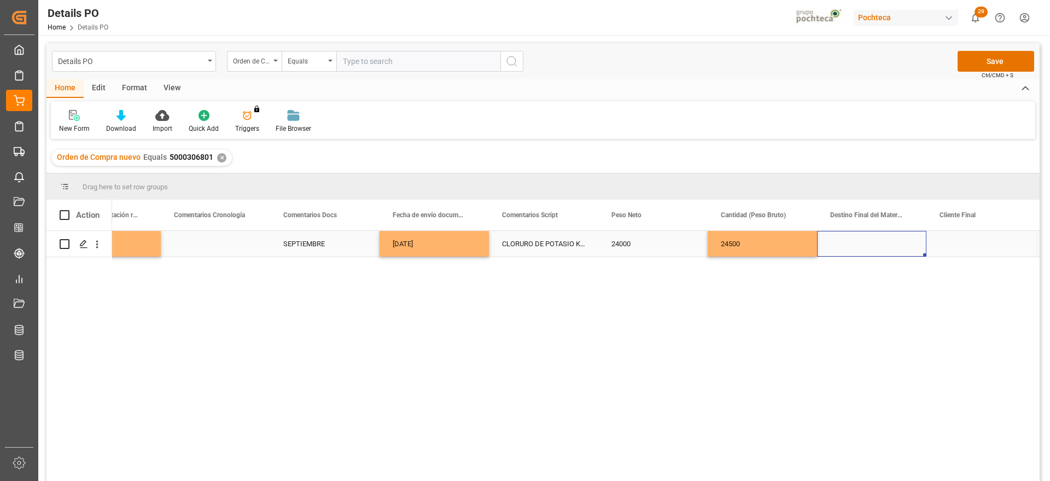
click at [859, 241] on div "Press SPACE to select this row." at bounding box center [871, 244] width 109 height 26
drag, startPoint x: 859, startPoint y: 241, endPoint x: 845, endPoint y: 246, distance: 14.0
click at [850, 244] on div "Press SPACE to select this row." at bounding box center [871, 244] width 109 height 26
click at [845, 246] on input "Press SPACE to select this row." at bounding box center [872, 250] width 92 height 21
type input "San Juan / CDMX"
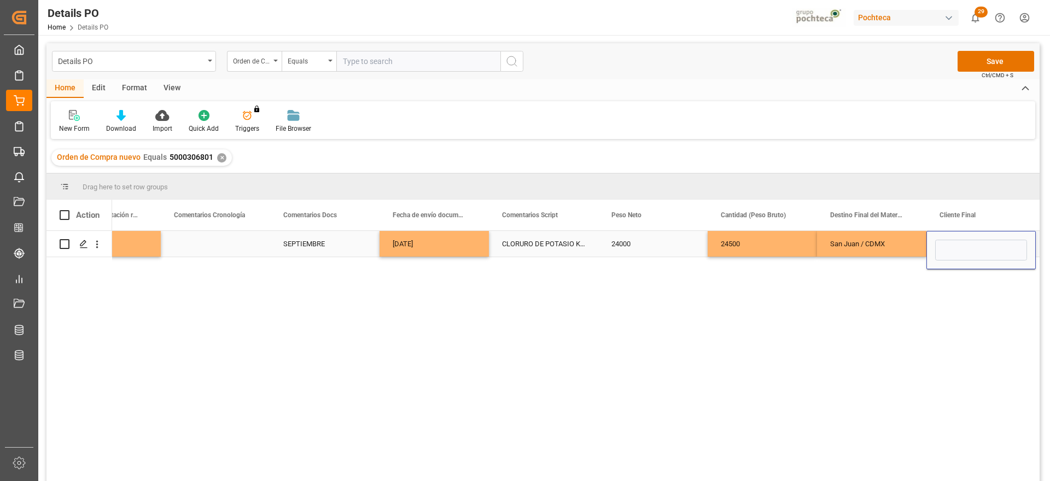
click at [883, 246] on div "San Juan / CDMX" at bounding box center [871, 244] width 109 height 26
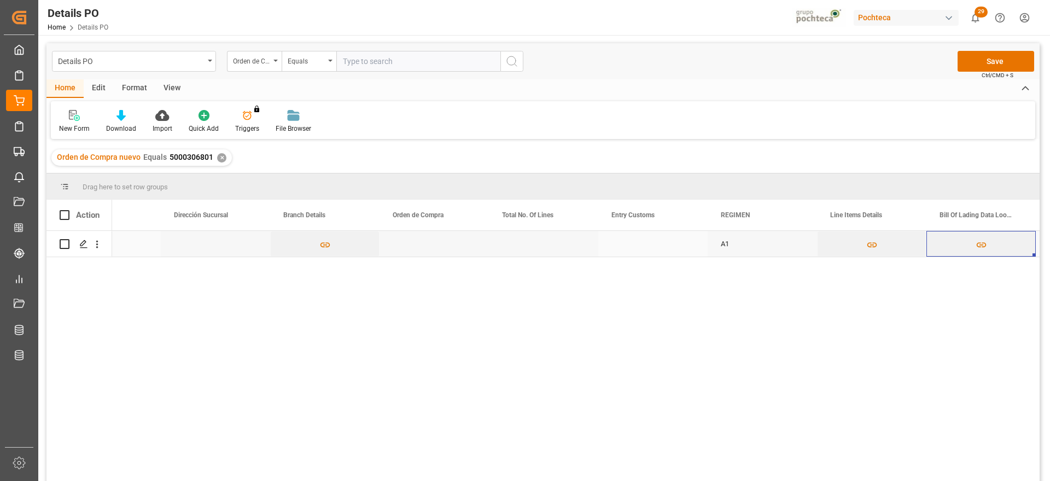
scroll to position [0, 3670]
click at [630, 245] on div "Press SPACE to select this row." at bounding box center [652, 244] width 109 height 26
click at [676, 249] on div "Press SPACE to select this row." at bounding box center [652, 244] width 109 height 26
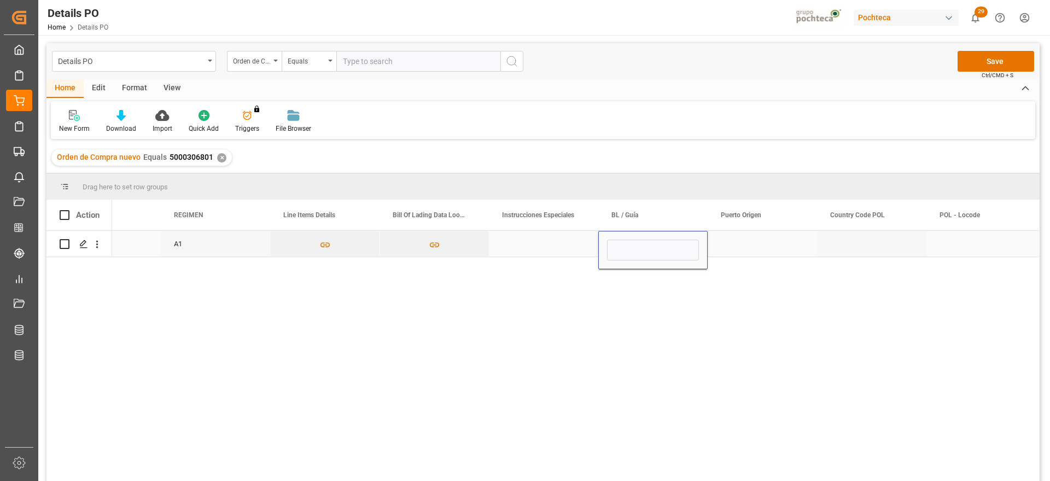
click at [676, 249] on input "Press SPACE to select this row." at bounding box center [653, 250] width 92 height 21
type input "HBG2021908"
click at [744, 243] on div "Press SPACE to select this row." at bounding box center [762, 244] width 109 height 26
click at [758, 241] on div "Press SPACE to select this row." at bounding box center [762, 244] width 109 height 26
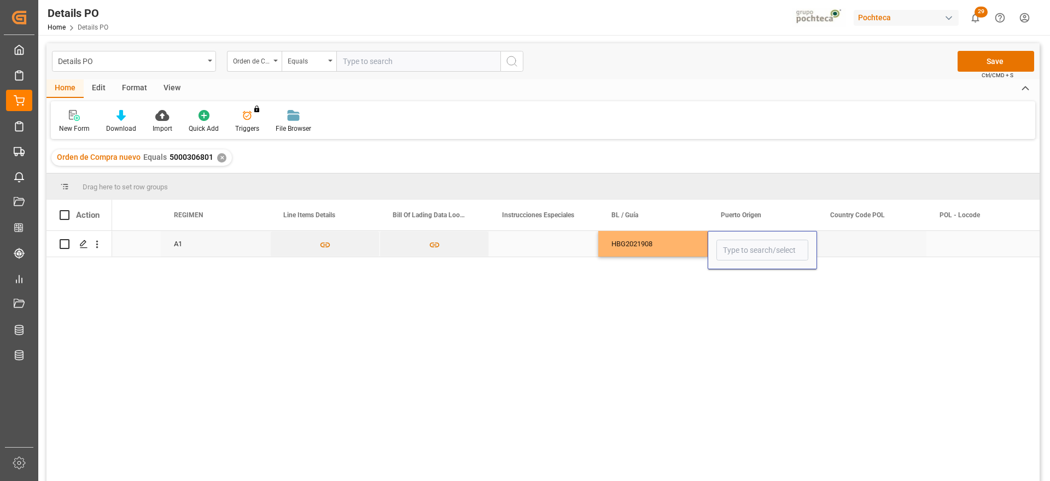
click at [759, 242] on input "Press SPACE to select this row." at bounding box center [762, 250] width 92 height 21
type input "HBG2021908"
drag, startPoint x: 771, startPoint y: 247, endPoint x: 676, endPoint y: 247, distance: 94.6
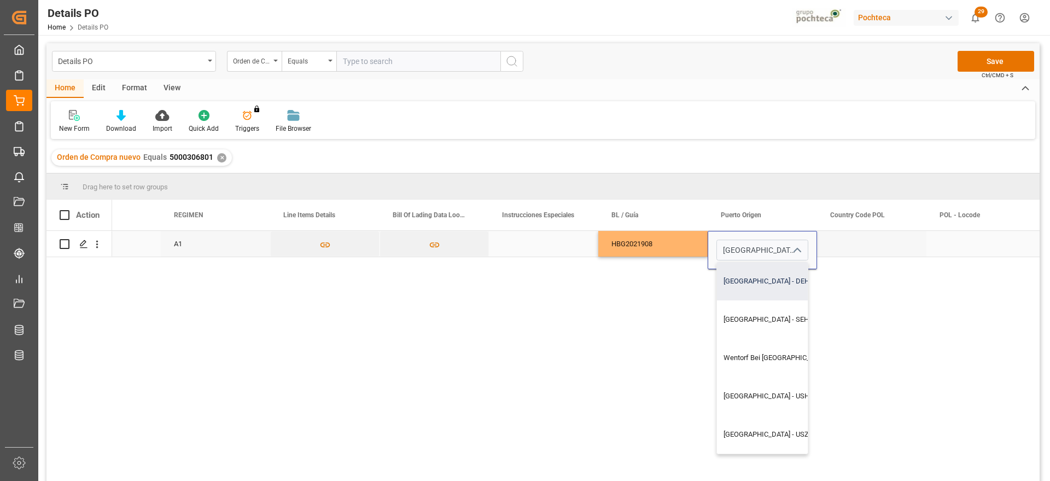
click at [772, 288] on div "[GEOGRAPHIC_DATA] - DEHAM" at bounding box center [793, 281] width 152 height 38
type input "[GEOGRAPHIC_DATA] - DEHAM"
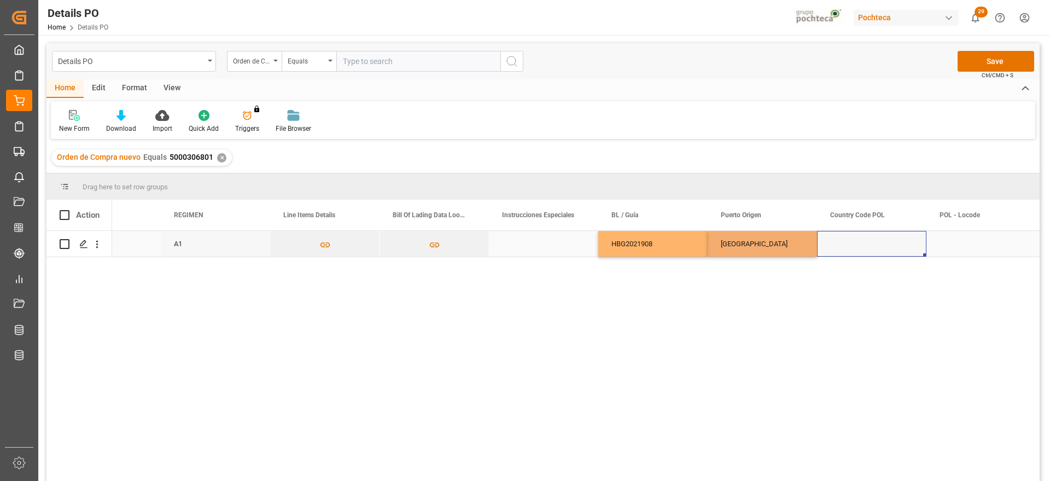
click at [884, 246] on div "Press SPACE to select this row." at bounding box center [871, 244] width 109 height 26
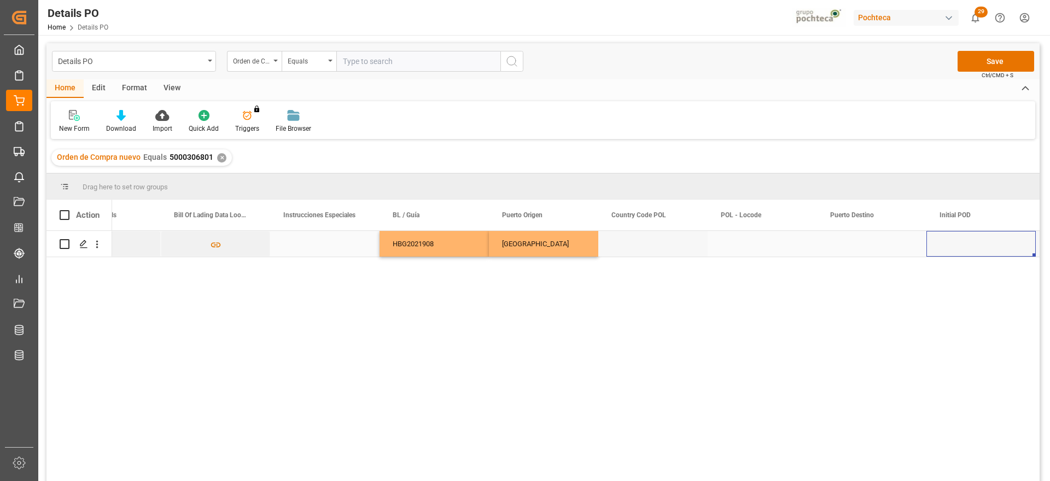
scroll to position [0, 4436]
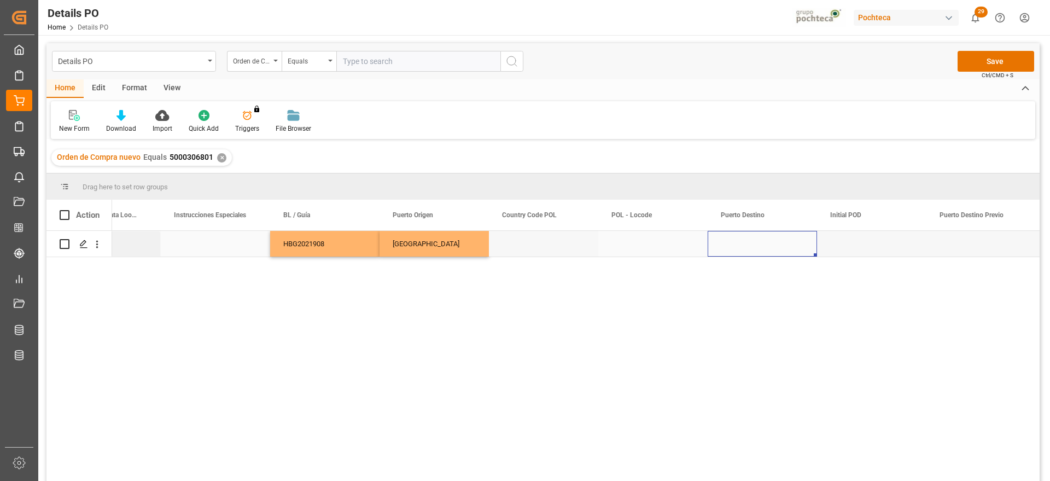
click at [755, 242] on div "Press SPACE to select this row." at bounding box center [762, 244] width 109 height 26
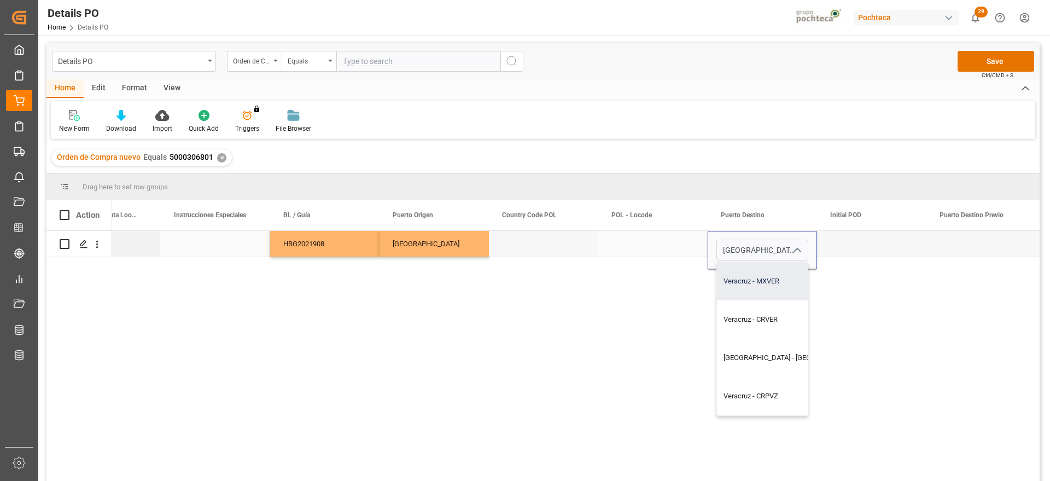
click at [769, 282] on div "Veracruz - MXVER" at bounding box center [793, 281] width 152 height 38
type input "Veracruz - MXVER"
click at [853, 245] on div "Press SPACE to select this row." at bounding box center [871, 244] width 109 height 26
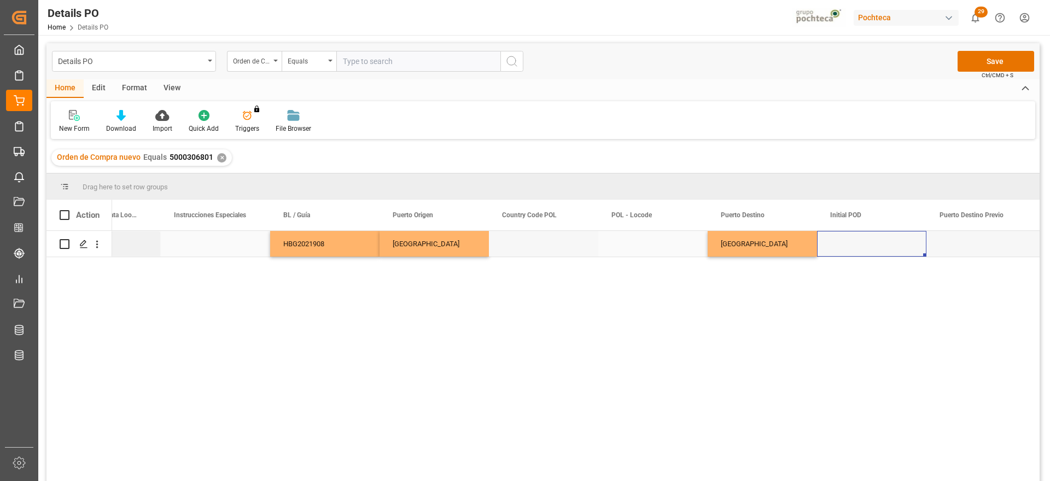
click at [925, 248] on div "Press SPACE to select this row." at bounding box center [871, 244] width 109 height 26
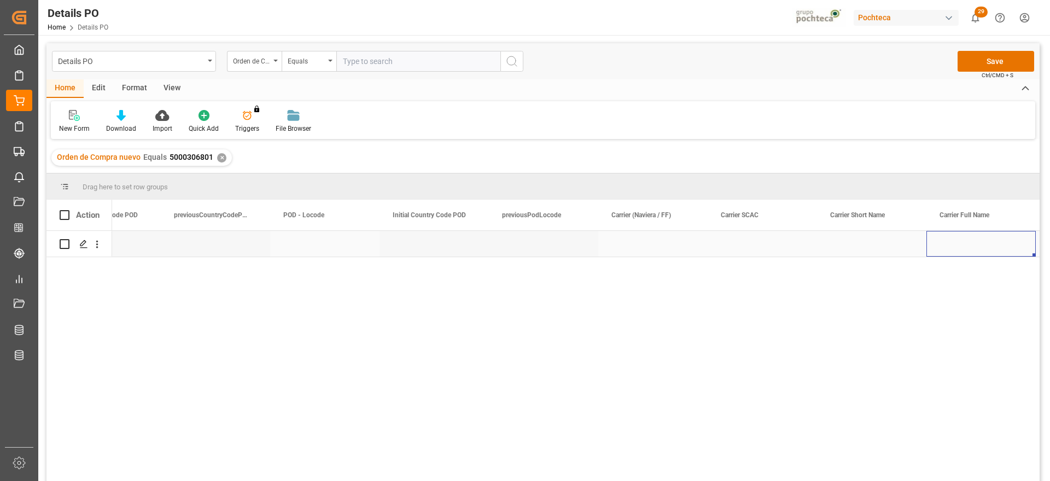
click at [652, 250] on div "Press SPACE to select this row." at bounding box center [652, 244] width 109 height 26
click at [652, 250] on input "Press SPACE to select this row." at bounding box center [653, 250] width 92 height 21
type input "CMA CGM"
click at [905, 235] on div "Press SPACE to select this row." at bounding box center [871, 244] width 109 height 26
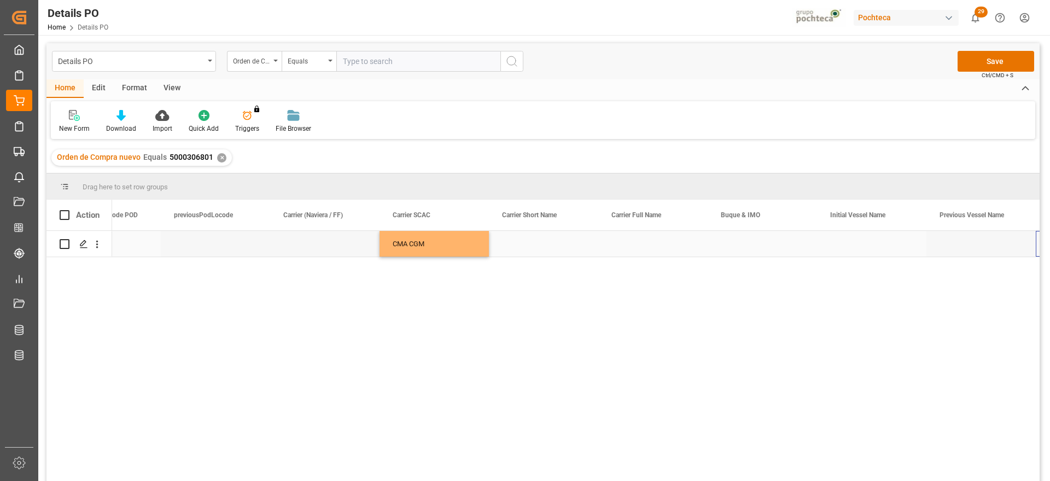
scroll to position [0, 5857]
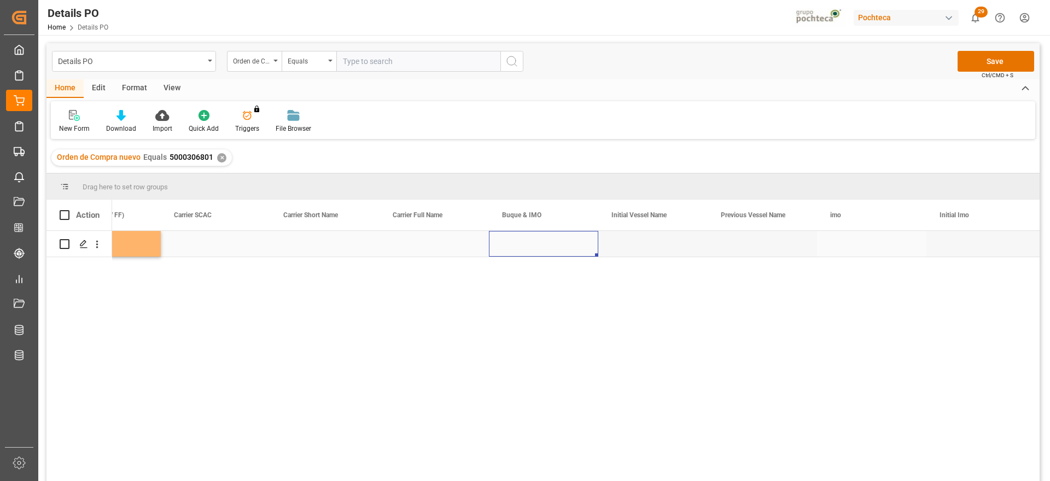
click at [532, 240] on div "Press SPACE to select this row." at bounding box center [543, 244] width 109 height 26
click at [540, 248] on div "Press SPACE to select this row." at bounding box center [543, 244] width 109 height 26
click at [562, 285] on div "APL [US_STATE] - 9350044" at bounding box center [545, 281] width 95 height 38
type input "APL [US_STATE] - 9350044"
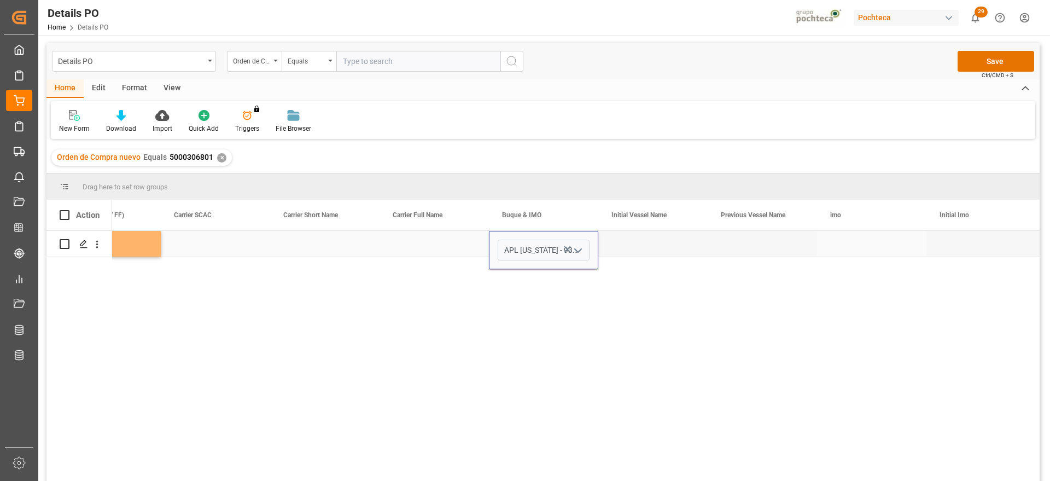
click at [650, 249] on div "Press SPACE to select this row." at bounding box center [652, 244] width 109 height 26
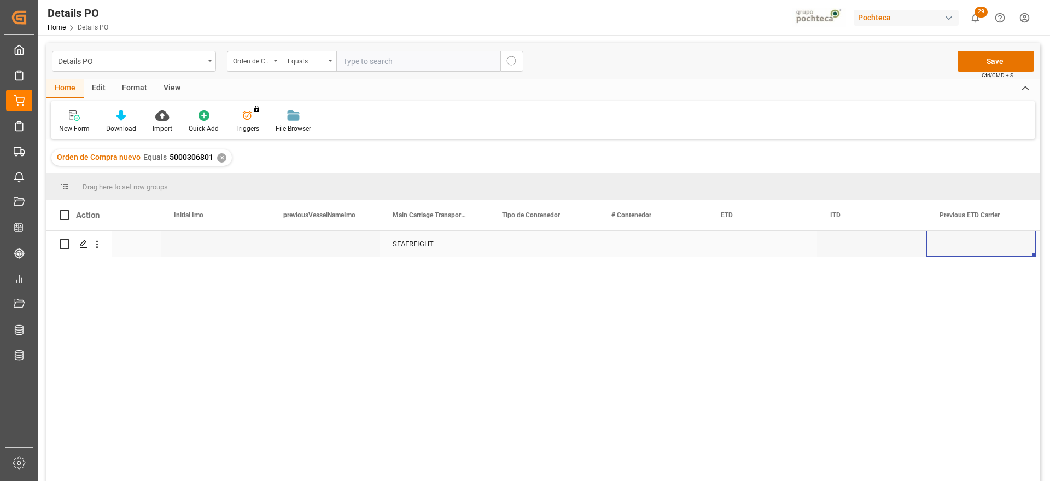
click at [559, 241] on div "Press SPACE to select this row." at bounding box center [543, 244] width 109 height 26
click at [577, 250] on polyline "open menu" at bounding box center [578, 250] width 7 height 3
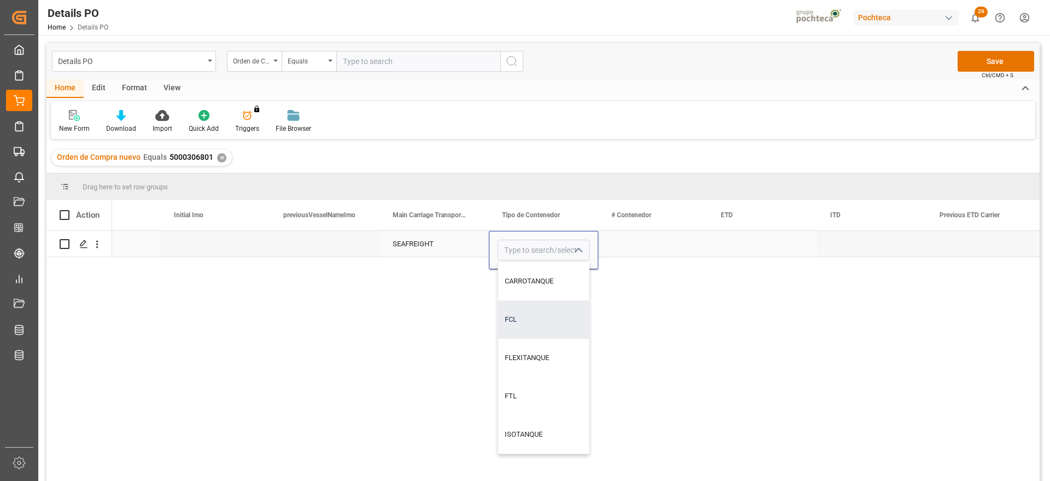
click at [534, 323] on div "FCL" at bounding box center [543, 319] width 91 height 38
type input "FCL"
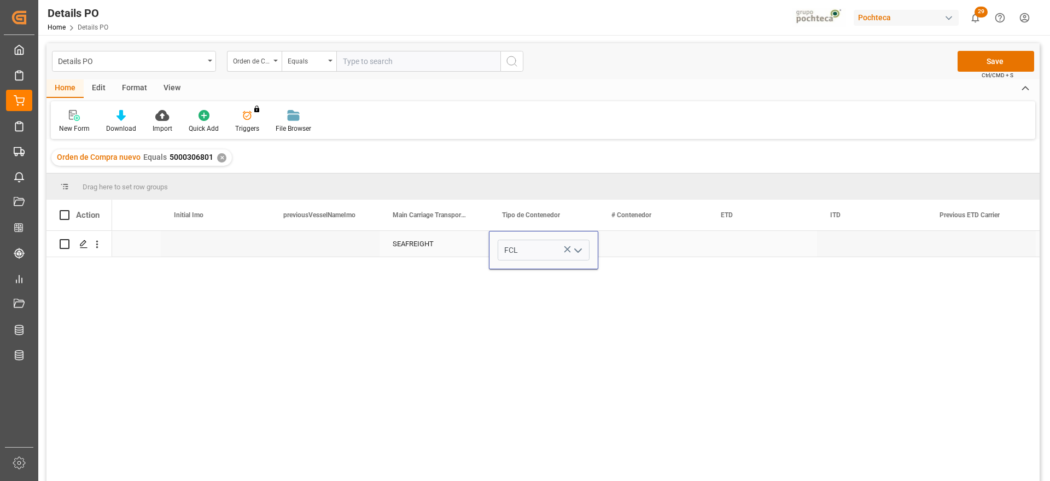
click at [654, 243] on div "Press SPACE to select this row." at bounding box center [652, 244] width 109 height 26
click at [629, 246] on div "Press SPACE to select this row." at bounding box center [652, 244] width 109 height 26
click at [629, 246] on input "Press SPACE to select this row." at bounding box center [653, 250] width 92 height 21
type input "TCLU2534997"
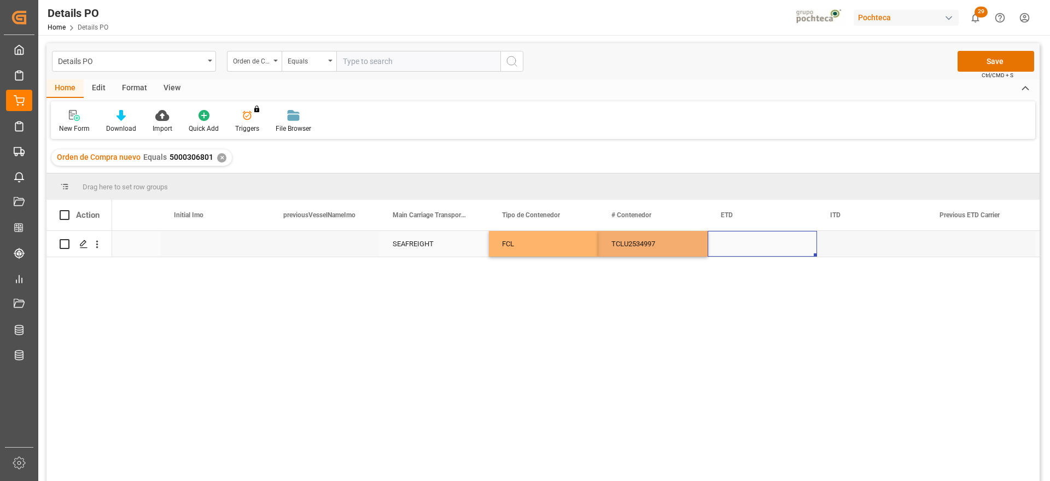
click at [737, 241] on div "Press SPACE to select this row." at bounding box center [762, 244] width 109 height 26
click at [723, 240] on div "Press SPACE to select this row." at bounding box center [762, 244] width 109 height 26
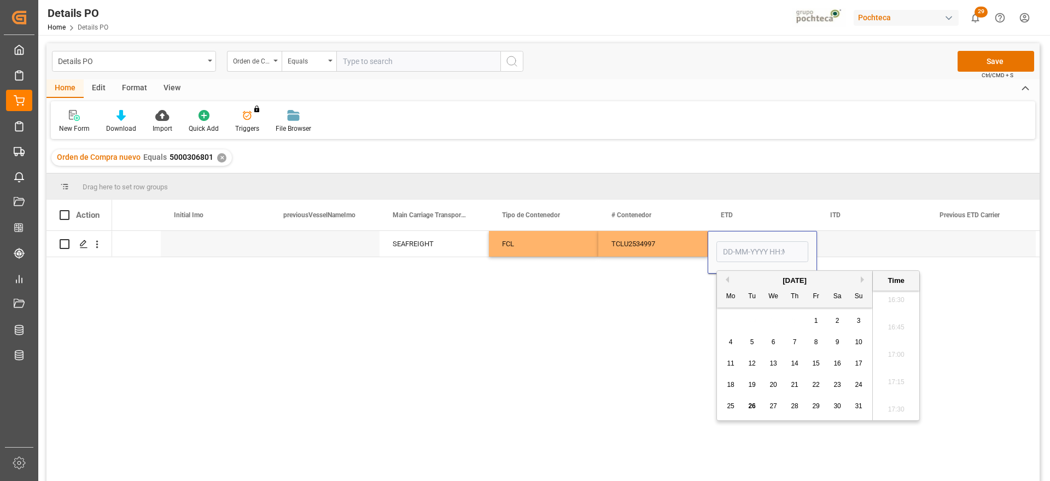
click at [750, 383] on span "19" at bounding box center [751, 385] width 7 height 8
type input "[DATE] 00:00"
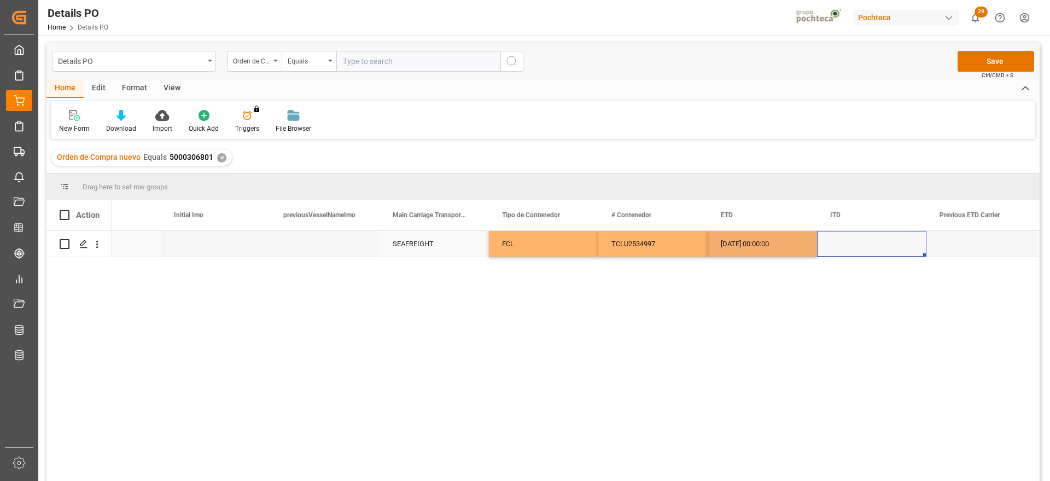
click at [851, 243] on div "Press SPACE to select this row." at bounding box center [871, 244] width 109 height 26
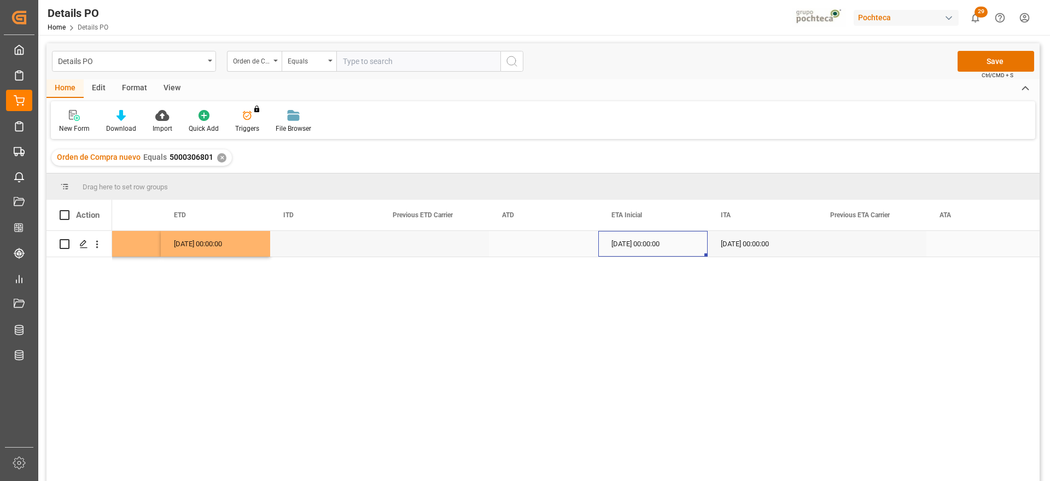
click at [686, 241] on div "[DATE] 00:00:00" at bounding box center [652, 244] width 109 height 26
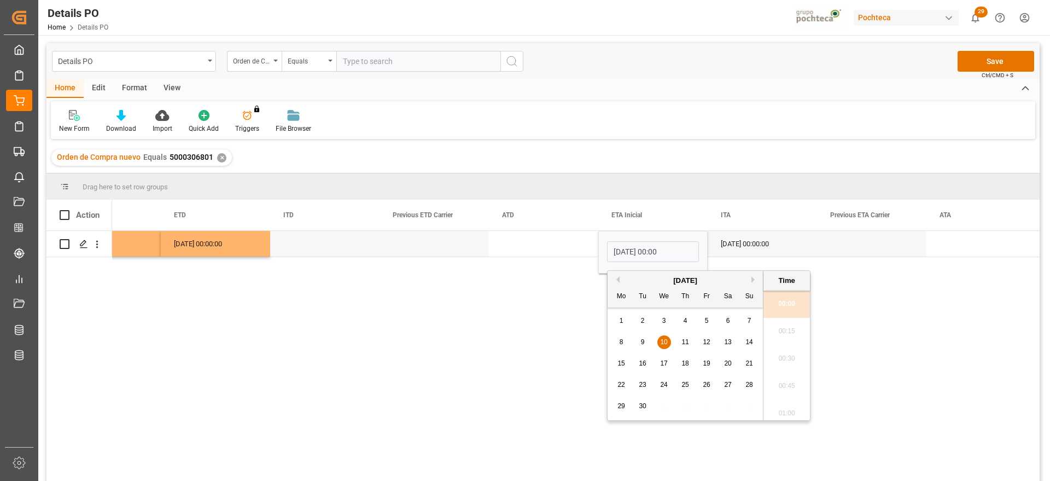
click at [668, 319] on div "3" at bounding box center [664, 320] width 14 height 13
type input "[DATE] 00:00"
click at [888, 242] on div "Press SPACE to select this row." at bounding box center [871, 244] width 109 height 26
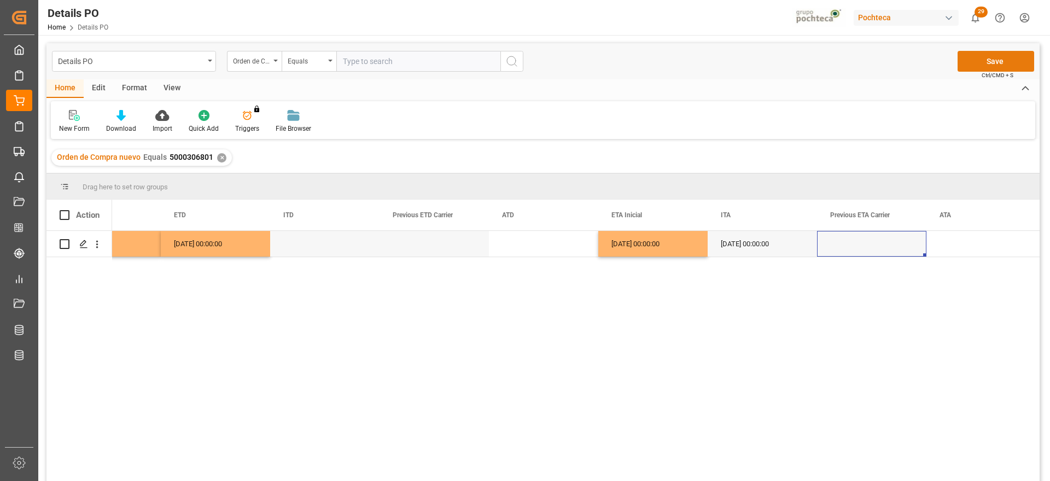
click at [1008, 62] on button "Save" at bounding box center [996, 61] width 77 height 21
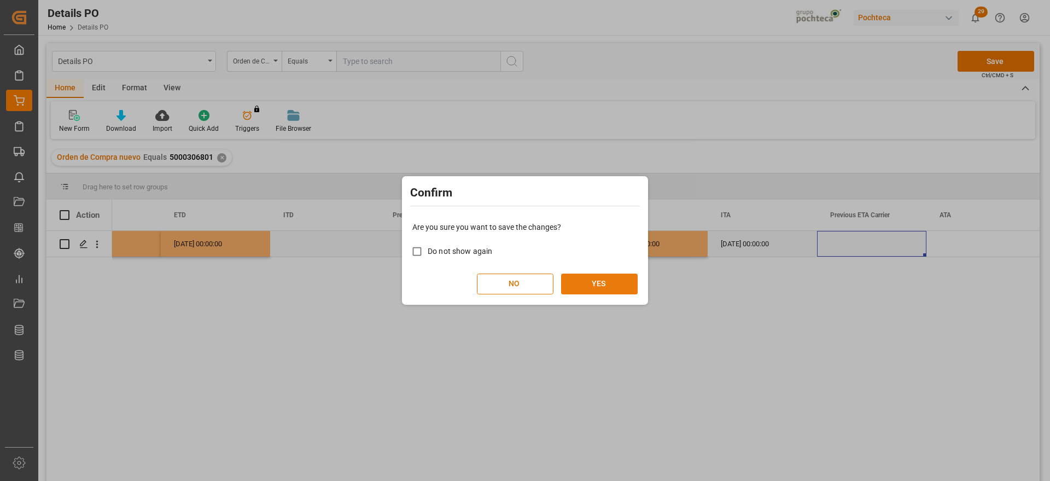
click at [610, 278] on button "YES" at bounding box center [599, 283] width 77 height 21
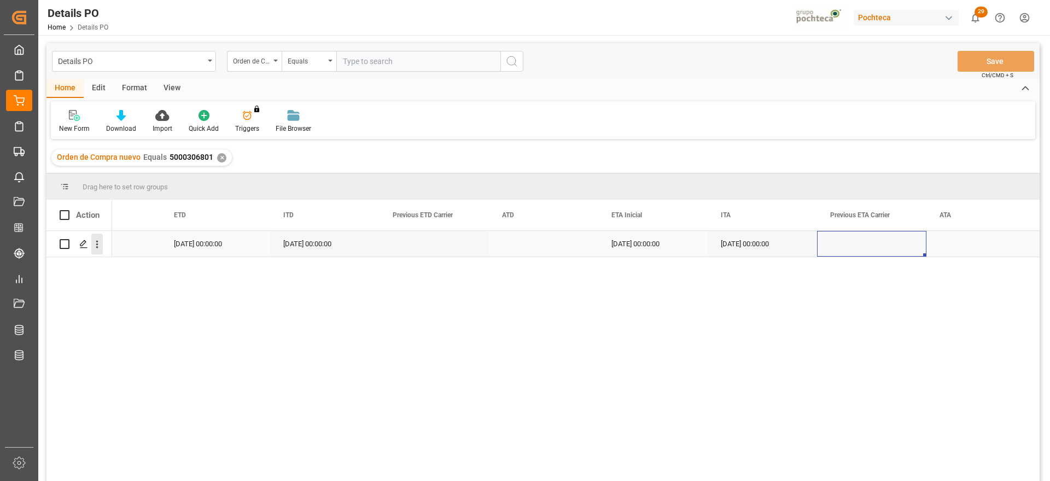
click at [99, 243] on icon "open menu" at bounding box center [96, 243] width 11 height 11
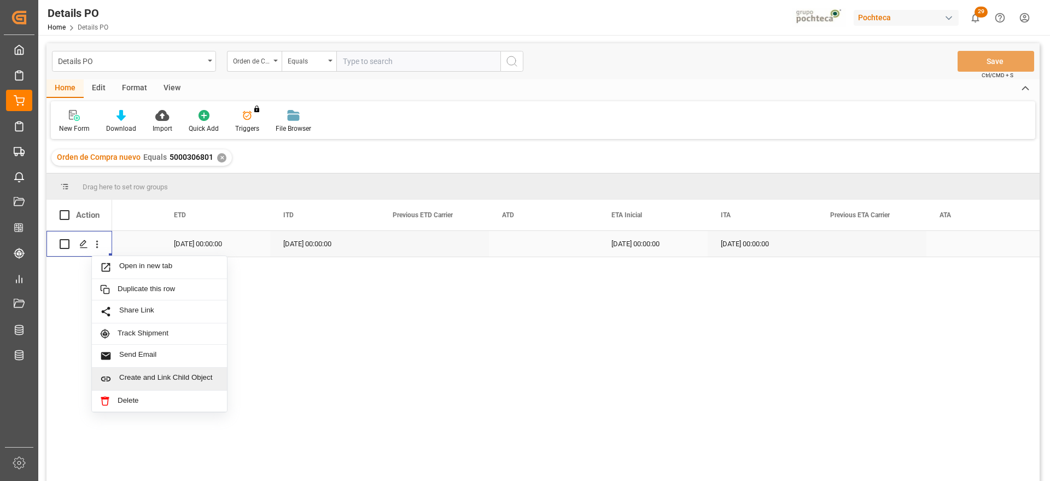
click at [162, 373] on span "Create and Link Child Object" at bounding box center [169, 378] width 100 height 11
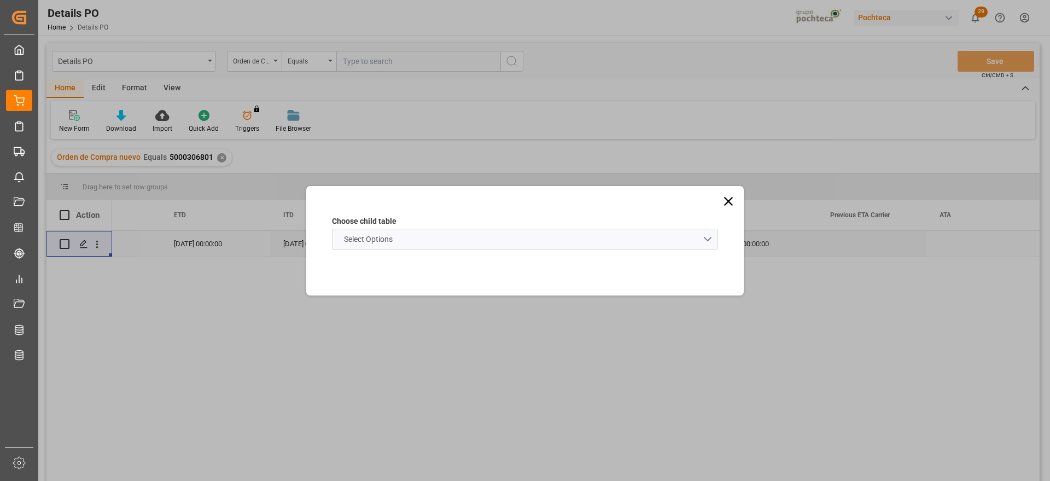
click at [389, 234] on span "Select Options" at bounding box center [369, 239] width 60 height 11
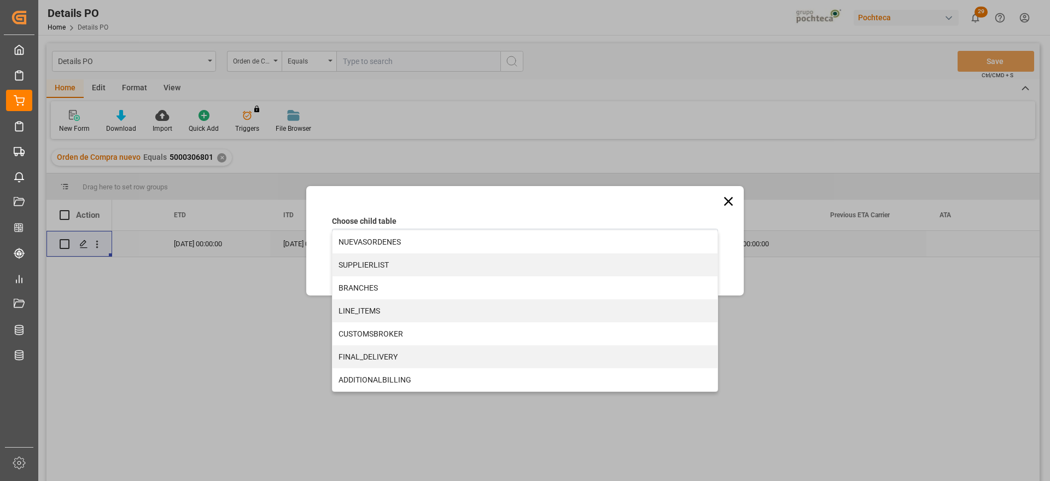
click at [384, 310] on div "LINE_ITEMS" at bounding box center [524, 310] width 385 height 23
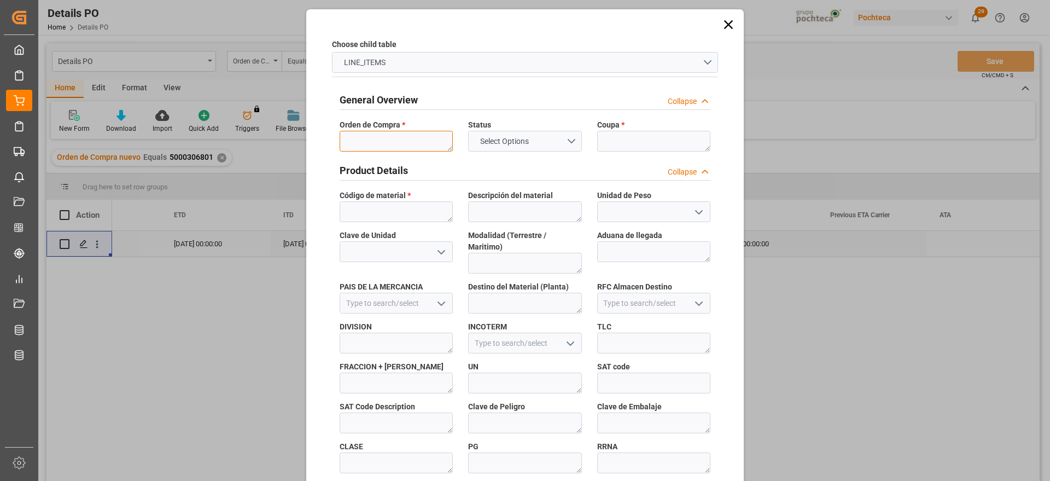
click at [383, 137] on textarea at bounding box center [396, 141] width 113 height 21
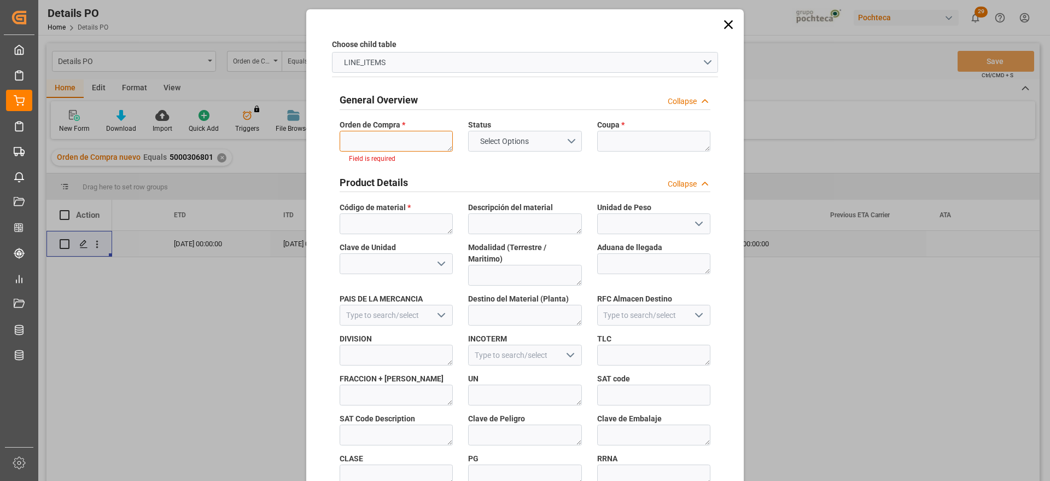
paste textarea "5000306801"
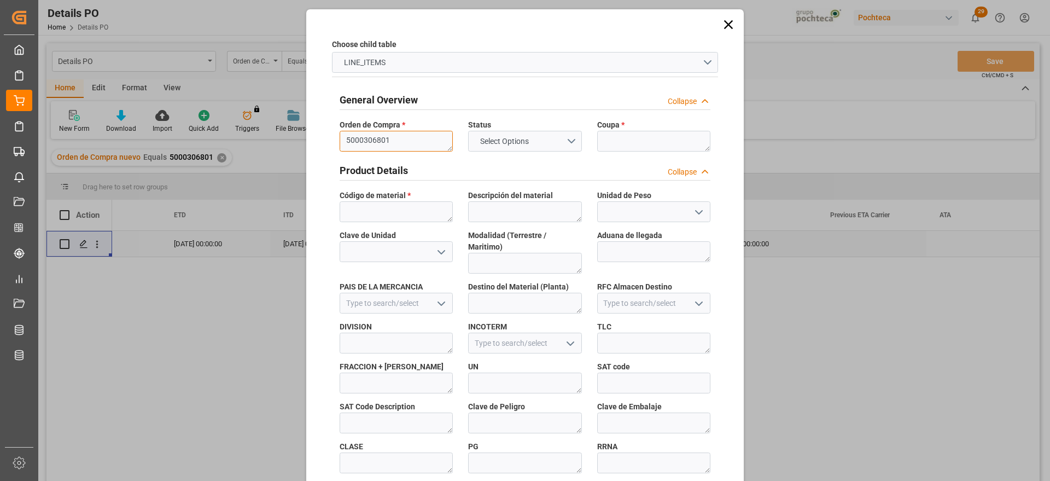
scroll to position [0, 0]
type textarea "5000306801"
click at [640, 145] on textarea at bounding box center [653, 141] width 113 height 21
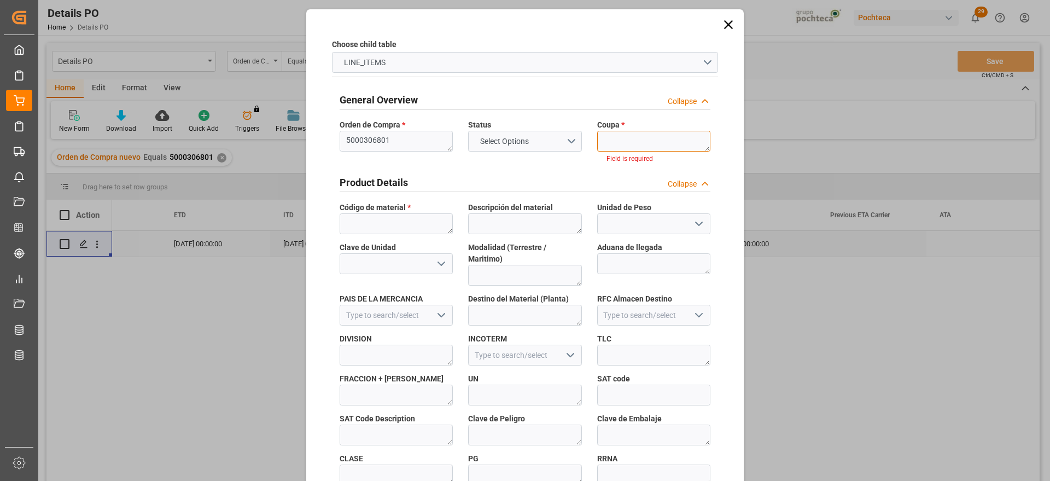
paste textarea "194871"
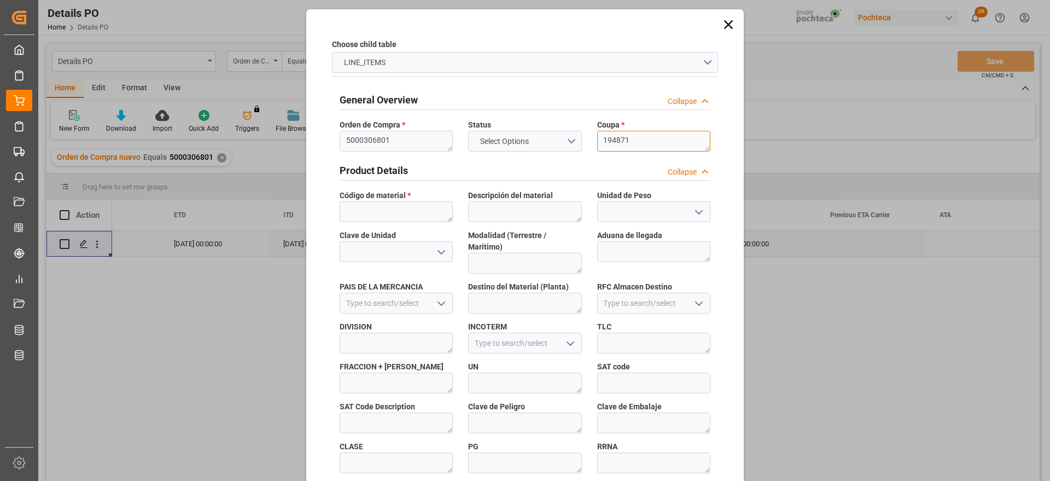
type textarea "194871"
click at [376, 207] on textarea at bounding box center [396, 211] width 113 height 21
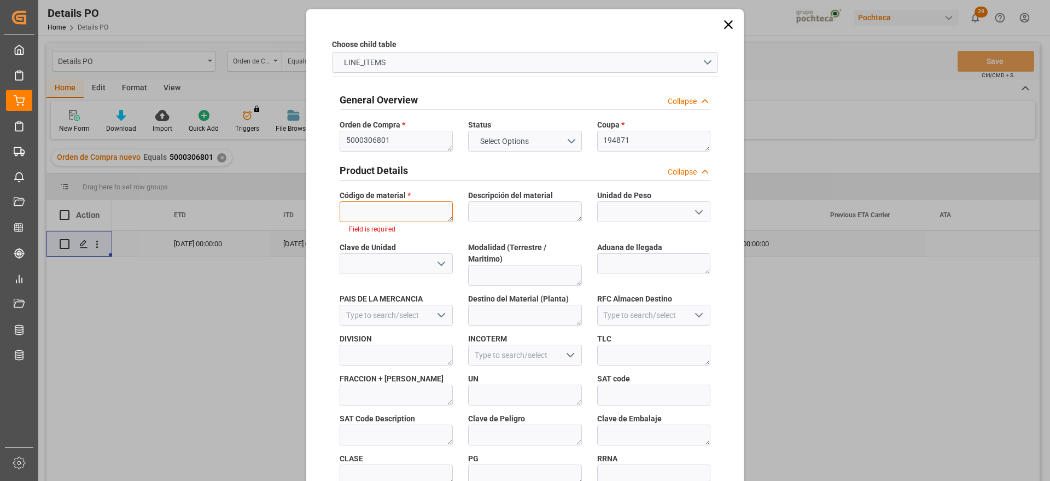
click at [372, 213] on textarea at bounding box center [396, 211] width 113 height 21
paste textarea "94797"
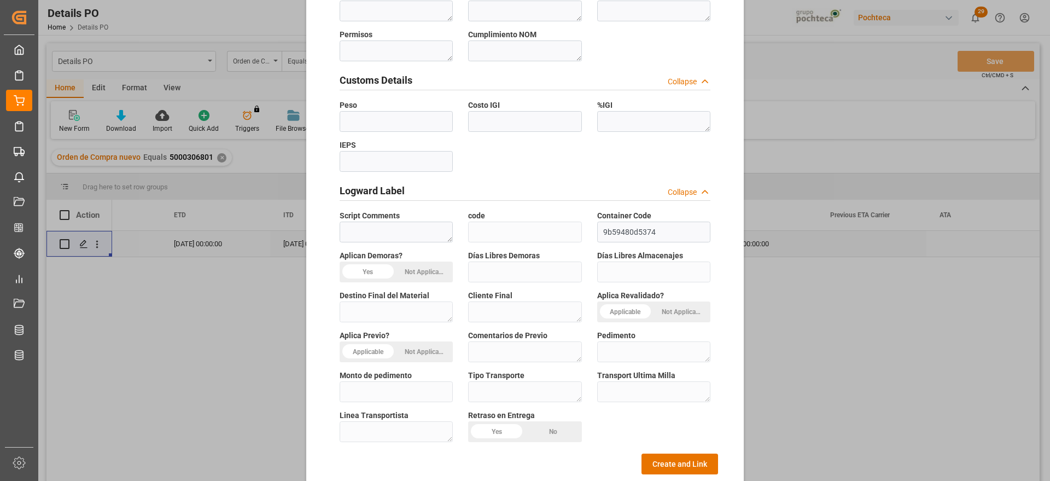
scroll to position [469, 0]
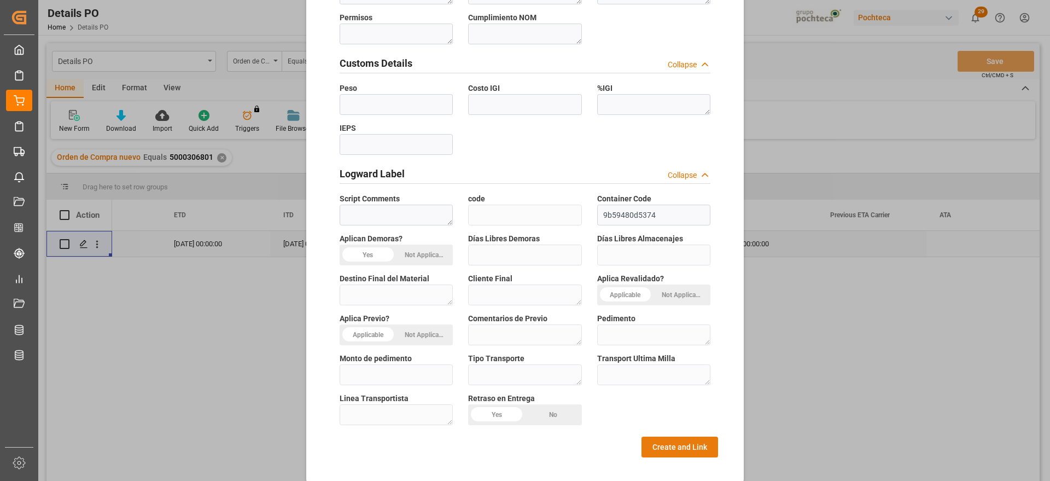
type textarea "94797"
click at [664, 436] on button "Create and Link" at bounding box center [679, 446] width 77 height 21
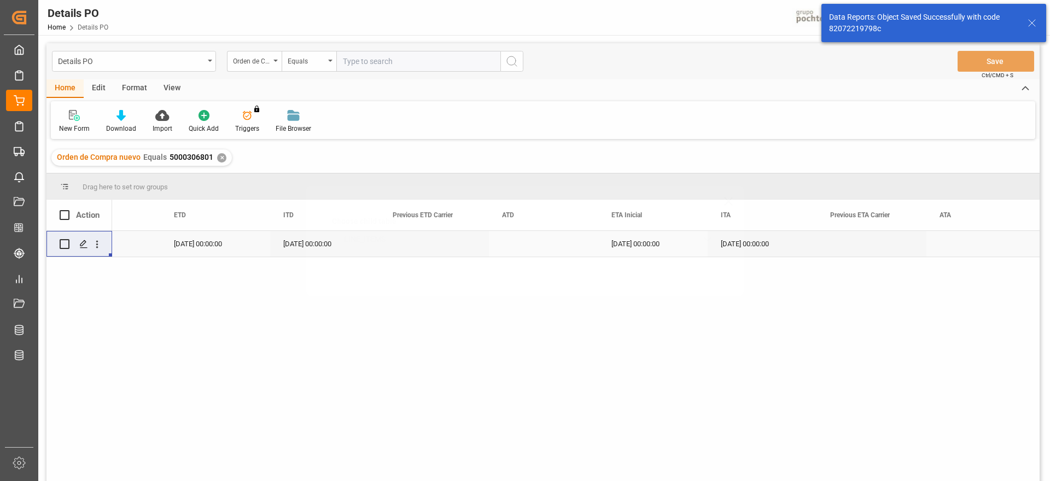
scroll to position [0, 0]
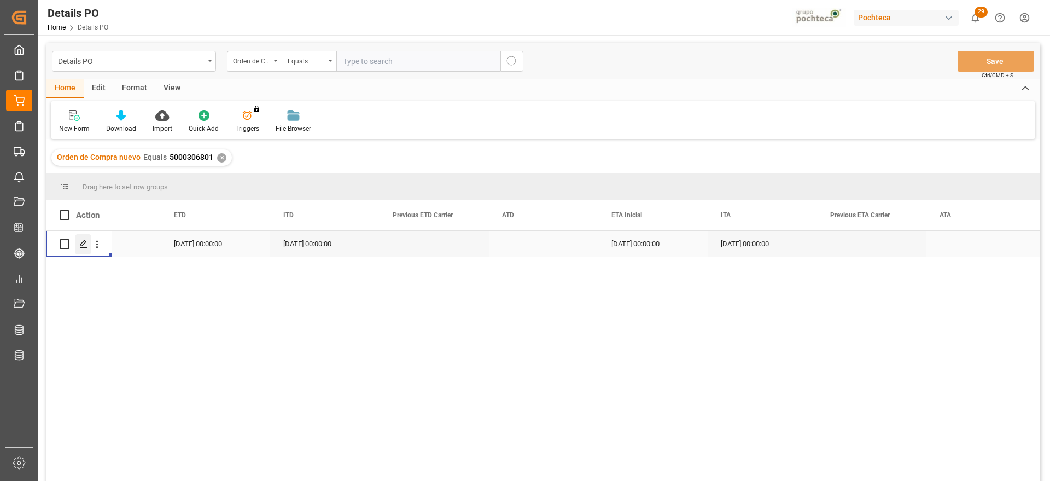
click at [81, 244] on polygon "Press SPACE to select this row." at bounding box center [82, 243] width 5 height 5
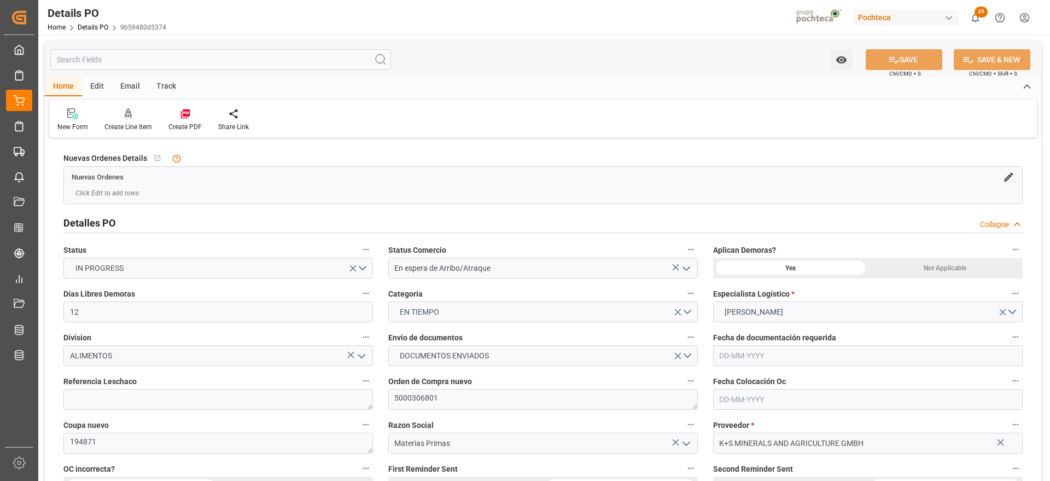
type input "12"
type input "[DATE]"
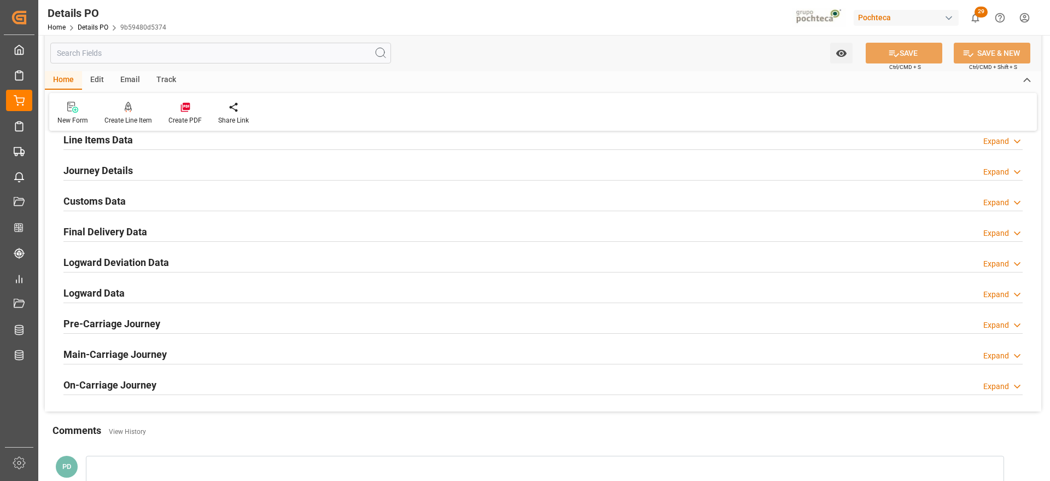
scroll to position [752, 0]
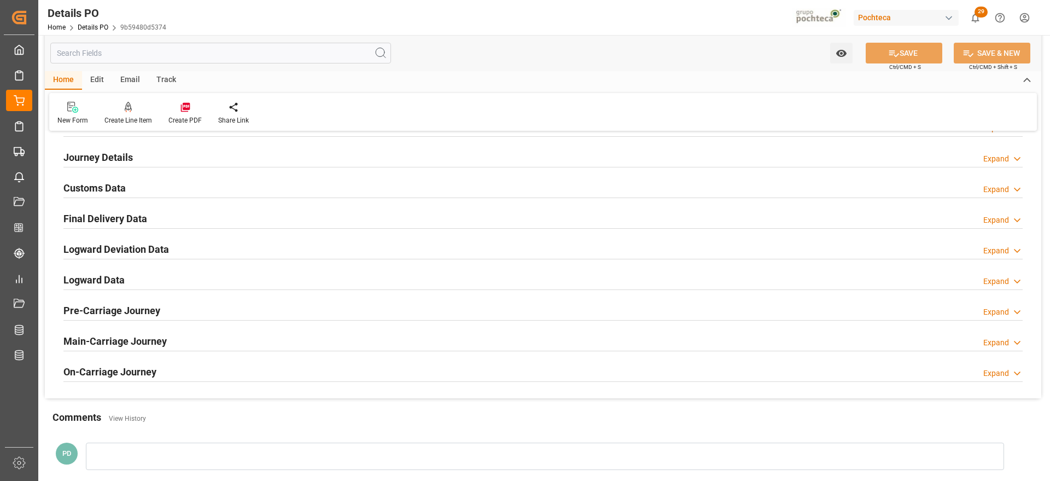
click at [100, 181] on h2 "Customs Data" at bounding box center [94, 187] width 62 height 15
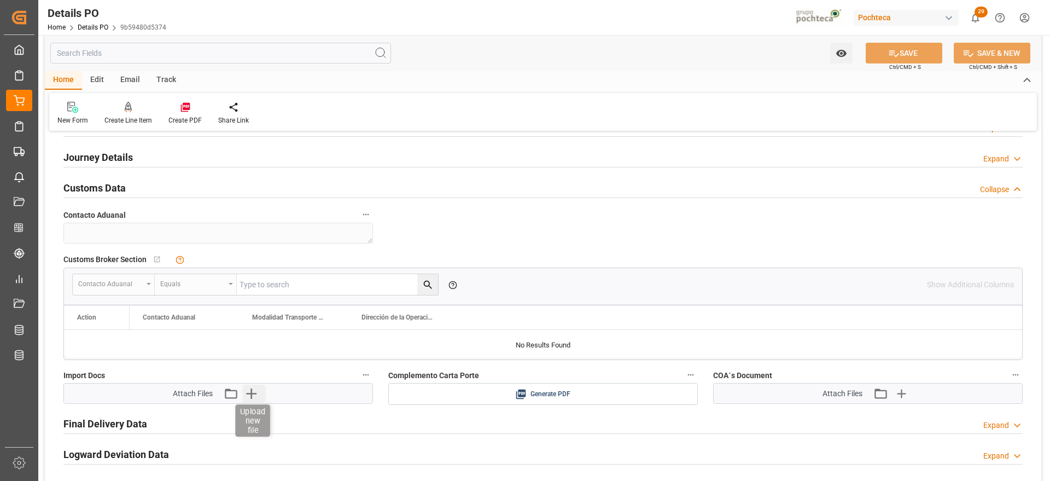
click at [245, 396] on icon "button" at bounding box center [250, 392] width 17 height 17
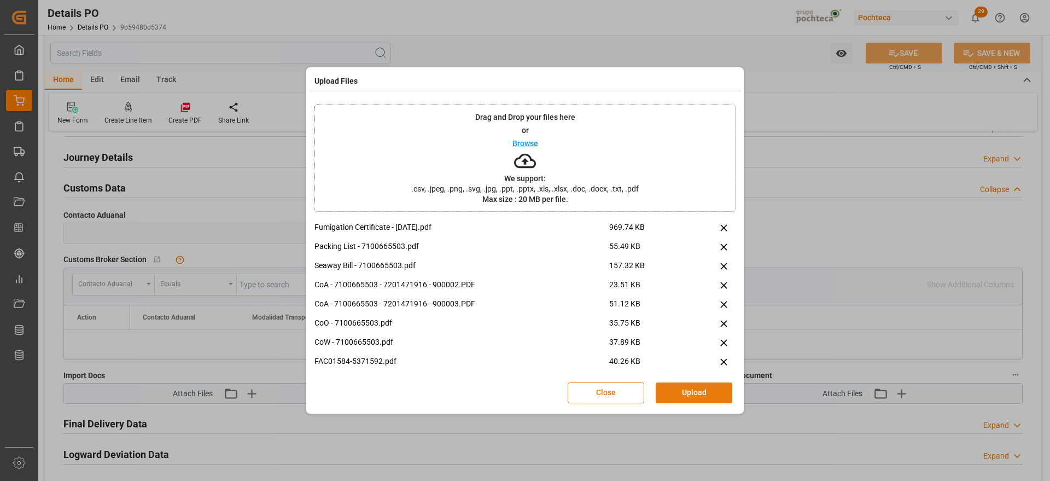
click at [716, 389] on button "Upload" at bounding box center [694, 392] width 77 height 21
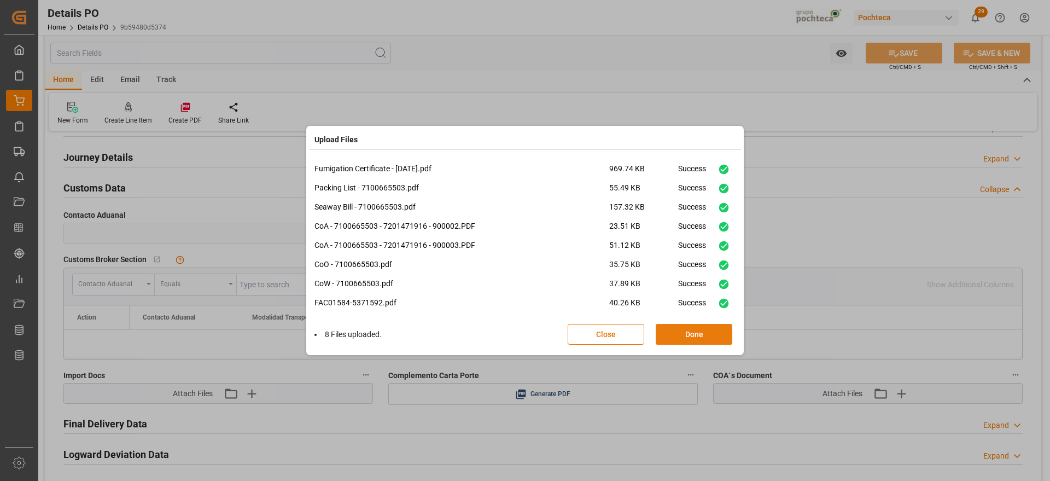
click at [693, 335] on button "Done" at bounding box center [694, 334] width 77 height 21
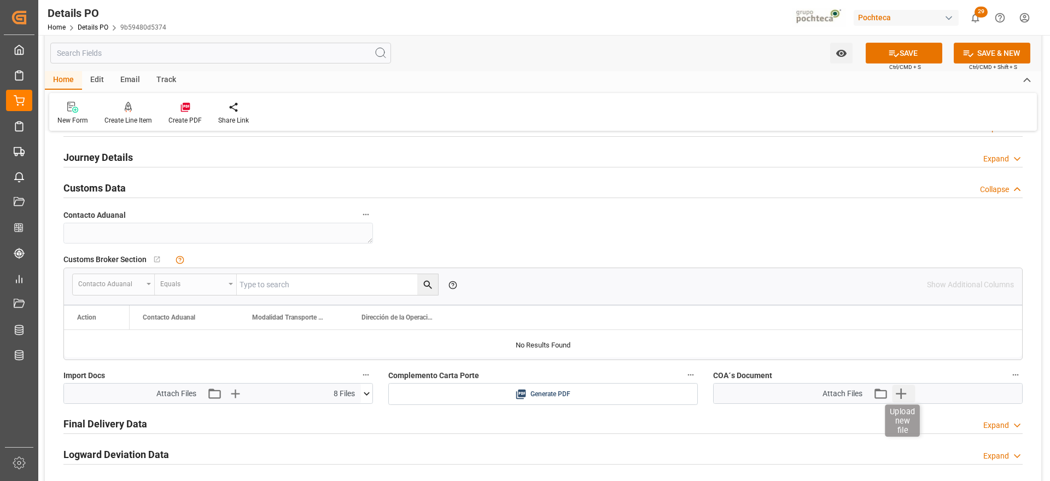
click at [905, 390] on icon "button" at bounding box center [900, 392] width 17 height 17
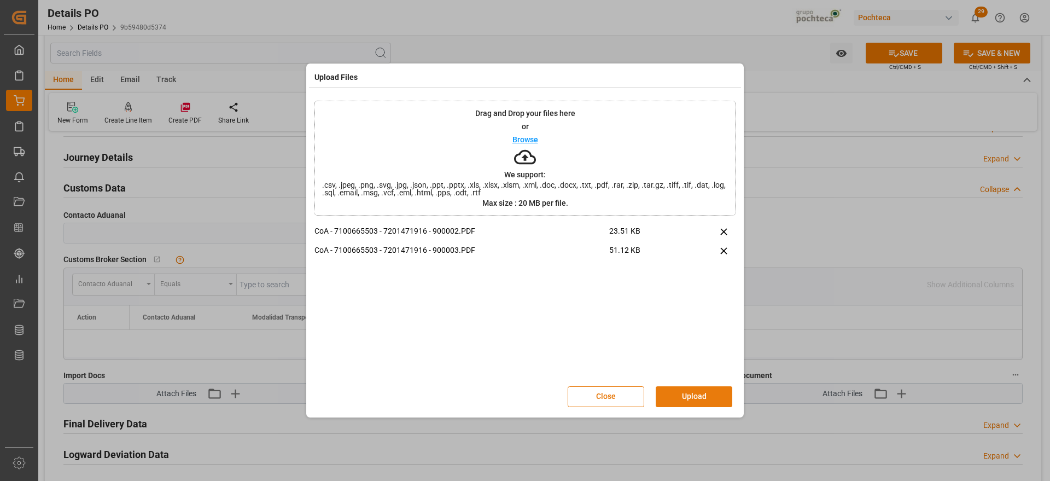
click at [688, 398] on button "Upload" at bounding box center [694, 396] width 77 height 21
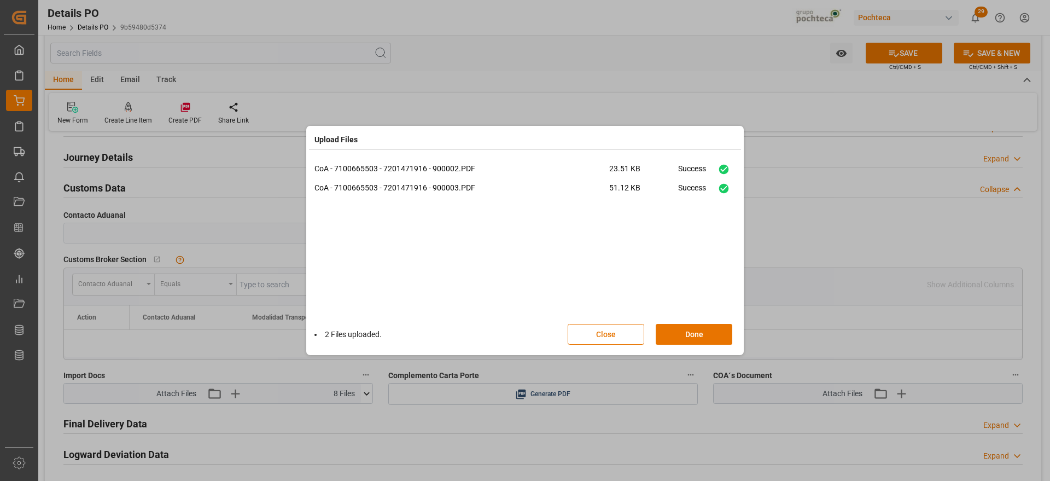
click at [695, 320] on div "2 Files uploaded. Close Done" at bounding box center [524, 334] width 421 height 36
click at [693, 327] on button "Done" at bounding box center [694, 334] width 77 height 21
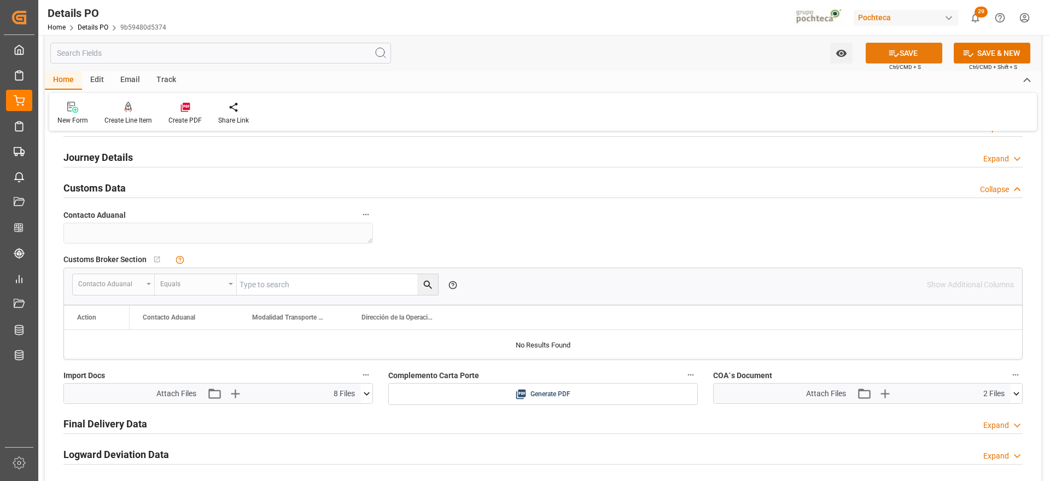
click at [897, 54] on icon at bounding box center [893, 53] width 11 height 11
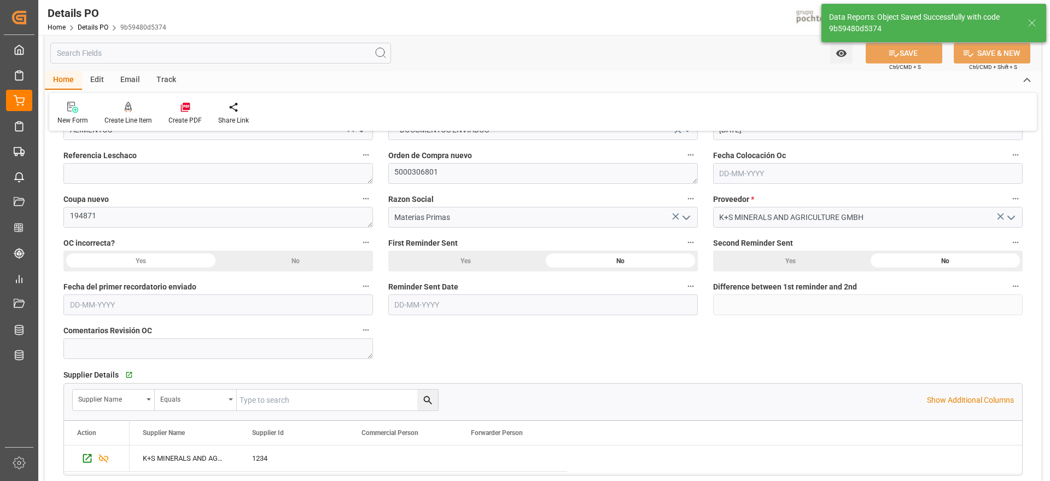
scroll to position [0, 0]
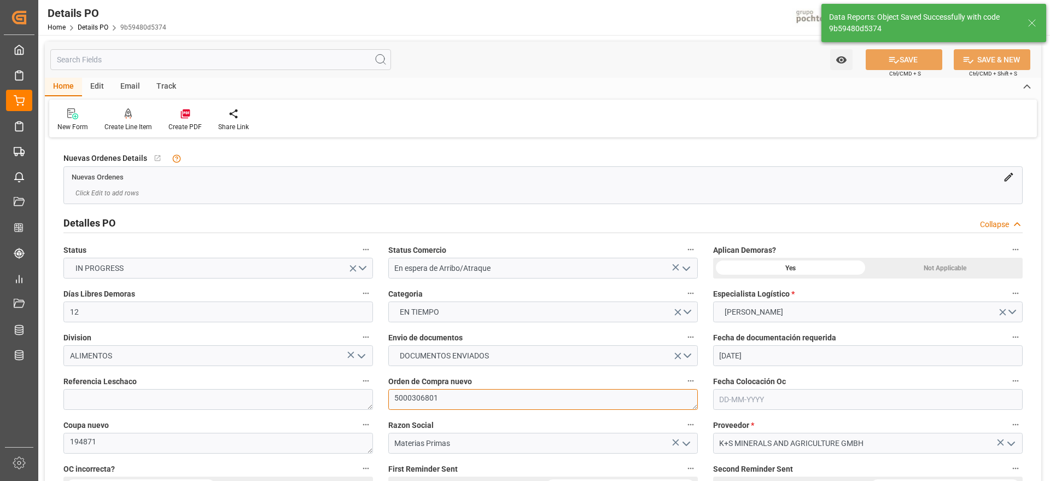
drag, startPoint x: 448, startPoint y: 395, endPoint x: 377, endPoint y: 398, distance: 71.1
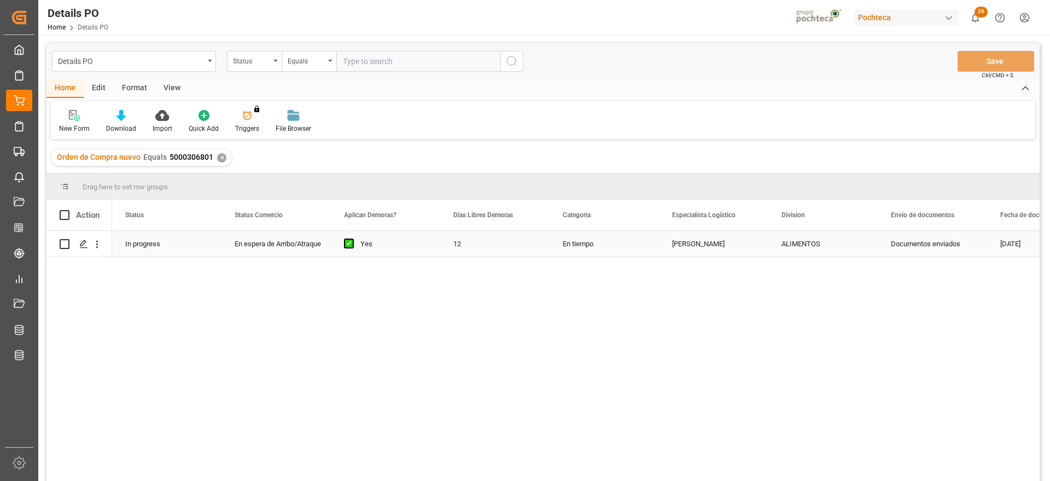
click at [880, 249] on div "Documentos enviados" at bounding box center [932, 244] width 109 height 26
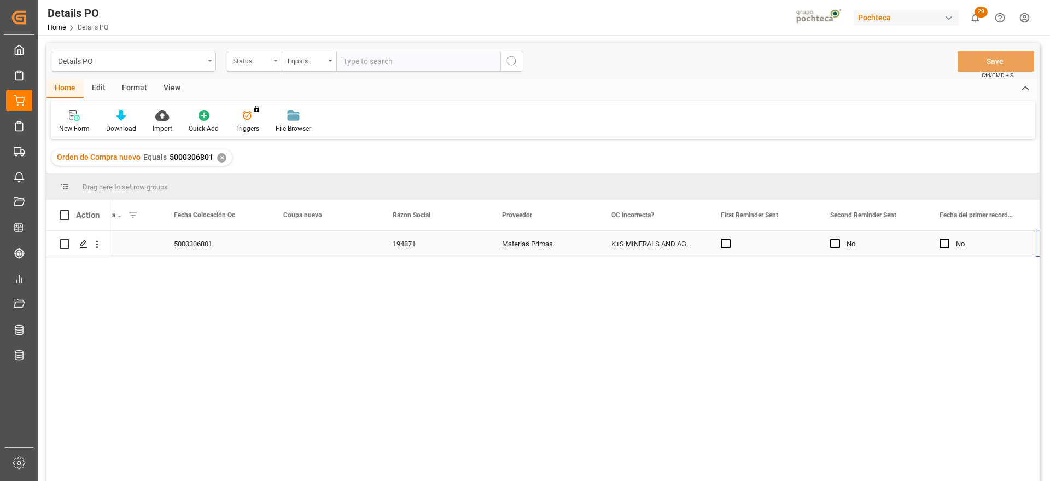
scroll to position [0, 1154]
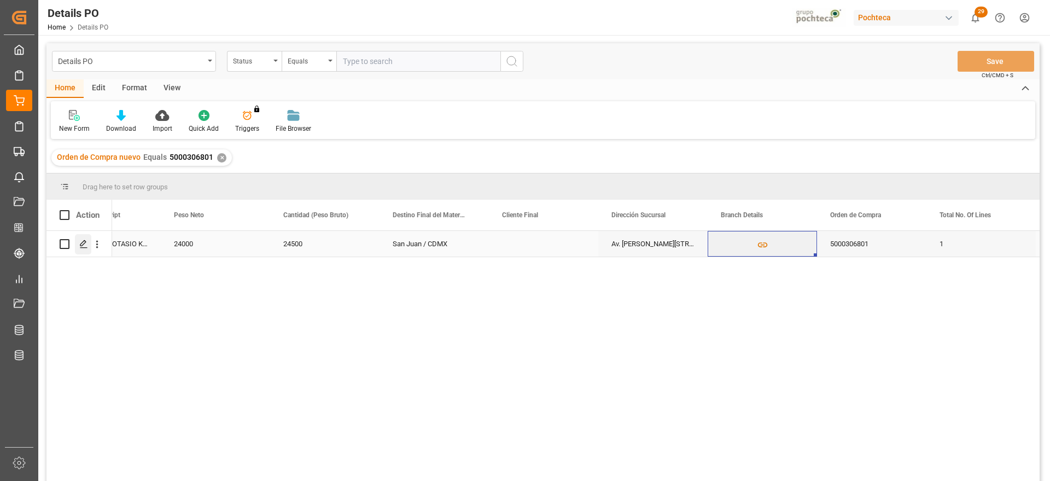
click at [85, 244] on icon "Press SPACE to select this row." at bounding box center [83, 244] width 9 height 9
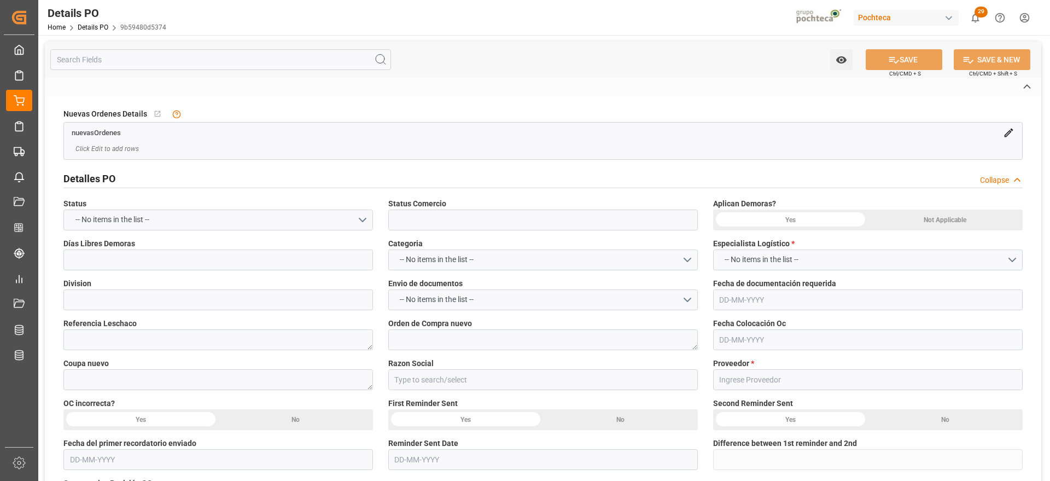
type input "En espera de Arribo/Atraque"
type input "ALIMENTOS"
type textarea "5000306801"
type textarea "194871"
type input "Materias Primas"
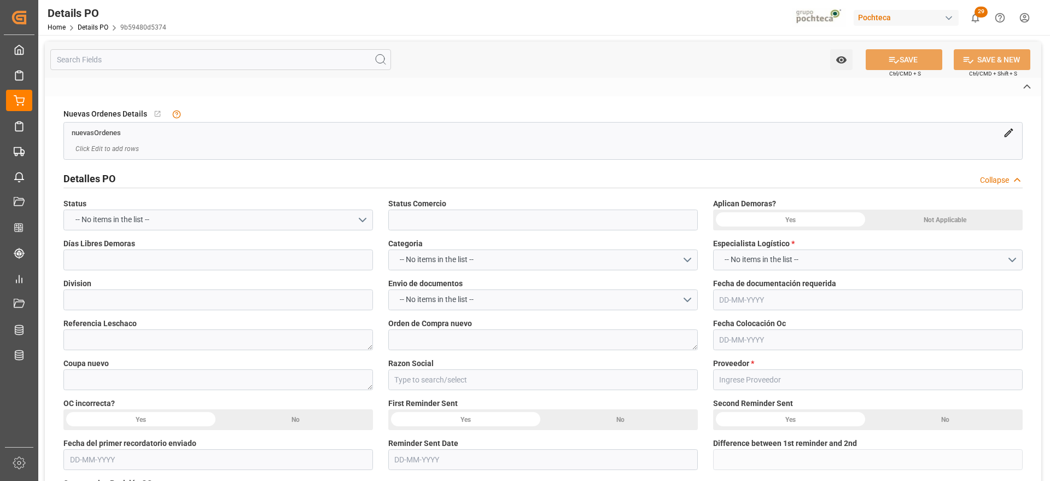
type input "K+S MINERALS AND AGRICULTURE GMBH"
type textarea "FAC01584"
type textarea "SEPTIEMBRE"
type textarea "CLORURO DE POTASIO KALISEL S-25 KG (9479"
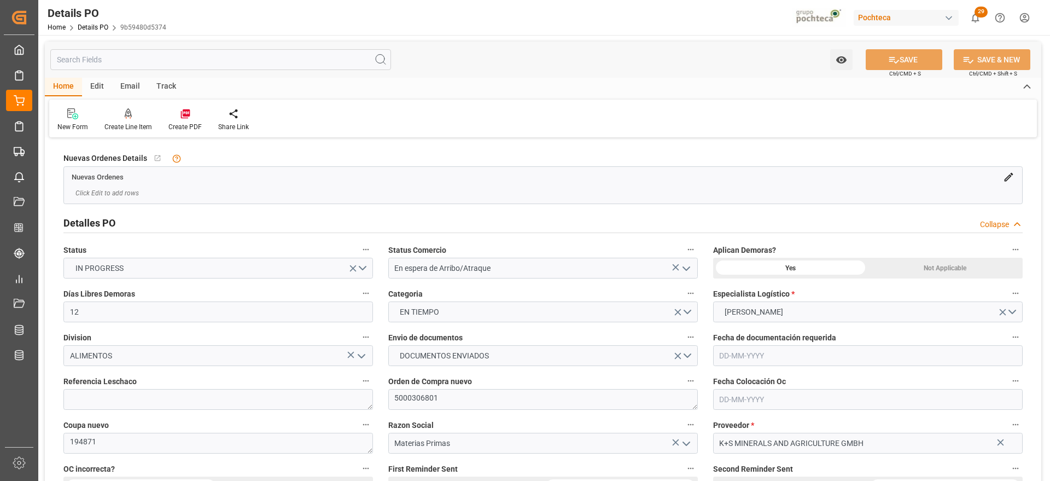
type input "12"
type input "[DATE]"
click at [188, 119] on div "Create PDF" at bounding box center [185, 120] width 50 height 24
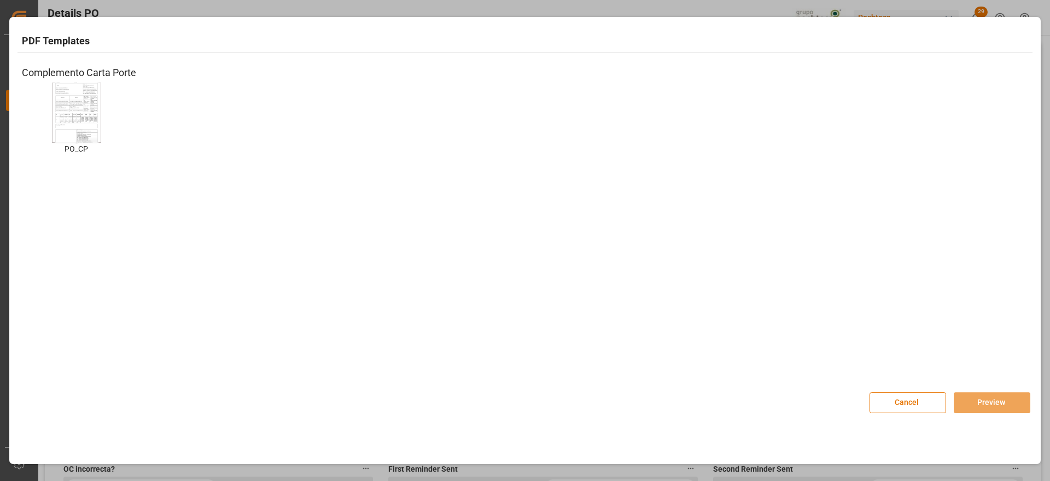
click at [86, 126] on img at bounding box center [77, 112] width 44 height 62
click at [1007, 399] on button "Preview" at bounding box center [992, 402] width 77 height 21
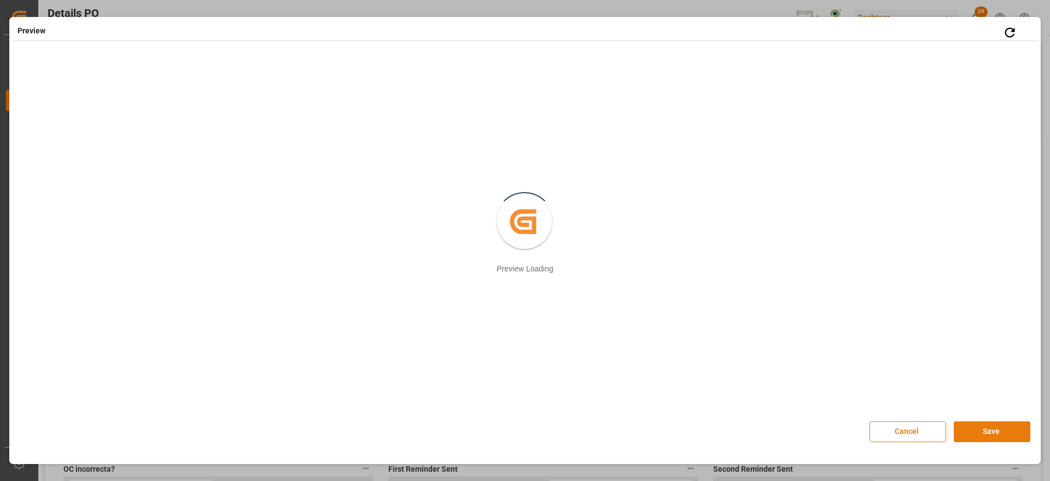
click at [993, 431] on button "Save" at bounding box center [992, 431] width 77 height 21
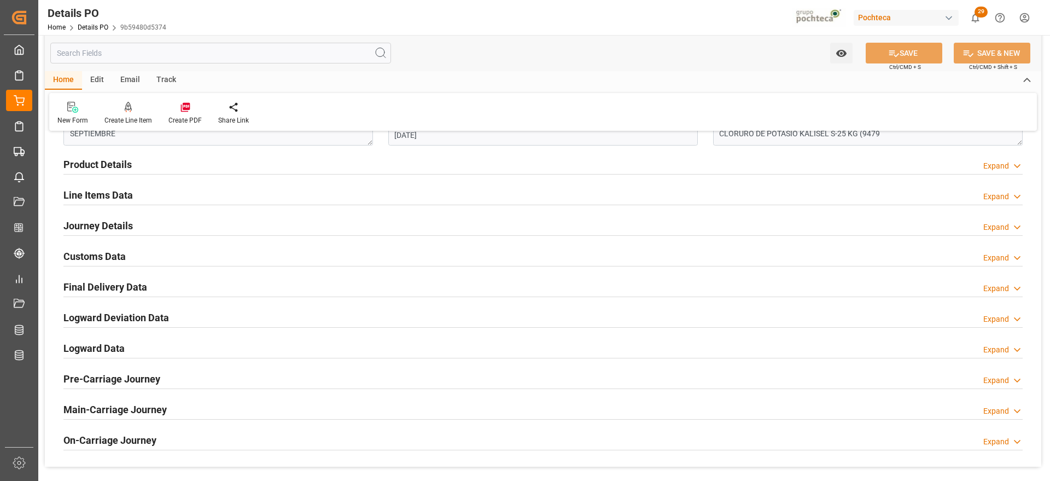
click at [92, 255] on h2 "Customs Data" at bounding box center [94, 256] width 62 height 15
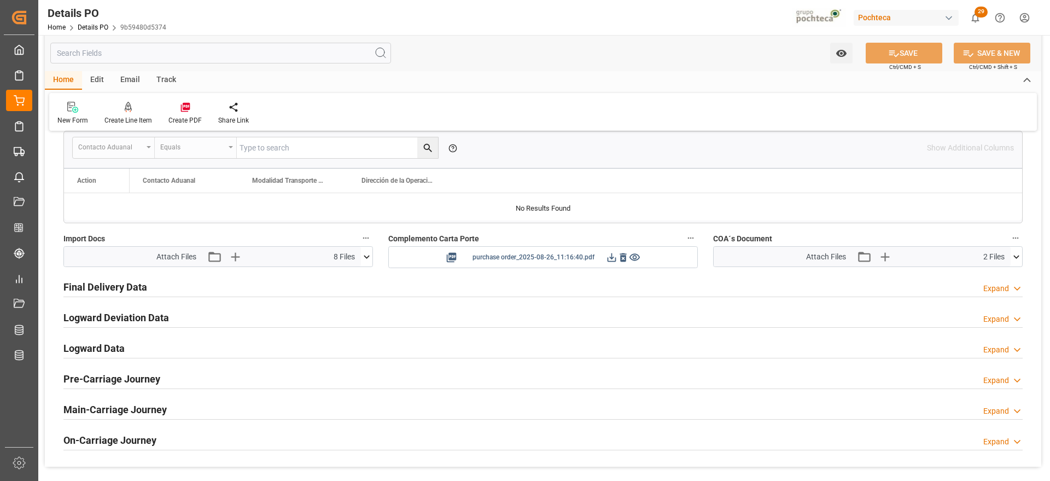
click at [615, 258] on icon at bounding box center [612, 257] width 9 height 9
